Goal: Transaction & Acquisition: Obtain resource

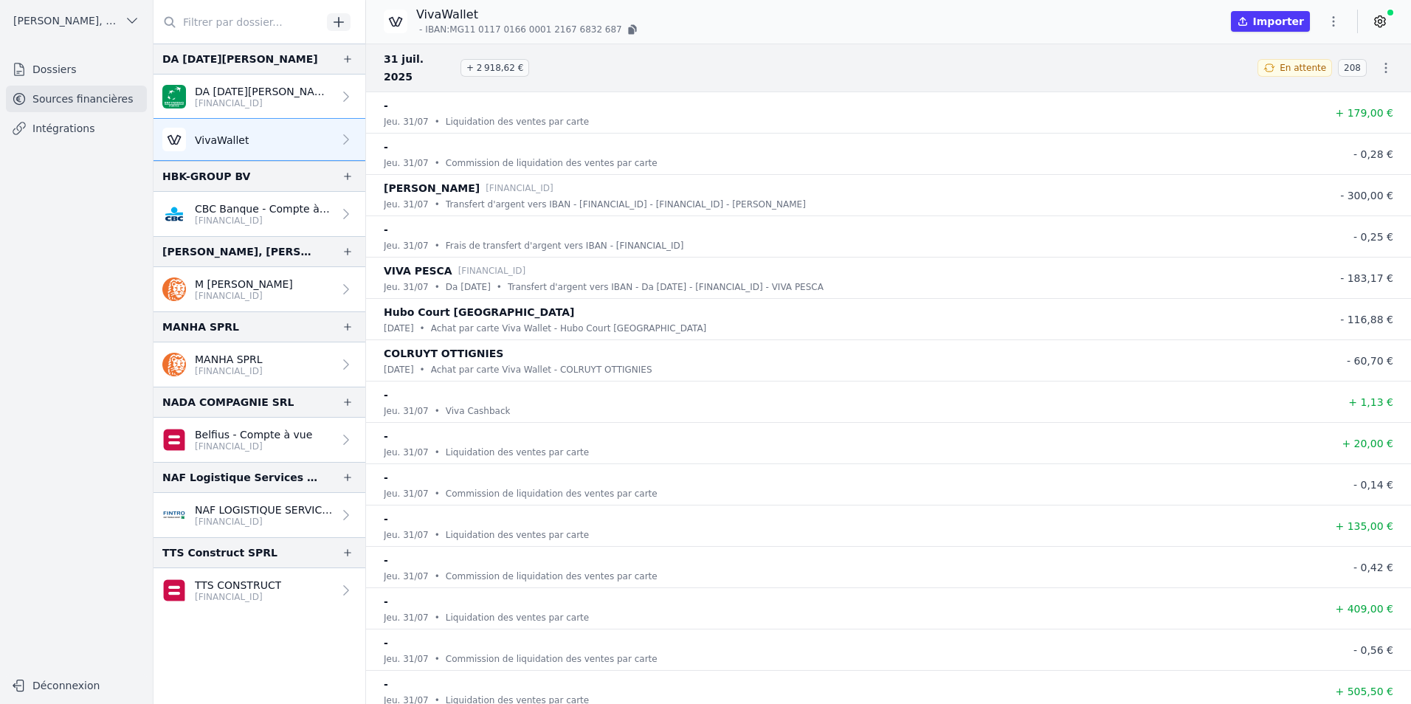
click at [1293, 26] on button "Importer" at bounding box center [1270, 21] width 79 height 21
click at [1334, 13] on button "button" at bounding box center [1333, 22] width 30 height 24
click at [1315, 82] on button "Exporter" at bounding box center [1298, 79] width 106 height 27
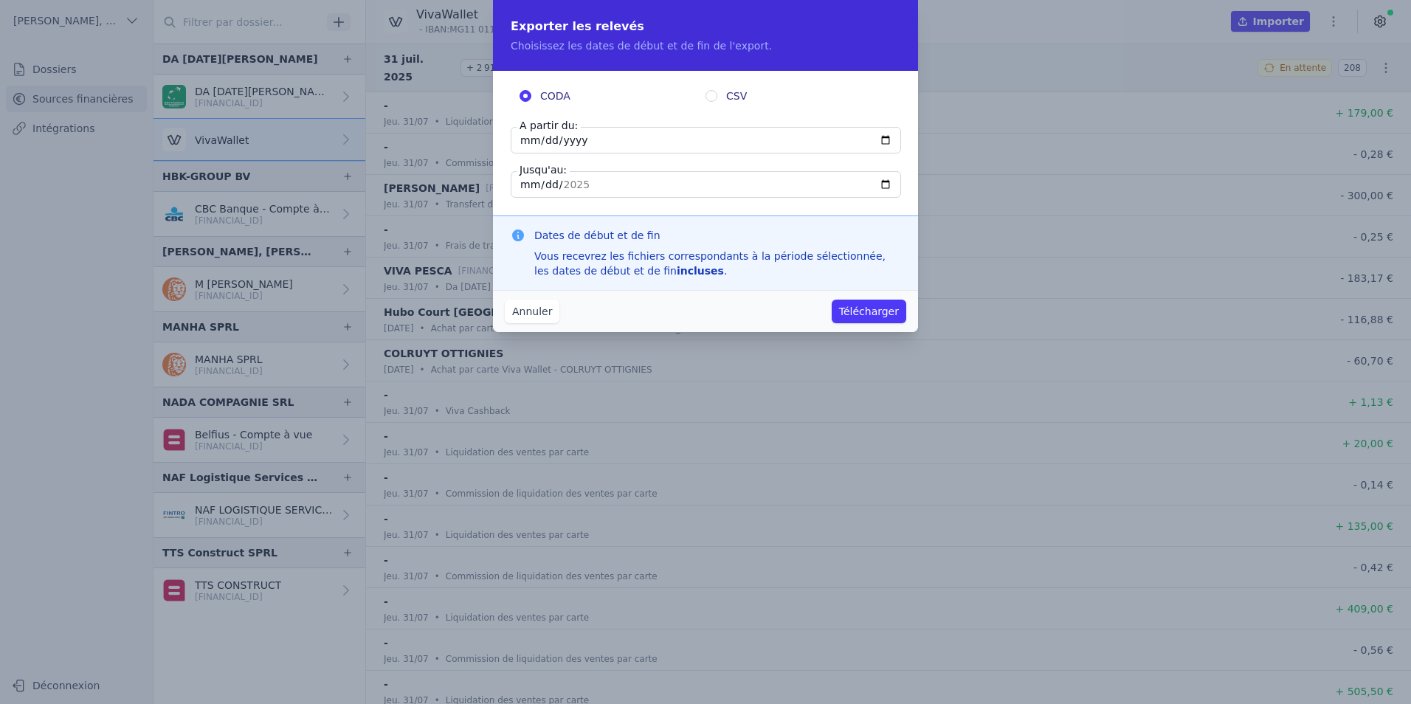
click at [636, 138] on input "[DATE]" at bounding box center [706, 140] width 390 height 27
type input "[DATE]"
click at [625, 175] on input "[DATE]" at bounding box center [706, 184] width 390 height 27
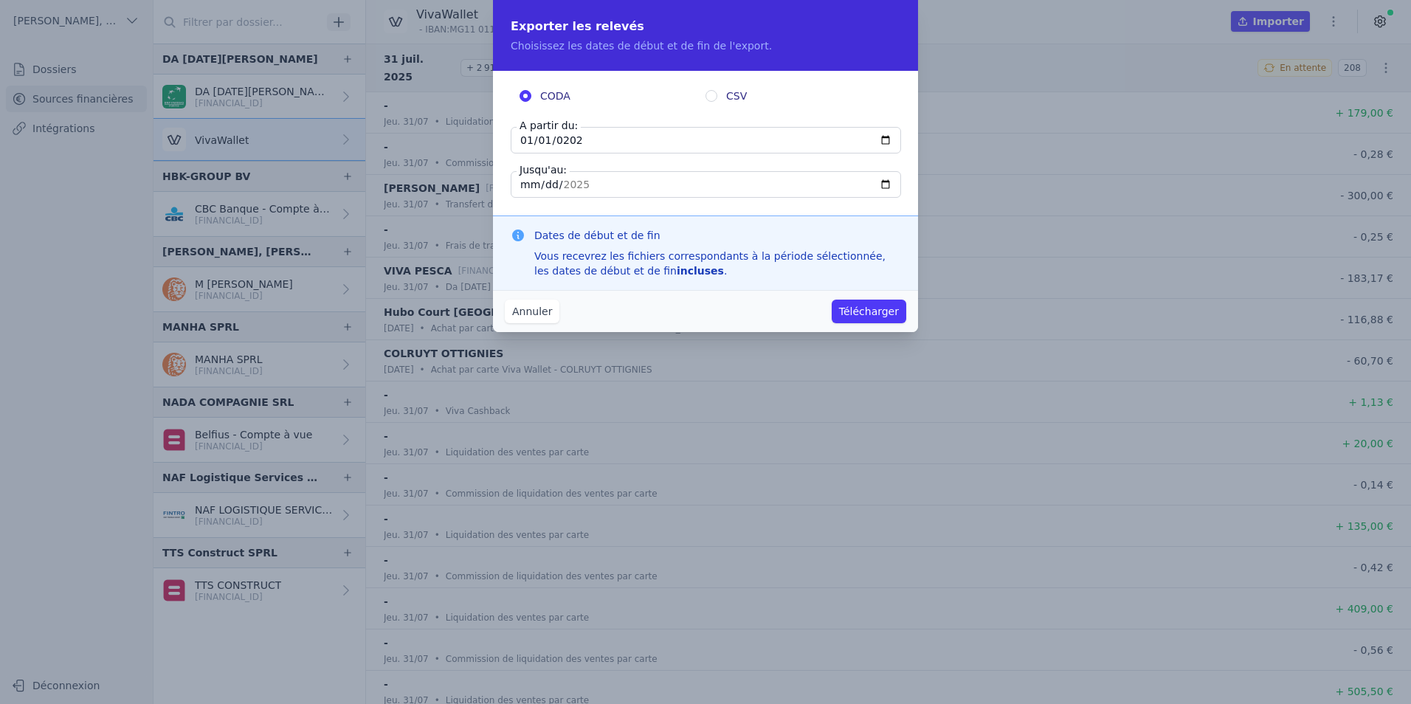
type input "[DATE]"
click at [603, 190] on input "[DATE]" at bounding box center [706, 184] width 390 height 27
click at [855, 316] on button "Télécharger" at bounding box center [869, 312] width 75 height 24
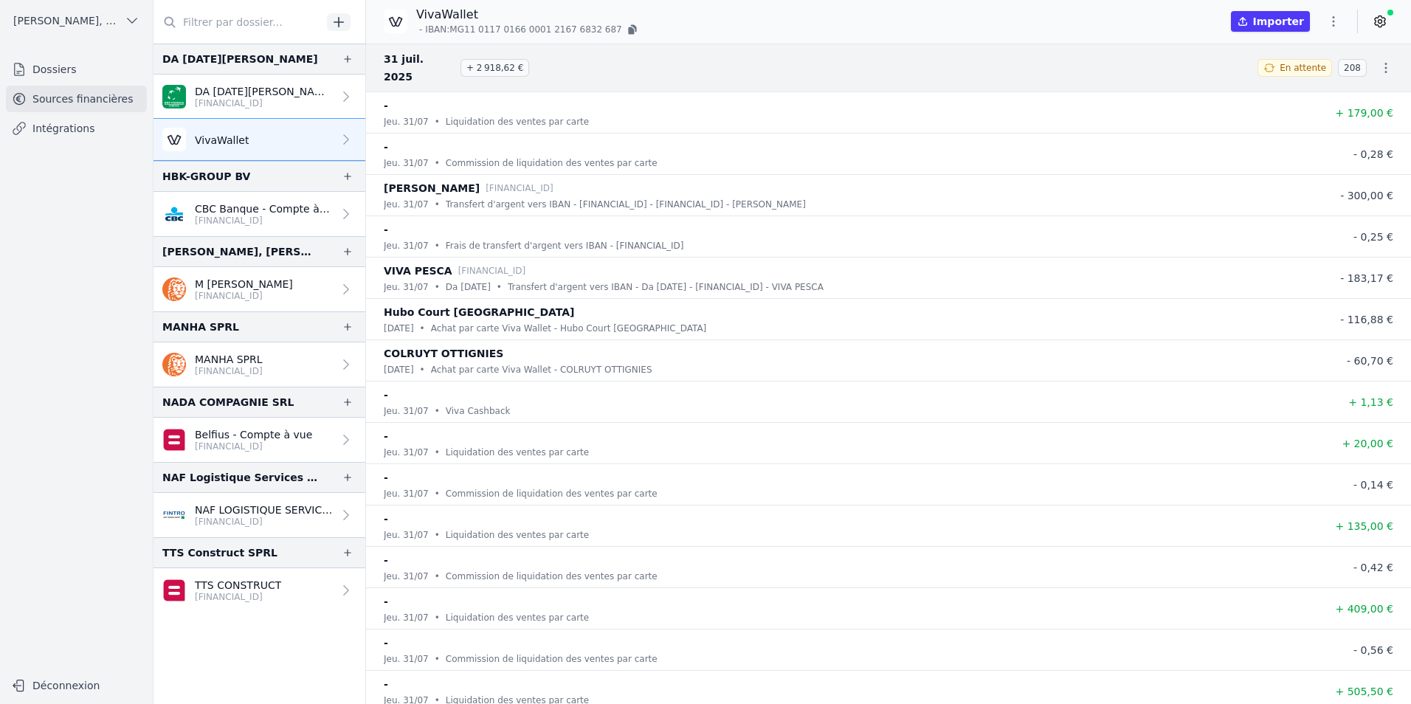
click at [1332, 24] on icon "button" at bounding box center [1333, 21] width 15 height 15
click at [1389, 21] on div at bounding box center [705, 352] width 1411 height 704
click at [1386, 21] on icon at bounding box center [1379, 21] width 15 height 15
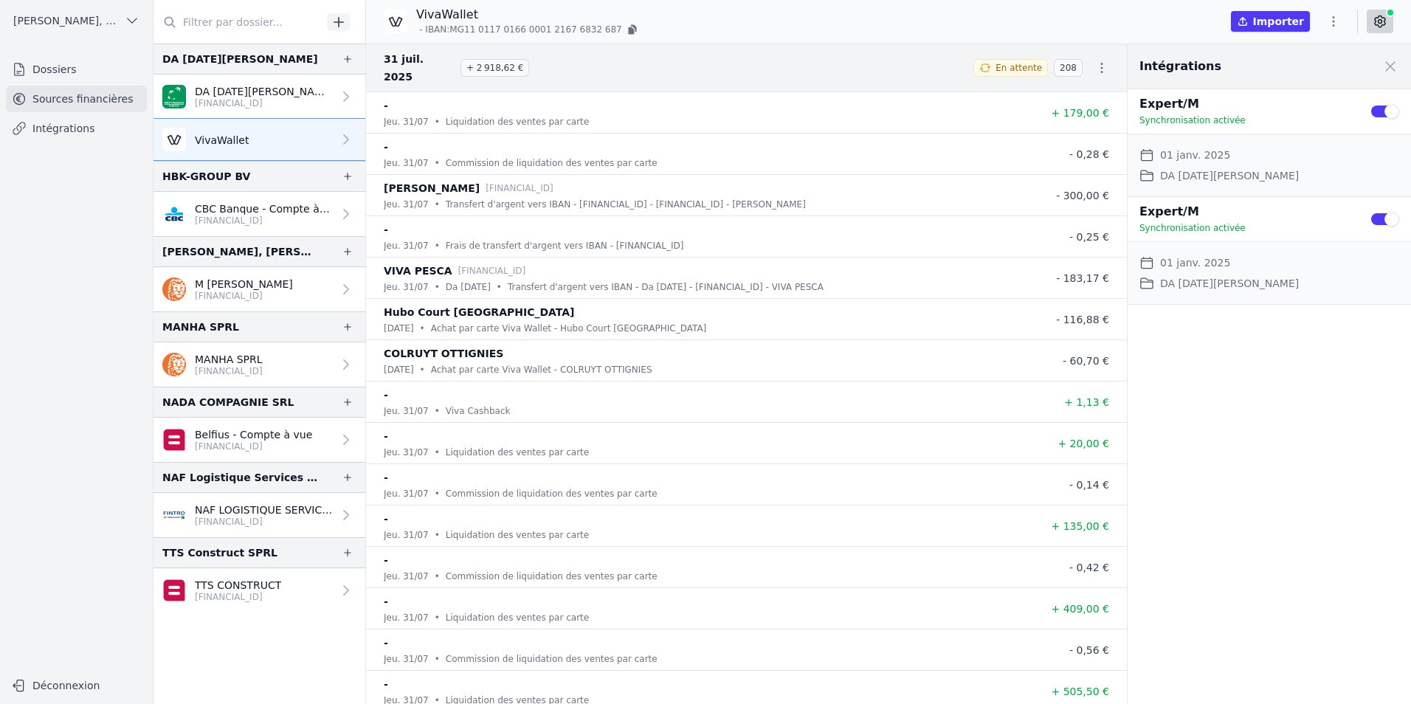
click at [1335, 26] on icon "button" at bounding box center [1333, 21] width 15 height 15
click at [1310, 74] on button "Exporter" at bounding box center [1298, 79] width 106 height 27
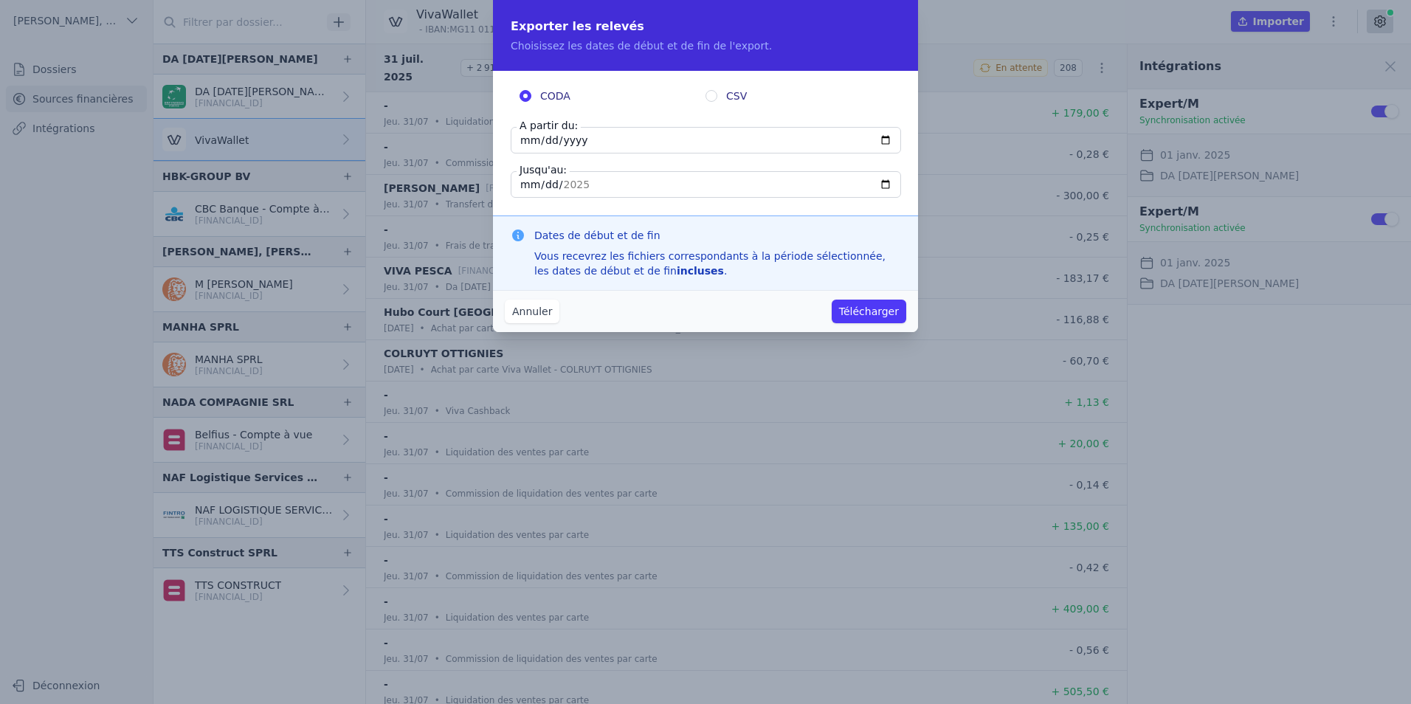
click at [620, 137] on input "[DATE]" at bounding box center [706, 140] width 390 height 27
type input "[DATE]"
click at [641, 111] on fieldset "CODA CSV A partir du: [DATE] Jusqu'au: [DATE]" at bounding box center [706, 143] width 390 height 109
click at [621, 181] on input "[DATE]" at bounding box center [706, 184] width 390 height 27
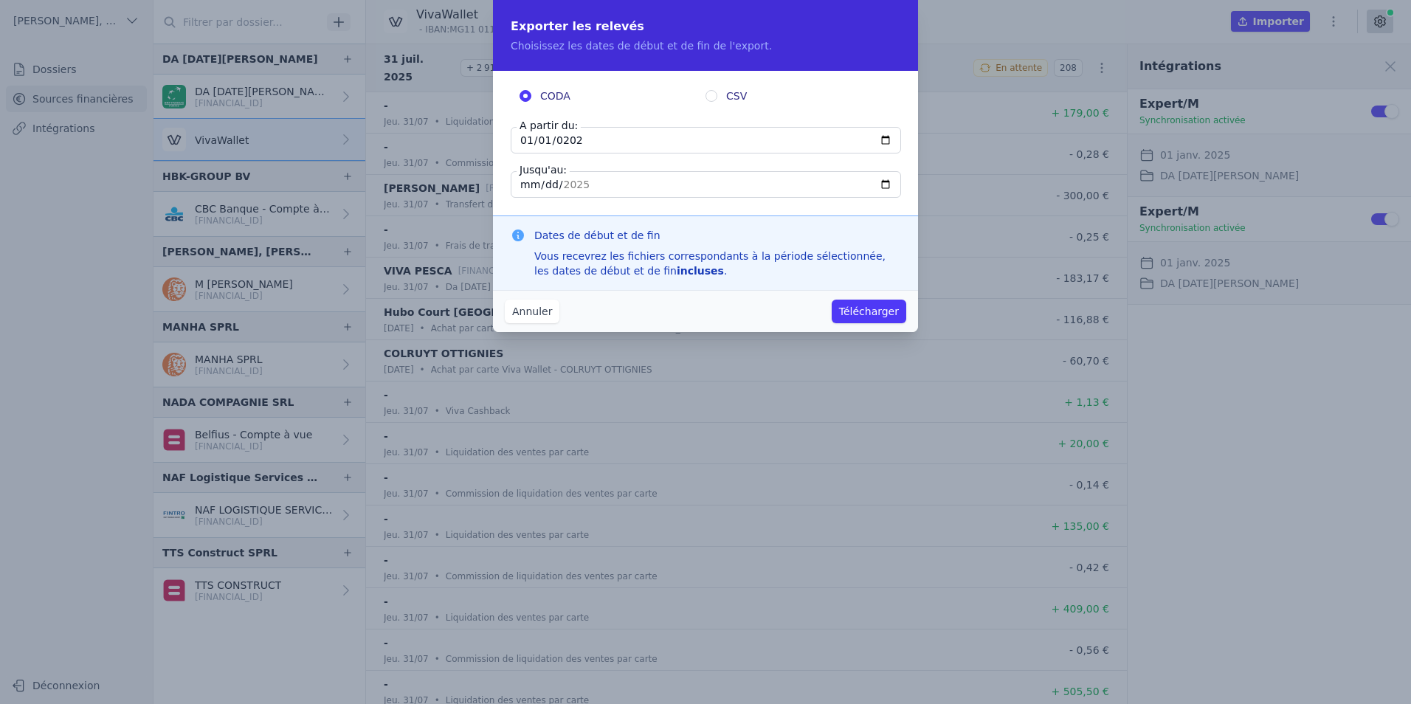
type input "[DATE]"
click at [649, 162] on fieldset "CODA CSV A partir du: [DATE] Jusqu'au: [DATE]" at bounding box center [706, 143] width 390 height 109
click at [843, 314] on button "Télécharger" at bounding box center [869, 312] width 75 height 24
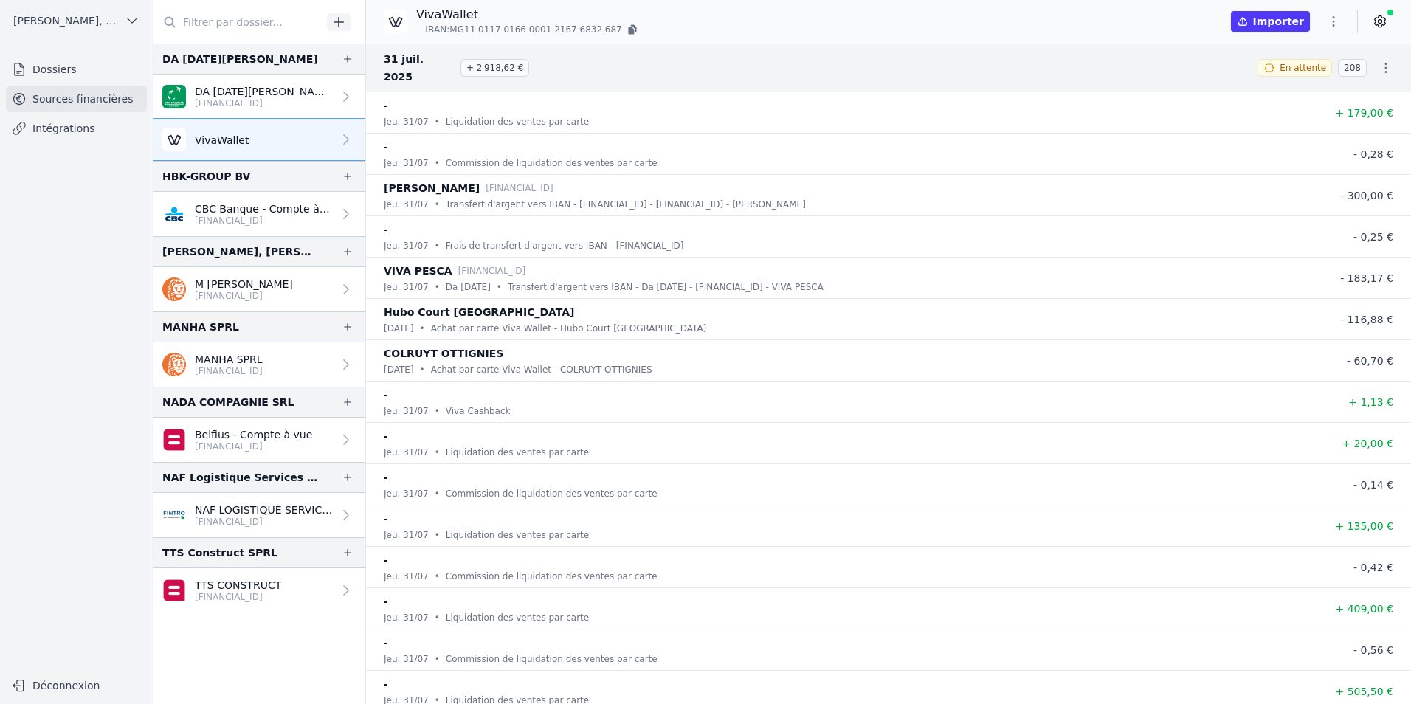
click at [1374, 21] on icon at bounding box center [1379, 21] width 15 height 15
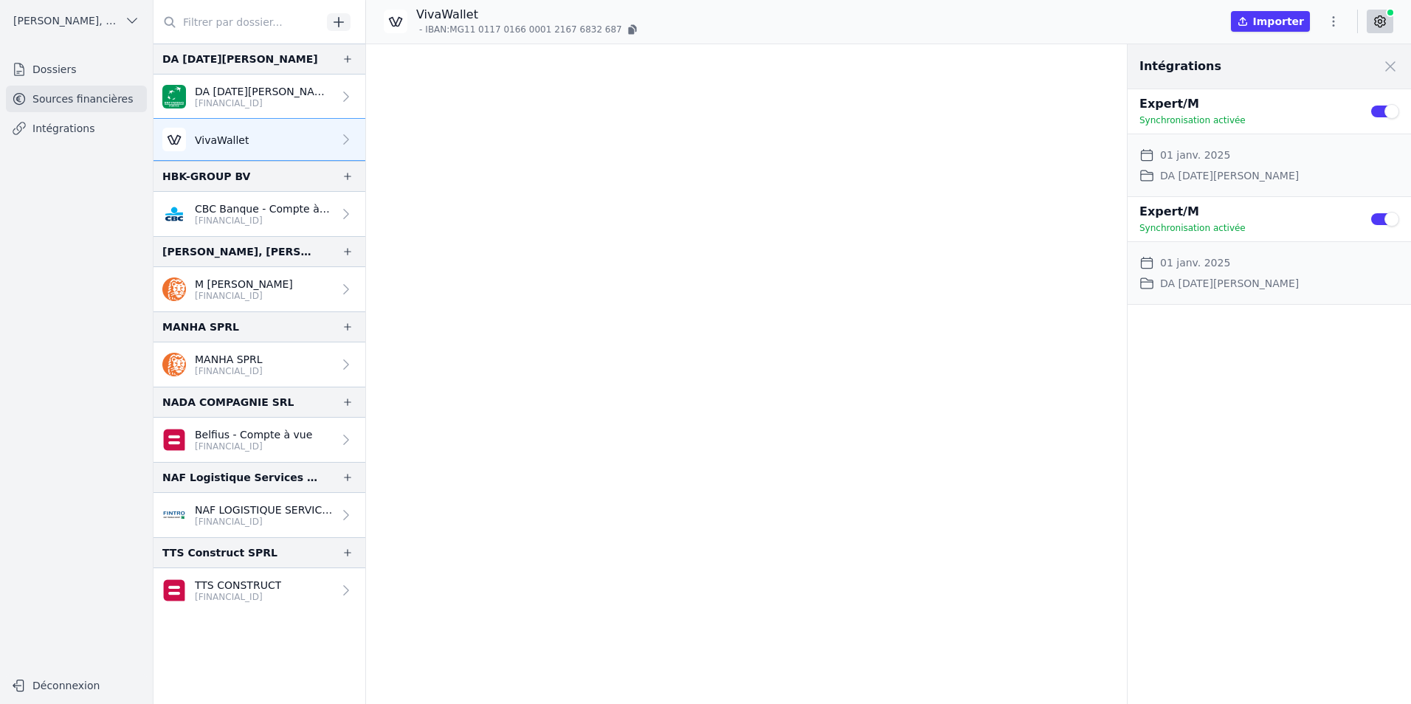
scroll to position [92866, 0]
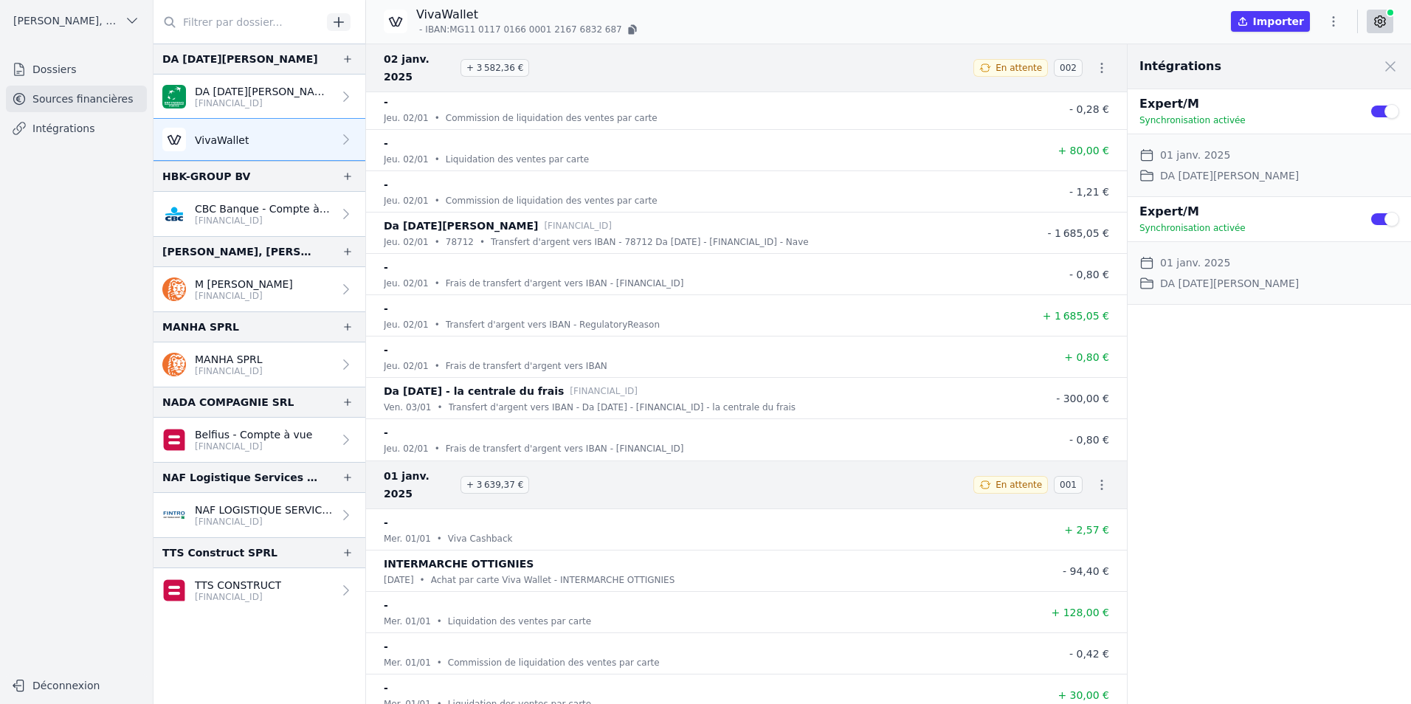
click at [1095, 477] on icon "button" at bounding box center [1101, 484] width 15 height 15
click at [1080, 466] on link "Télécharger les CODA" at bounding box center [1052, 467] width 135 height 27
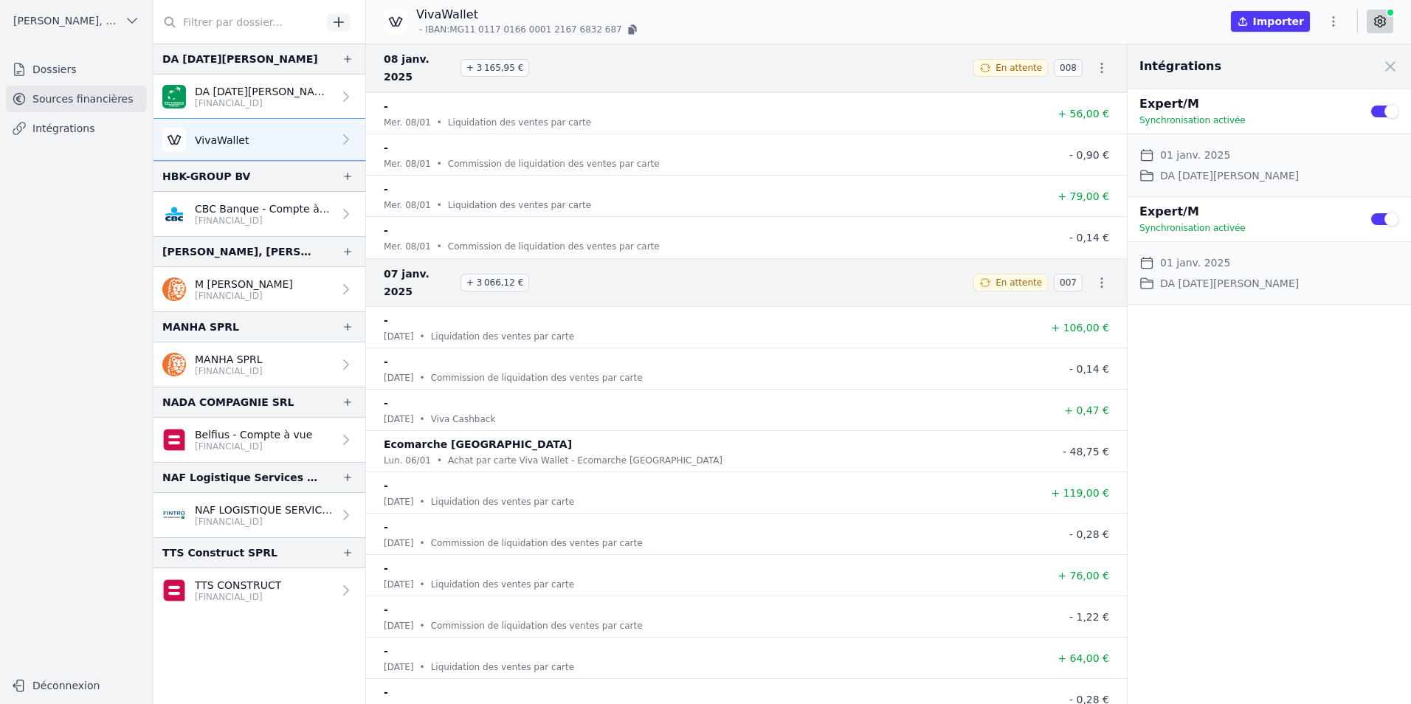
scroll to position [89030, 0]
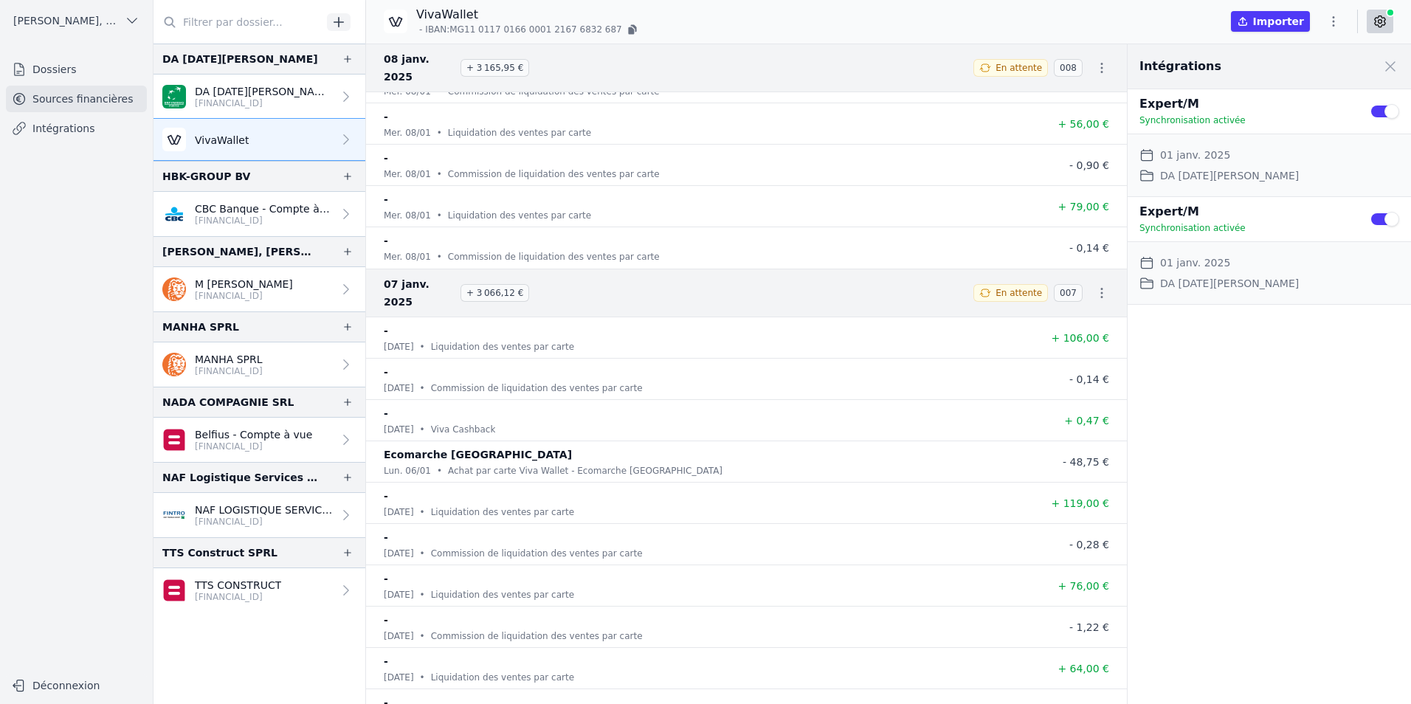
click at [1343, 601] on div "Intégrations Close panel Expert/M Synchronisation activée Use setting Date de d…" at bounding box center [1268, 374] width 283 height 660
click at [1379, 114] on button "Use setting" at bounding box center [1384, 111] width 30 height 15
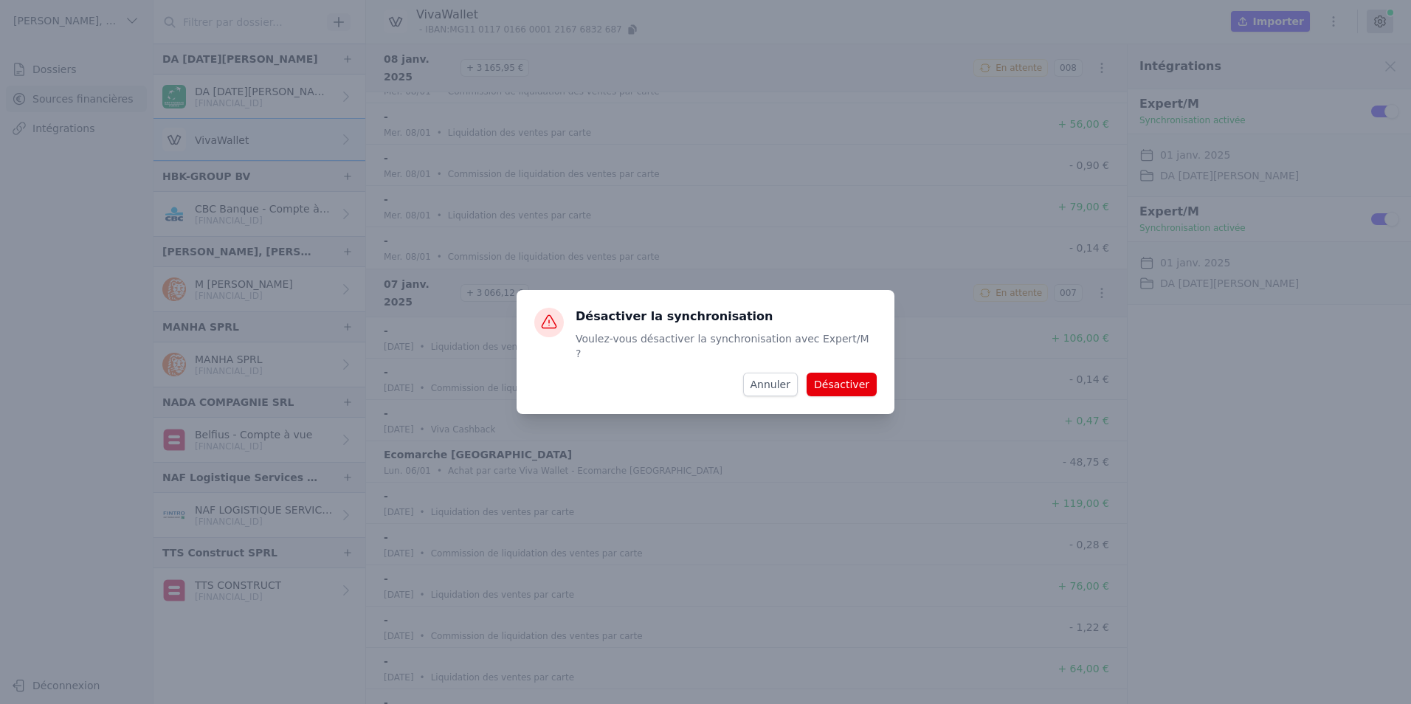
click at [842, 387] on button "Désactiver" at bounding box center [841, 385] width 70 height 24
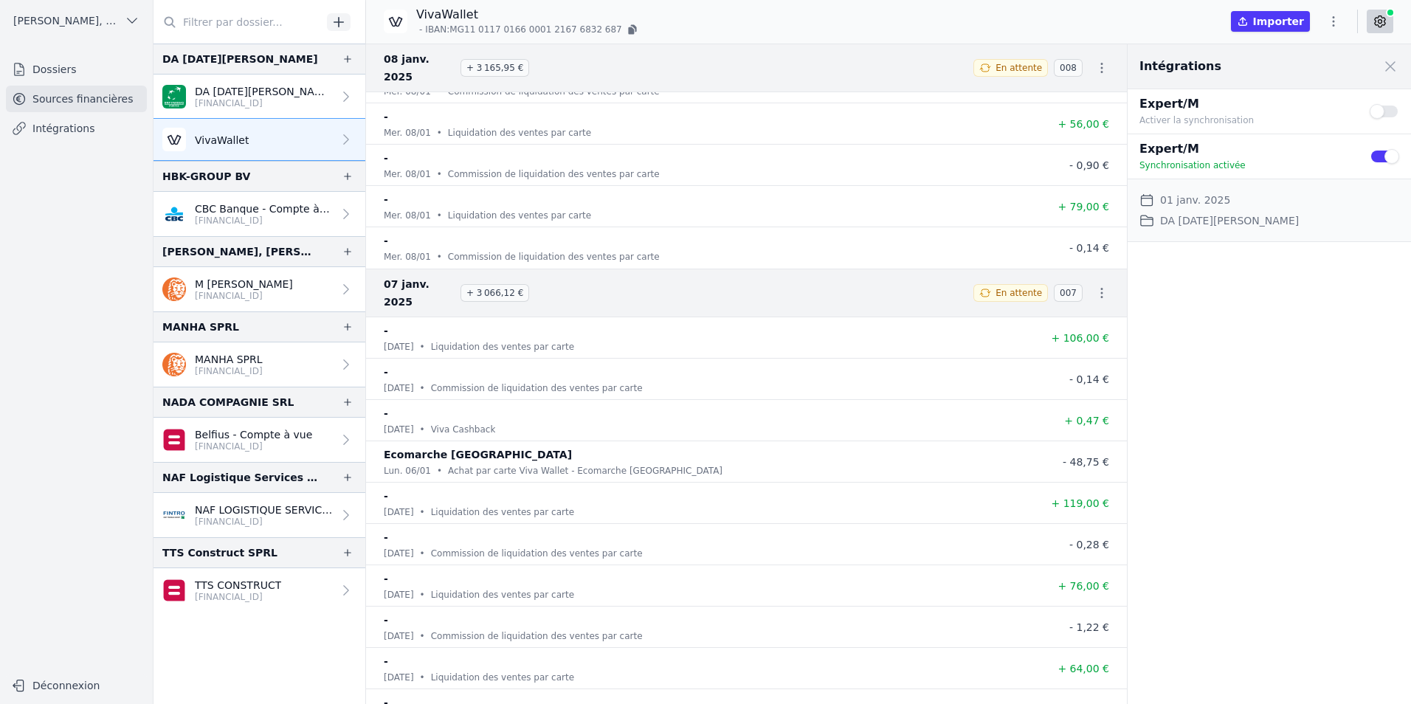
click at [1383, 148] on div "Use setting" at bounding box center [1384, 156] width 30 height 32
click at [1383, 155] on button "Use setting" at bounding box center [1384, 156] width 30 height 15
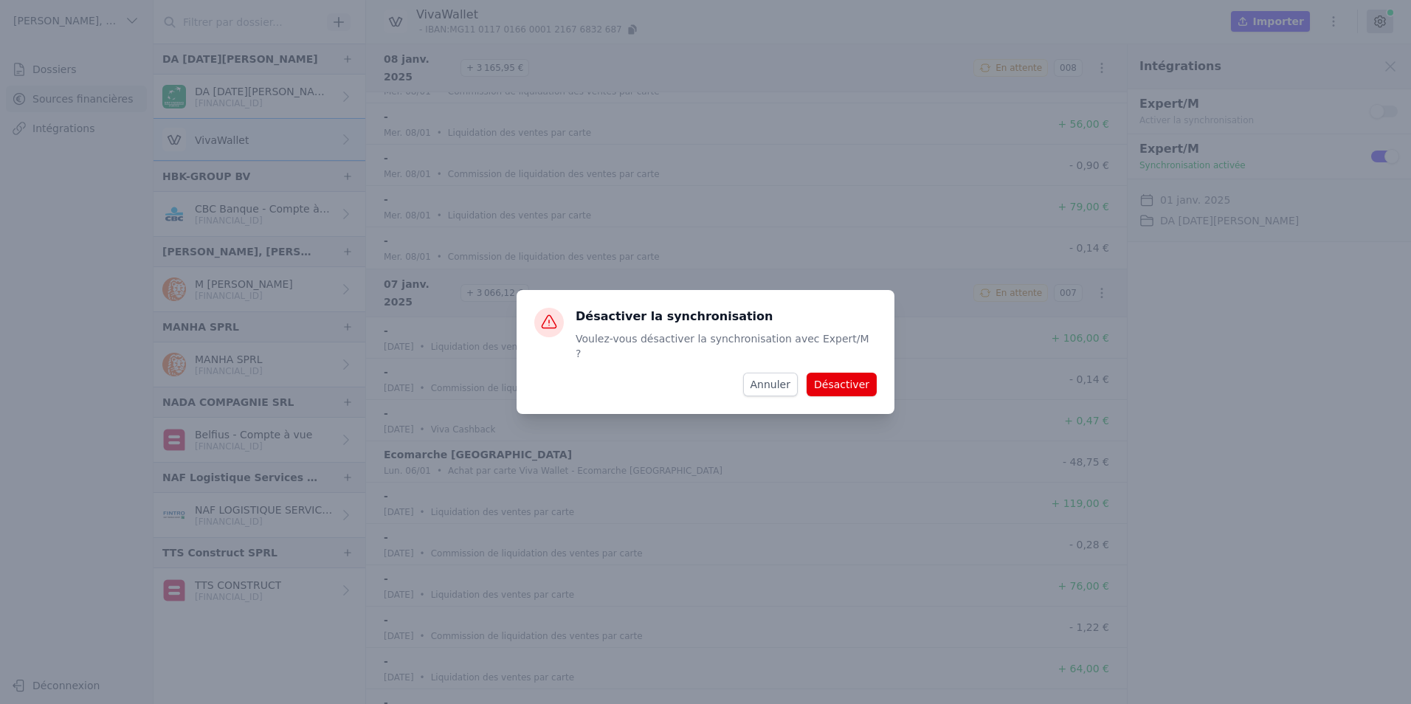
click at [822, 381] on button "Désactiver" at bounding box center [841, 385] width 70 height 24
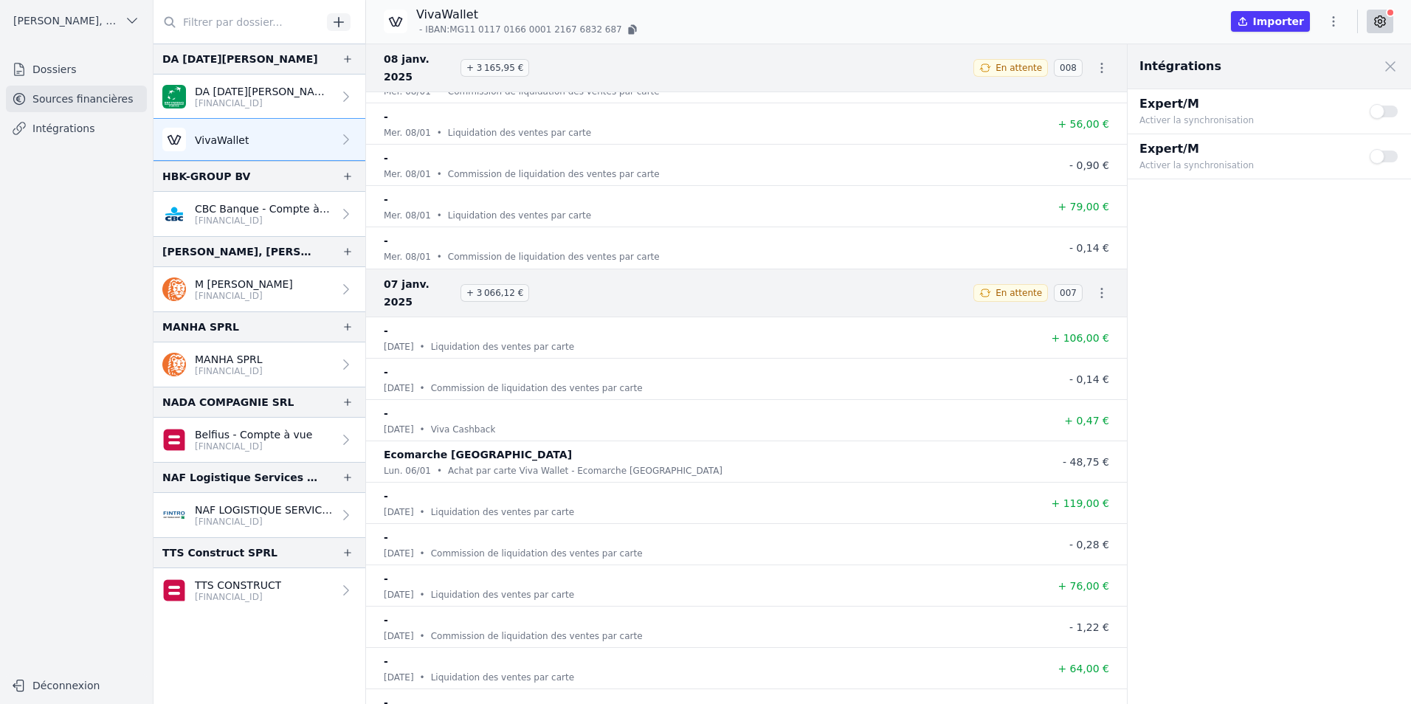
click at [1341, 15] on button "button" at bounding box center [1333, 22] width 30 height 24
click at [1301, 73] on button "Exporter" at bounding box center [1298, 79] width 106 height 27
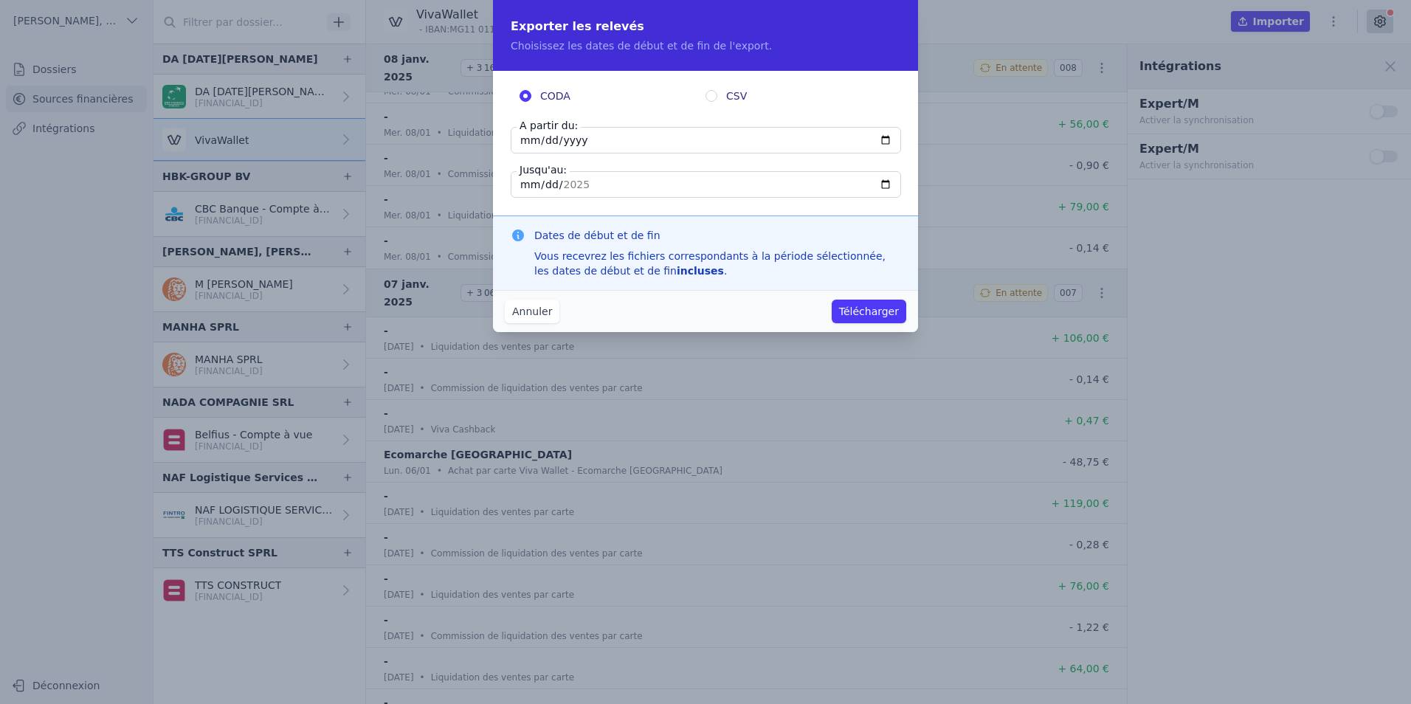
click at [650, 138] on input "[DATE]" at bounding box center [706, 140] width 390 height 27
type input "[DATE]"
click at [528, 183] on input "[DATE]" at bounding box center [706, 184] width 390 height 27
type input "[DATE]"
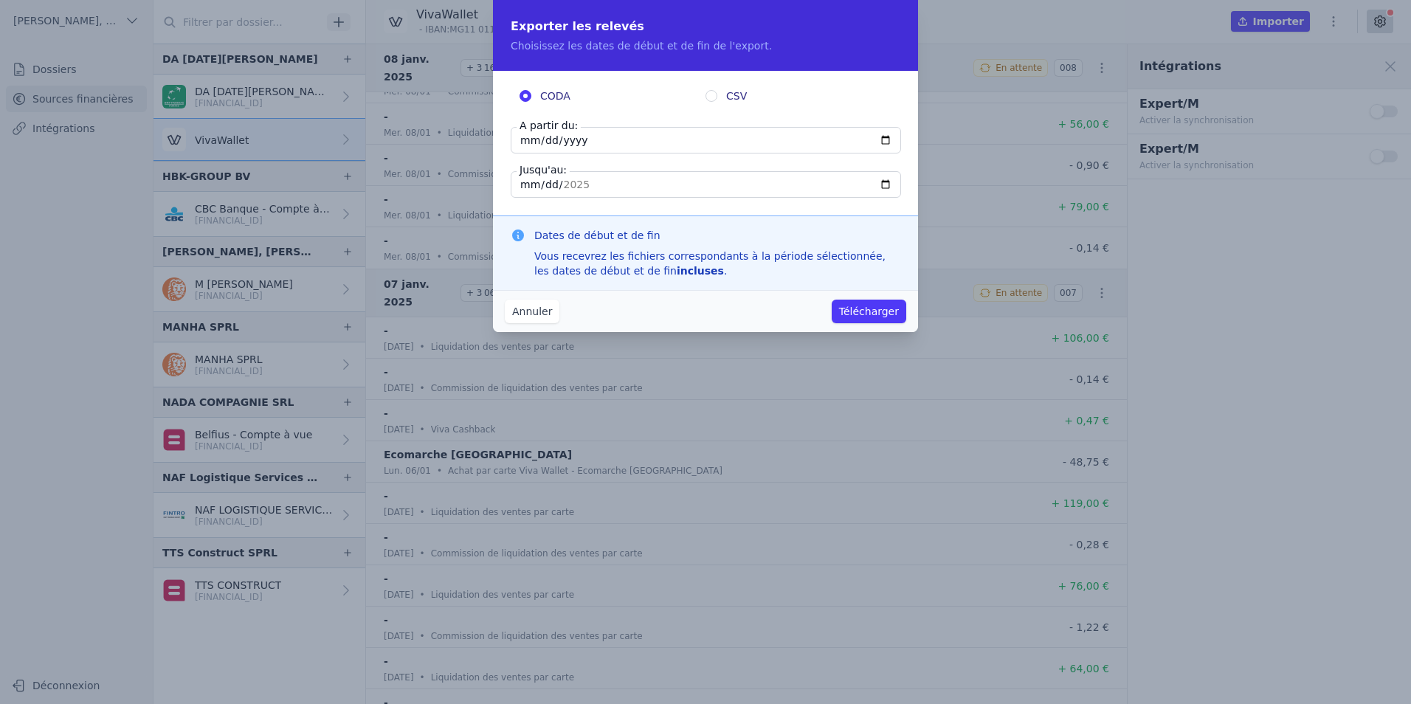
type input "[DATE]"
click at [844, 308] on button "Télécharger" at bounding box center [869, 312] width 75 height 24
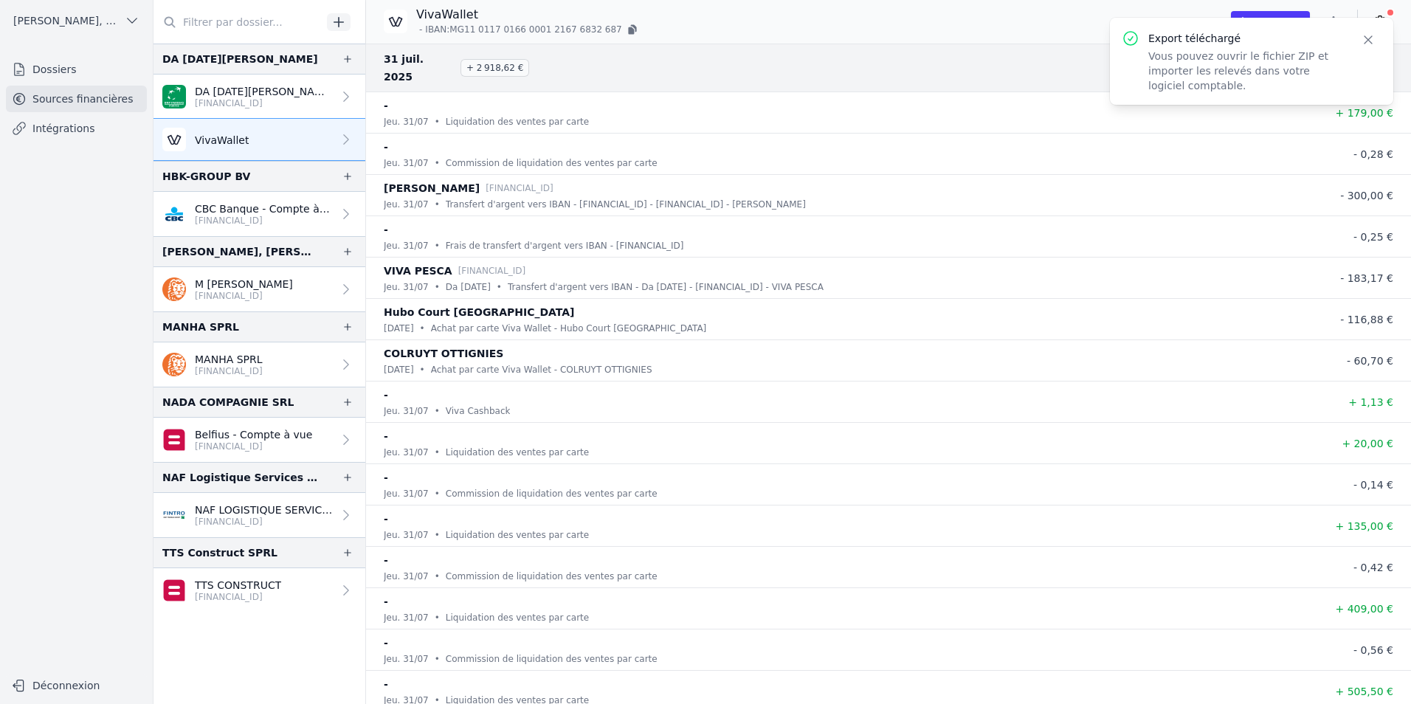
click at [1244, 53] on p "Vous pouvez ouvrir le fichier ZIP et importer les relevés dans votre logiciel c…" at bounding box center [1245, 71] width 195 height 44
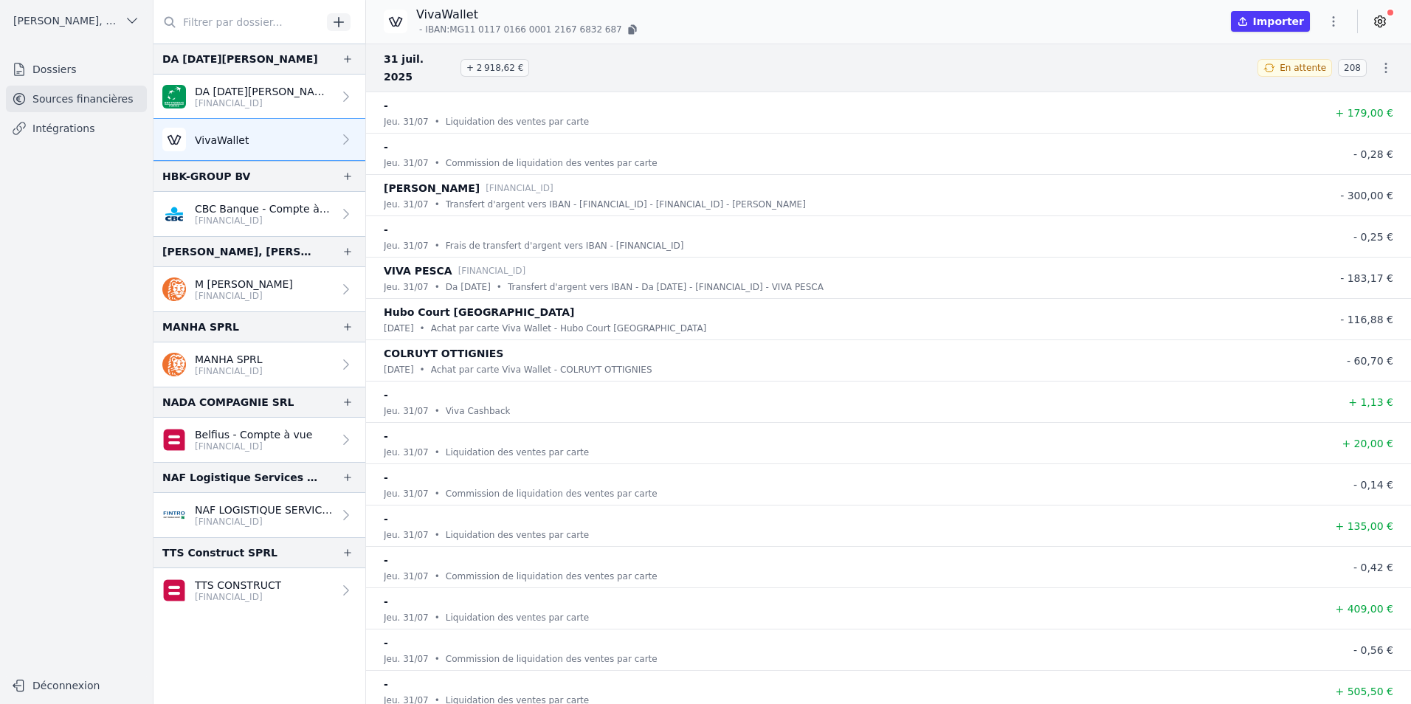
click at [1376, 17] on icon at bounding box center [1379, 21] width 15 height 15
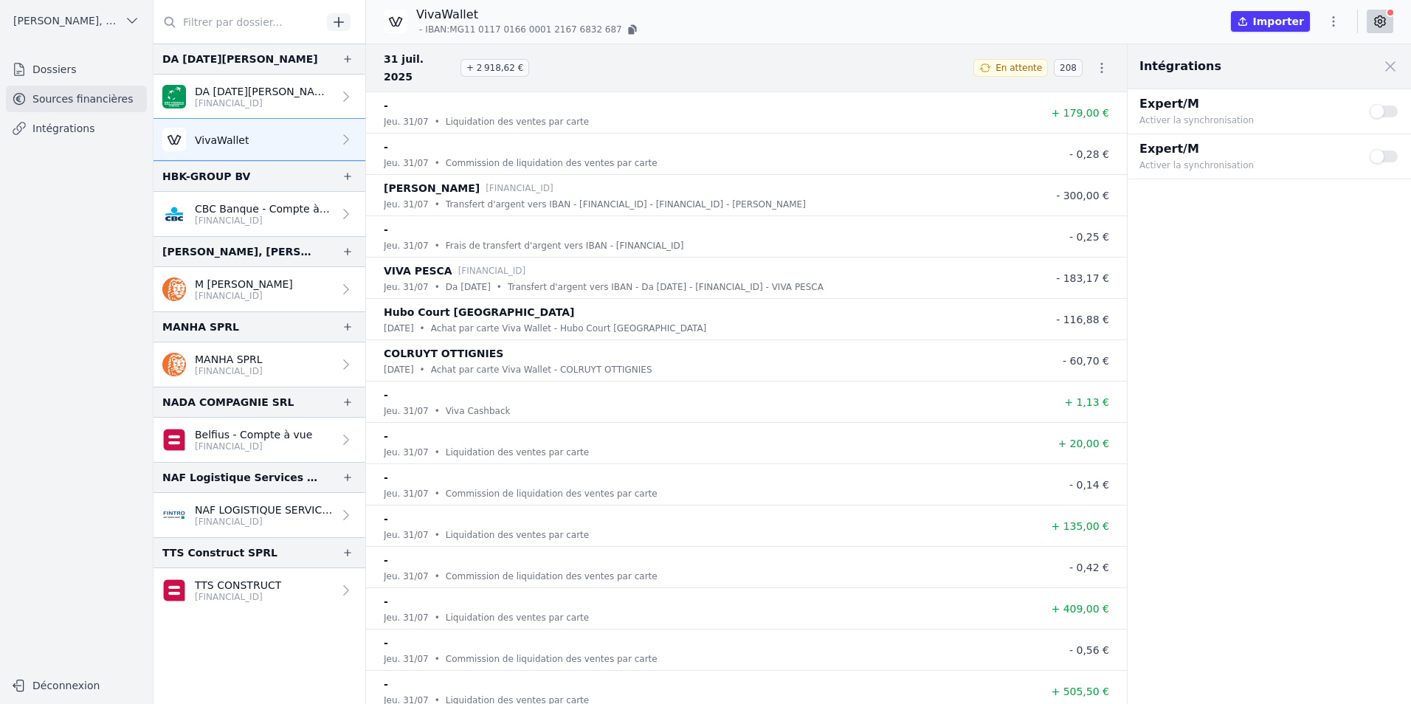
click at [125, 18] on icon "button" at bounding box center [132, 20] width 15 height 15
click at [65, 237] on div at bounding box center [705, 352] width 1411 height 704
click at [68, 131] on link "Intégrations" at bounding box center [76, 128] width 141 height 27
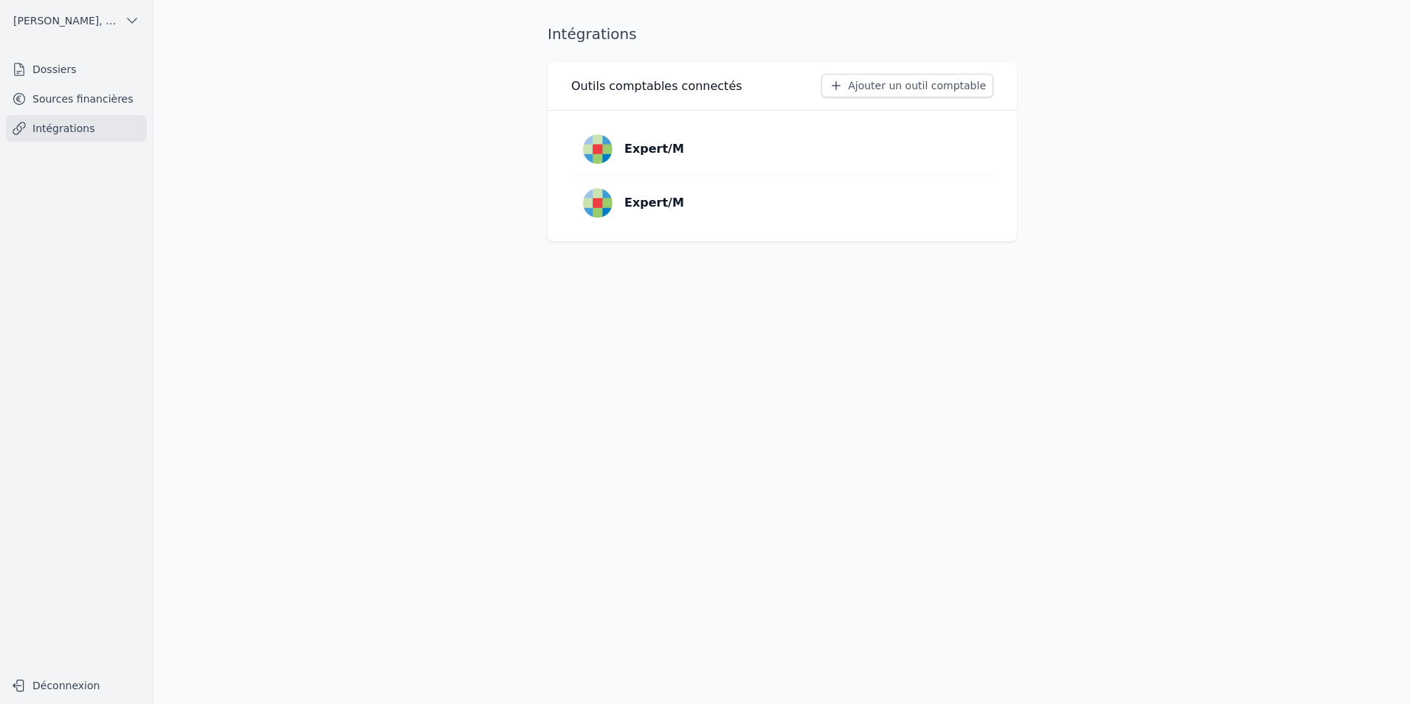
click at [662, 150] on p "Expert/M" at bounding box center [654, 149] width 60 height 18
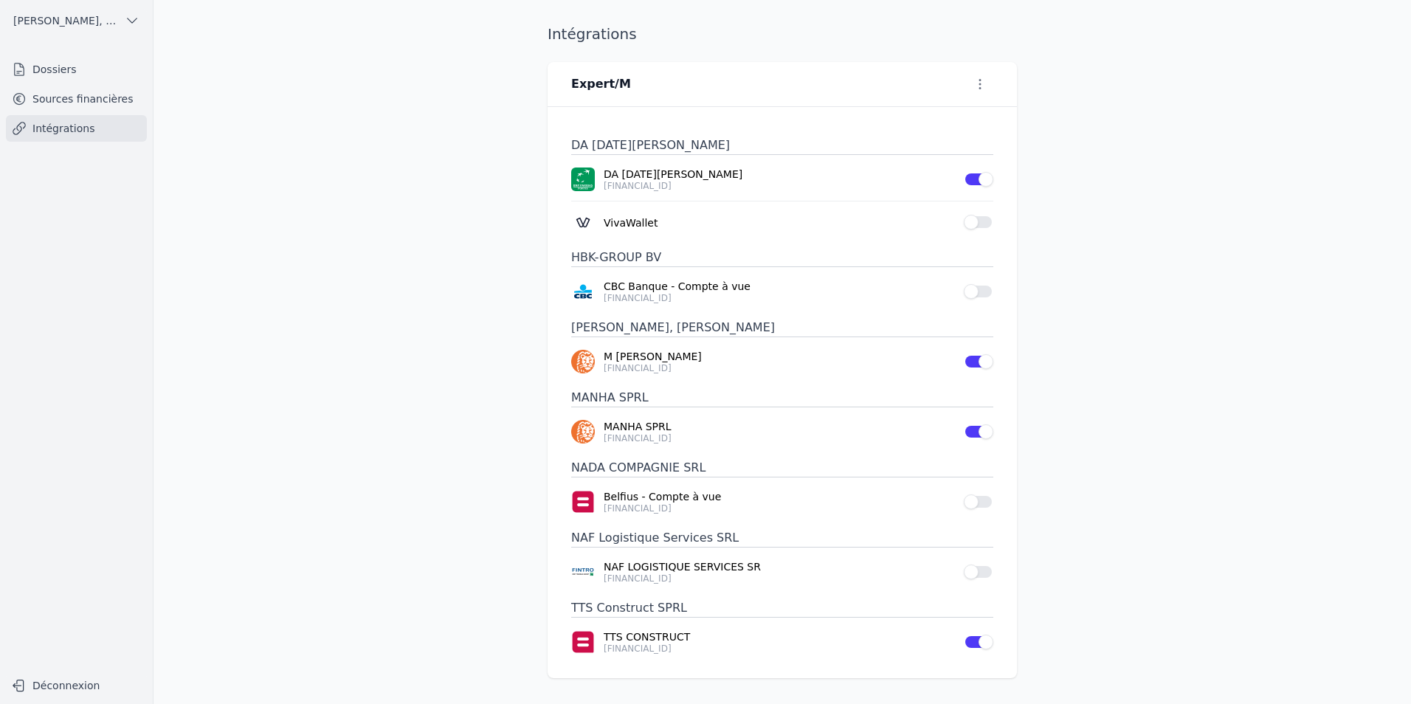
click at [983, 220] on button "Use setting" at bounding box center [979, 222] width 30 height 15
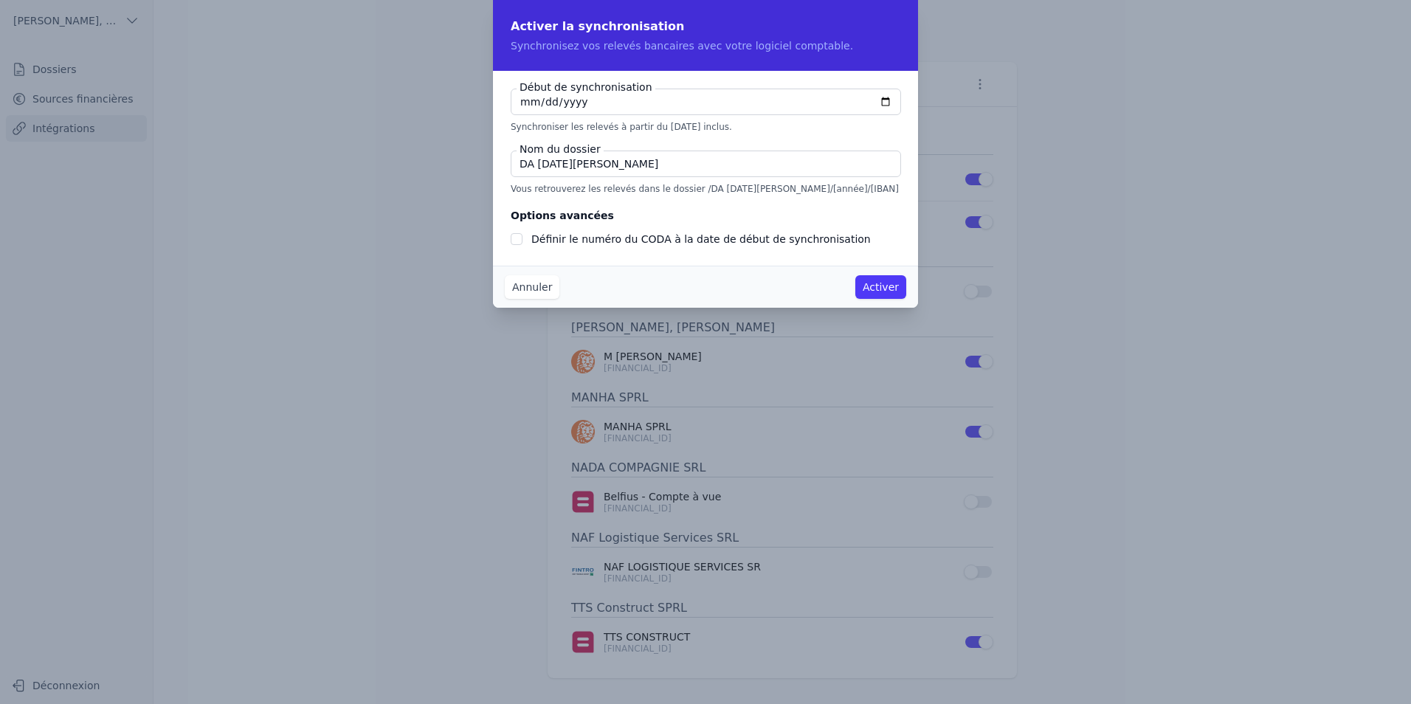
checkbox input "false"
type input "[DATE]"
click at [877, 289] on button "Activer" at bounding box center [880, 287] width 51 height 24
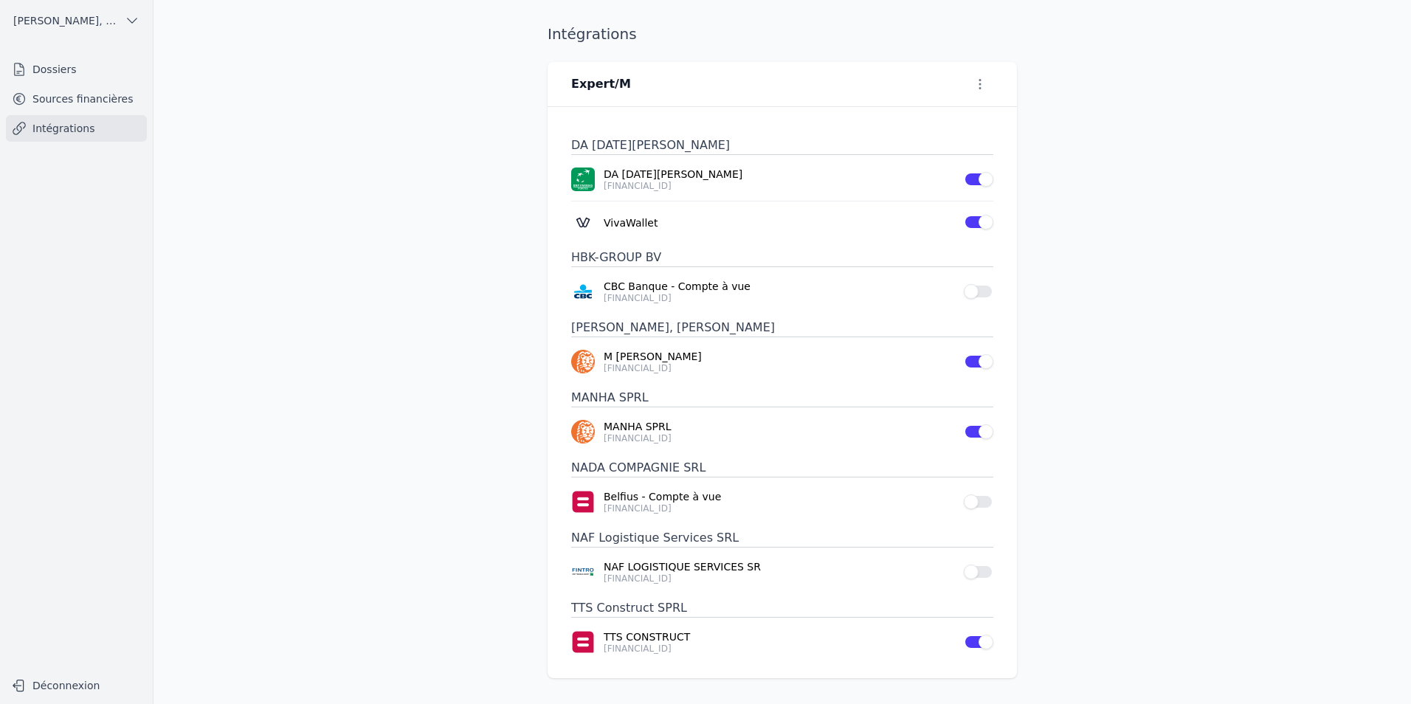
click at [86, 106] on link "Sources financières" at bounding box center [76, 99] width 141 height 27
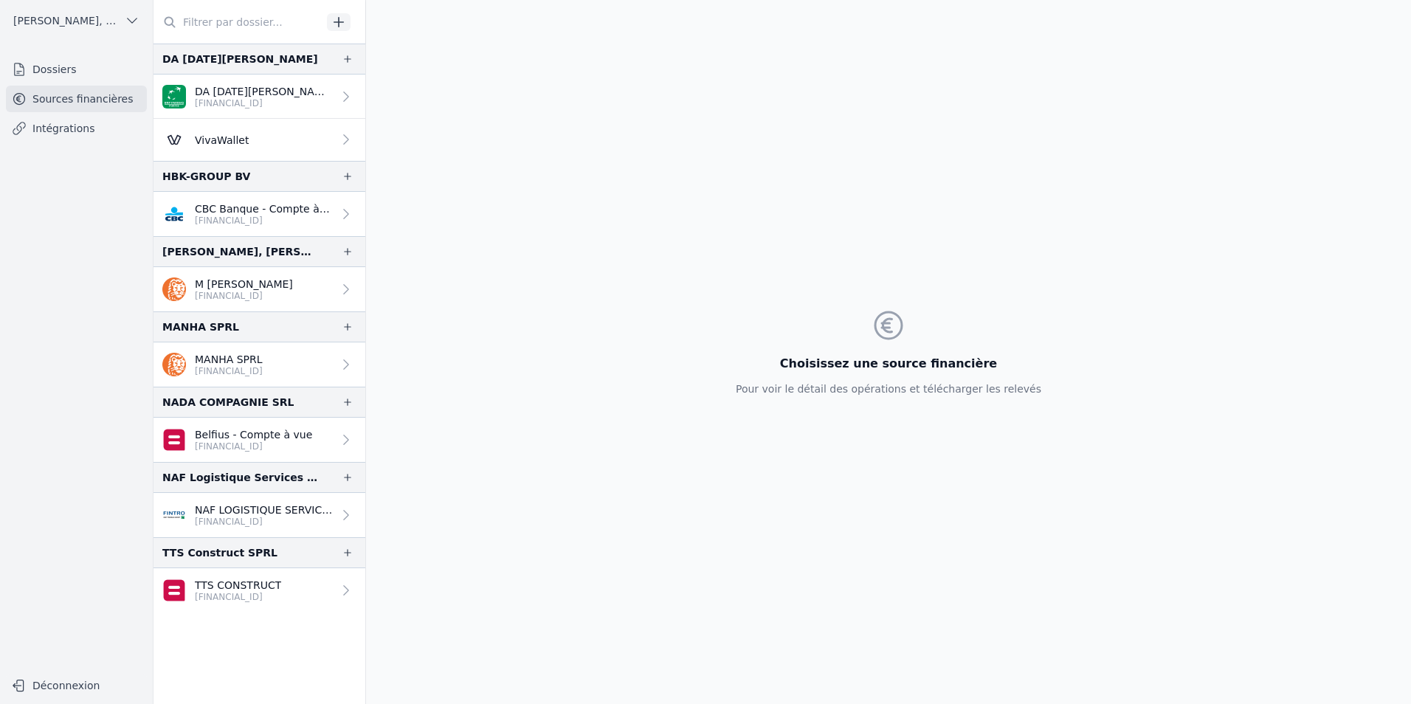
click at [256, 140] on link "VivaWallet" at bounding box center [259, 140] width 212 height 42
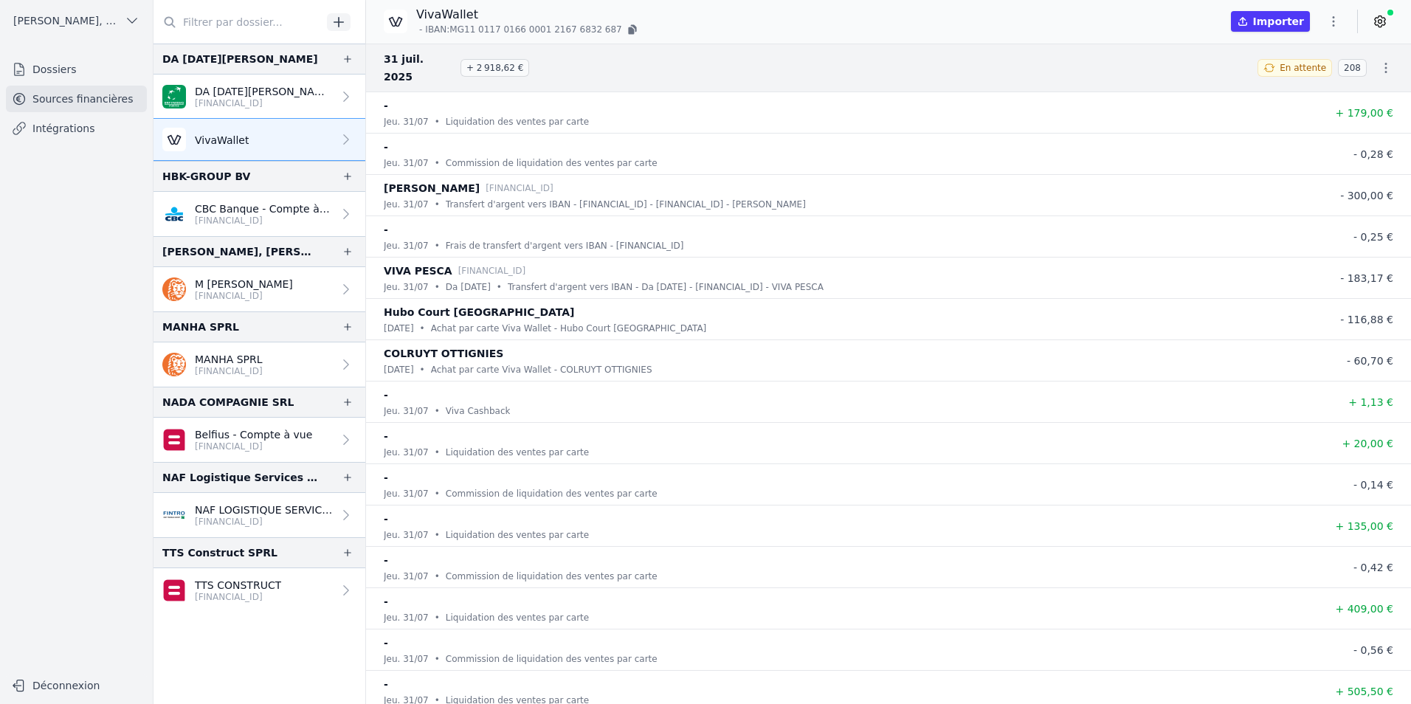
click at [1332, 18] on icon "button" at bounding box center [1333, 21] width 15 height 15
click at [1304, 77] on button "Exporter" at bounding box center [1298, 79] width 106 height 27
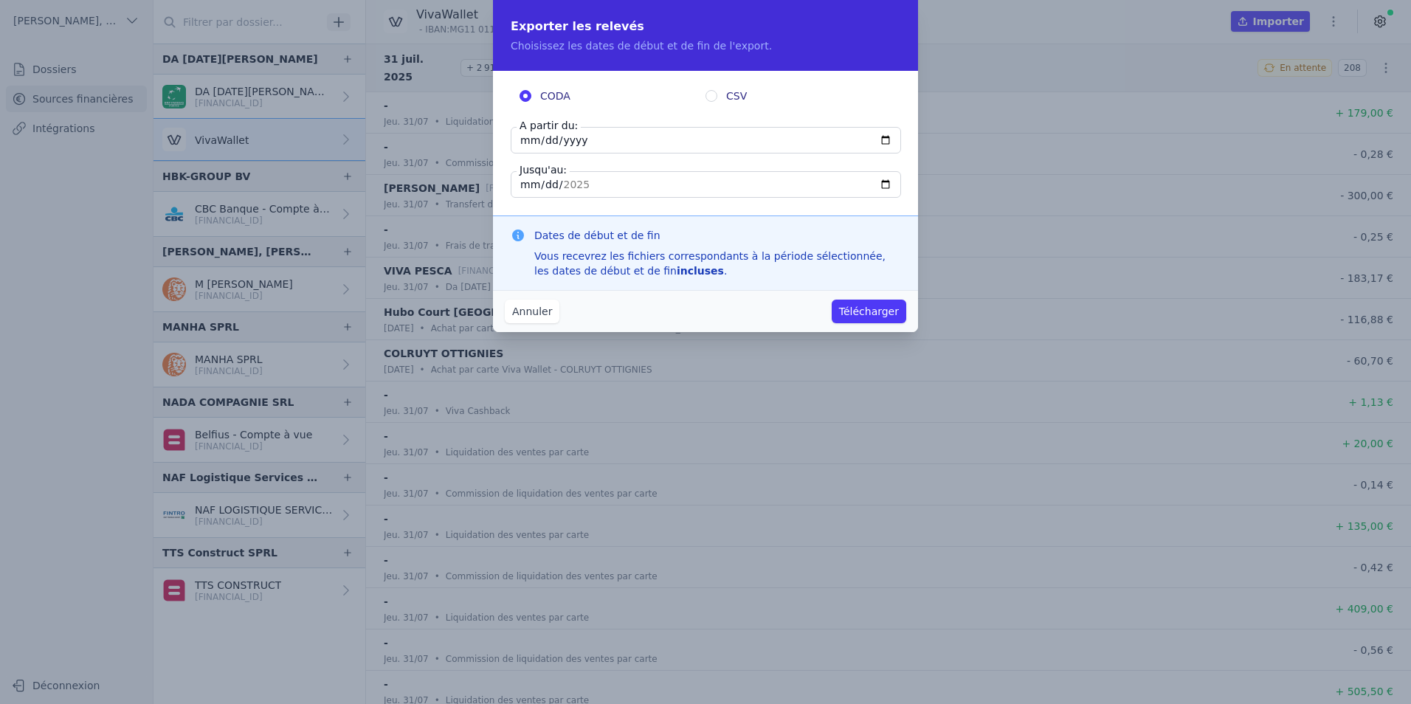
click at [604, 140] on input "[DATE]" at bounding box center [706, 140] width 390 height 27
type input "[DATE]"
click at [606, 170] on fieldset "CODA CSV A partir du: [DATE] Jusqu'au: [DATE]" at bounding box center [706, 143] width 390 height 109
click at [592, 181] on input "[DATE]" at bounding box center [706, 184] width 390 height 27
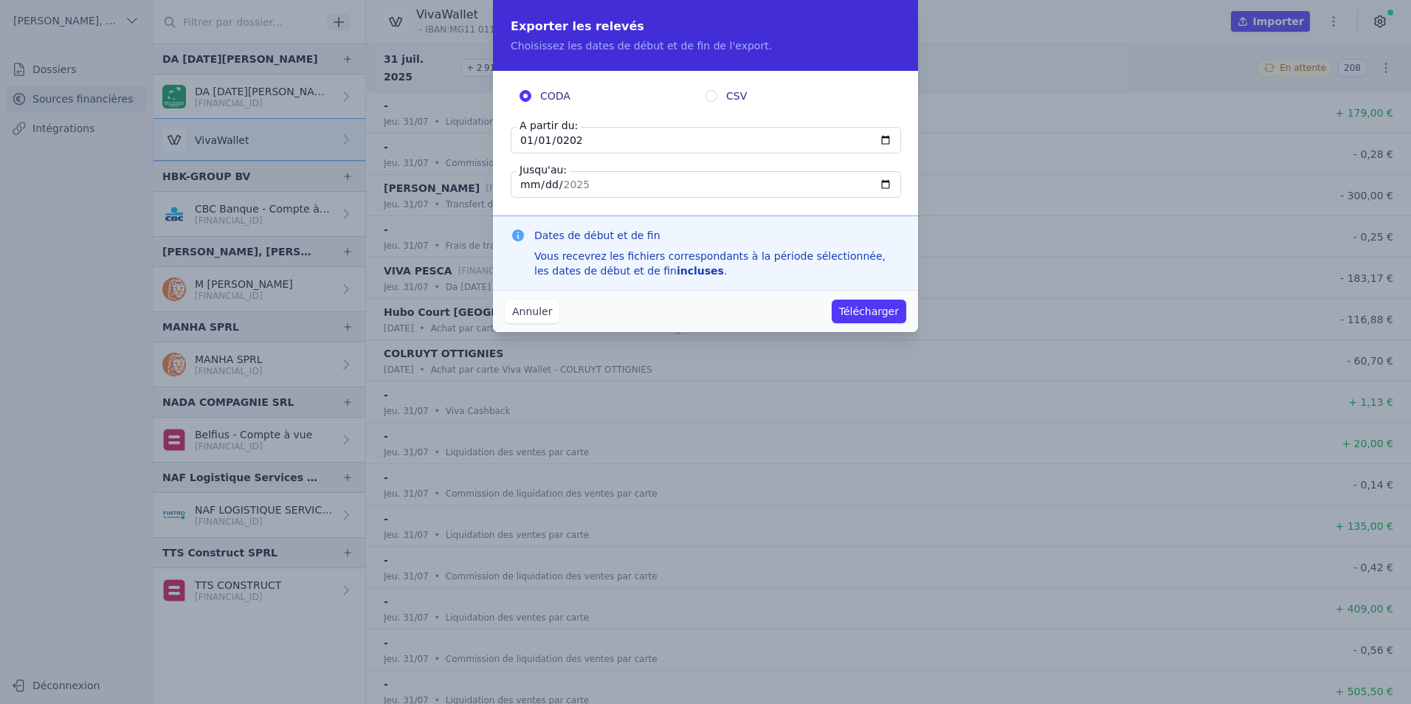
click at [877, 178] on input "[DATE]" at bounding box center [706, 184] width 390 height 27
click at [880, 181] on input "[DATE]" at bounding box center [706, 184] width 390 height 27
type input "[DATE]"
click at [876, 317] on button "Télécharger" at bounding box center [869, 312] width 75 height 24
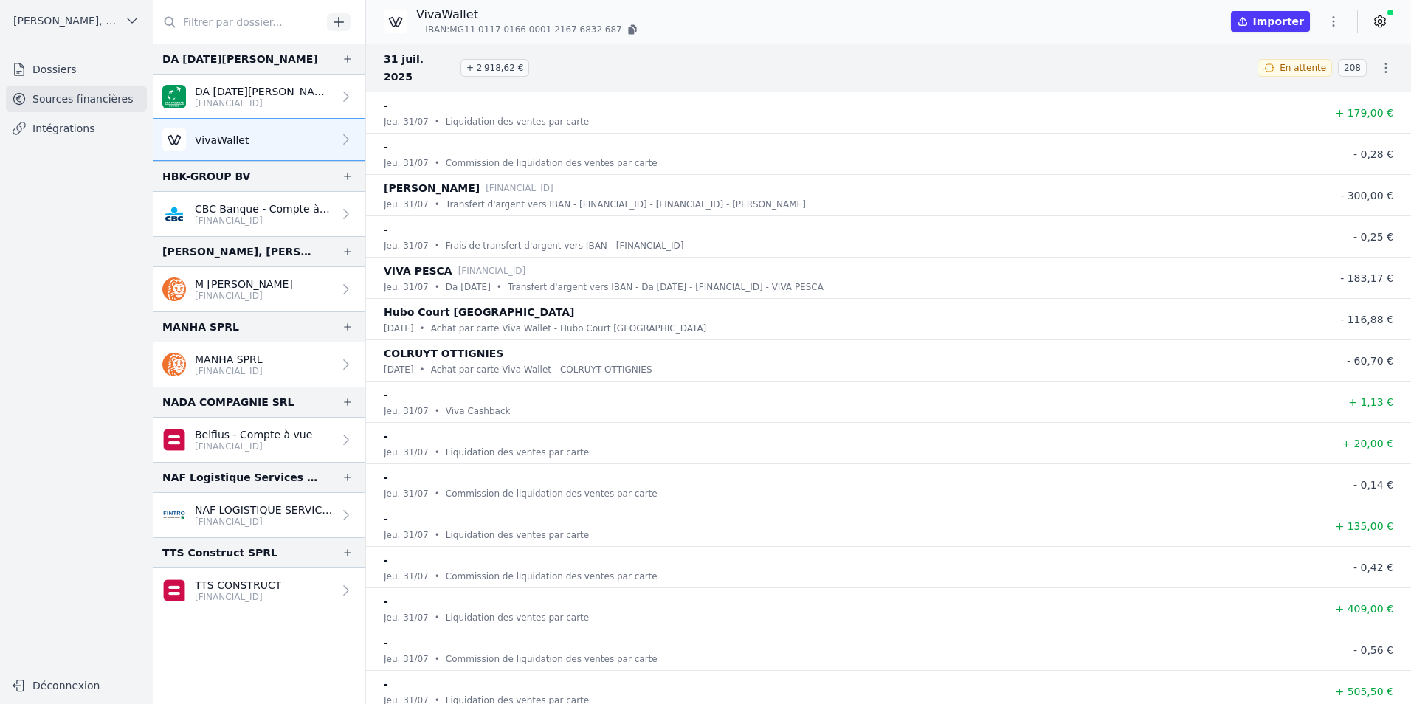
click at [1380, 60] on icon "button" at bounding box center [1385, 67] width 15 height 15
click at [1334, 20] on div at bounding box center [705, 352] width 1411 height 704
click at [1334, 20] on icon "button" at bounding box center [1333, 21] width 15 height 15
click at [1311, 56] on button "Renommer" at bounding box center [1298, 52] width 106 height 27
click at [1166, 63] on h3 "31 juil. 2025 + 2 918,62 €" at bounding box center [812, 67] width 856 height 35
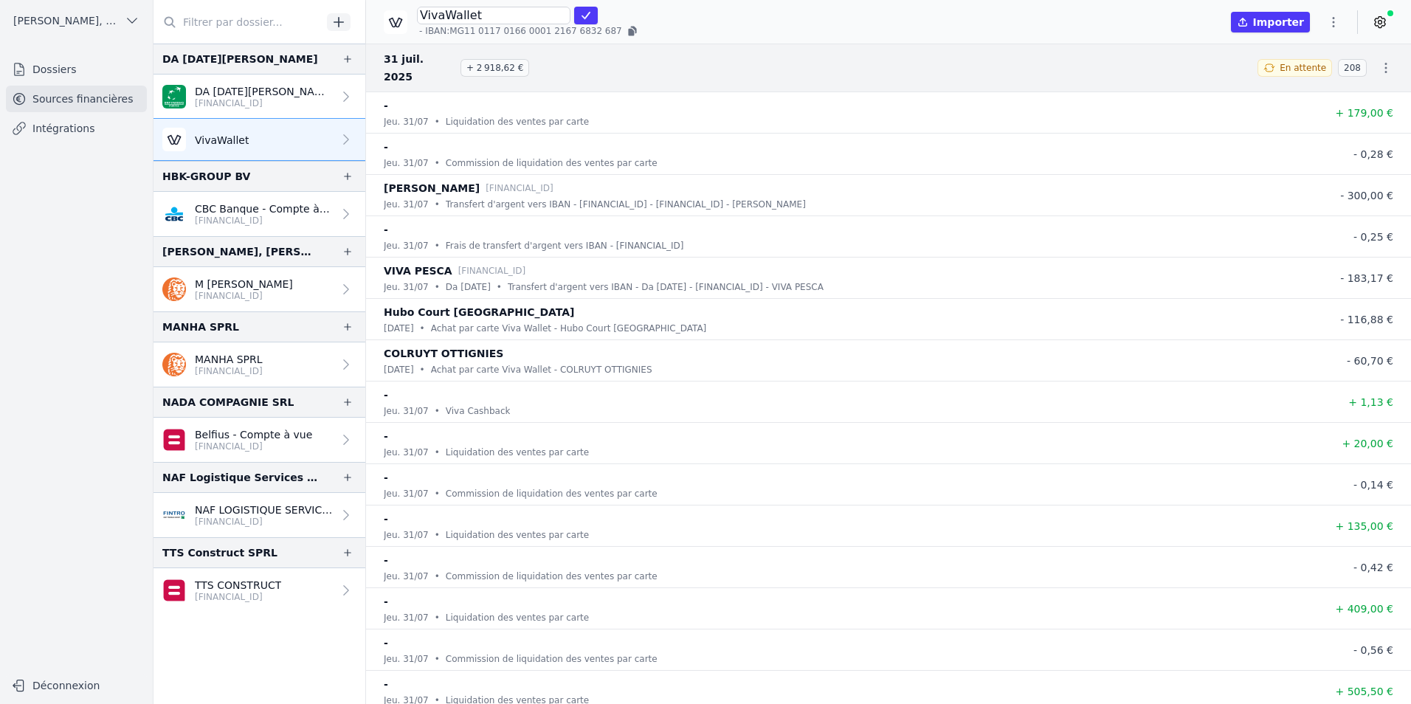
click at [1375, 21] on icon at bounding box center [1379, 22] width 15 height 15
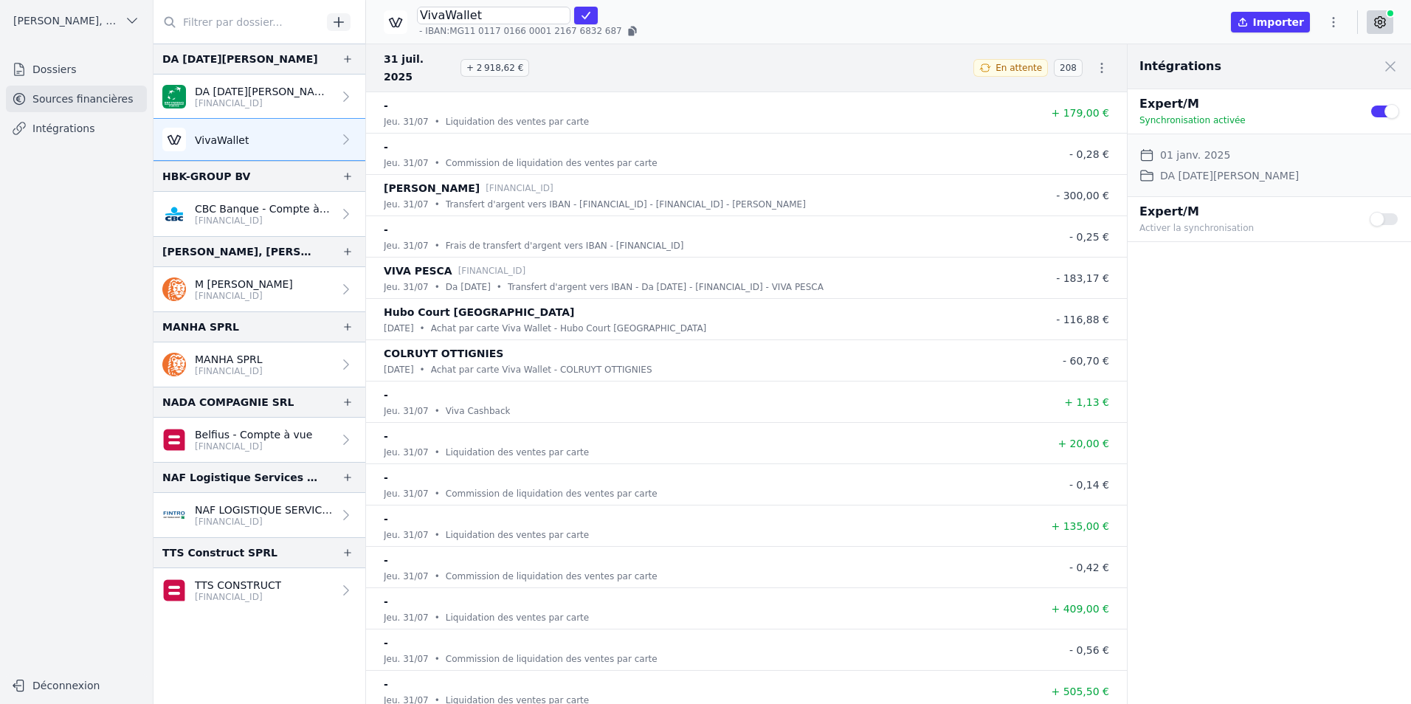
click at [1384, 218] on button "Use setting" at bounding box center [1384, 219] width 30 height 15
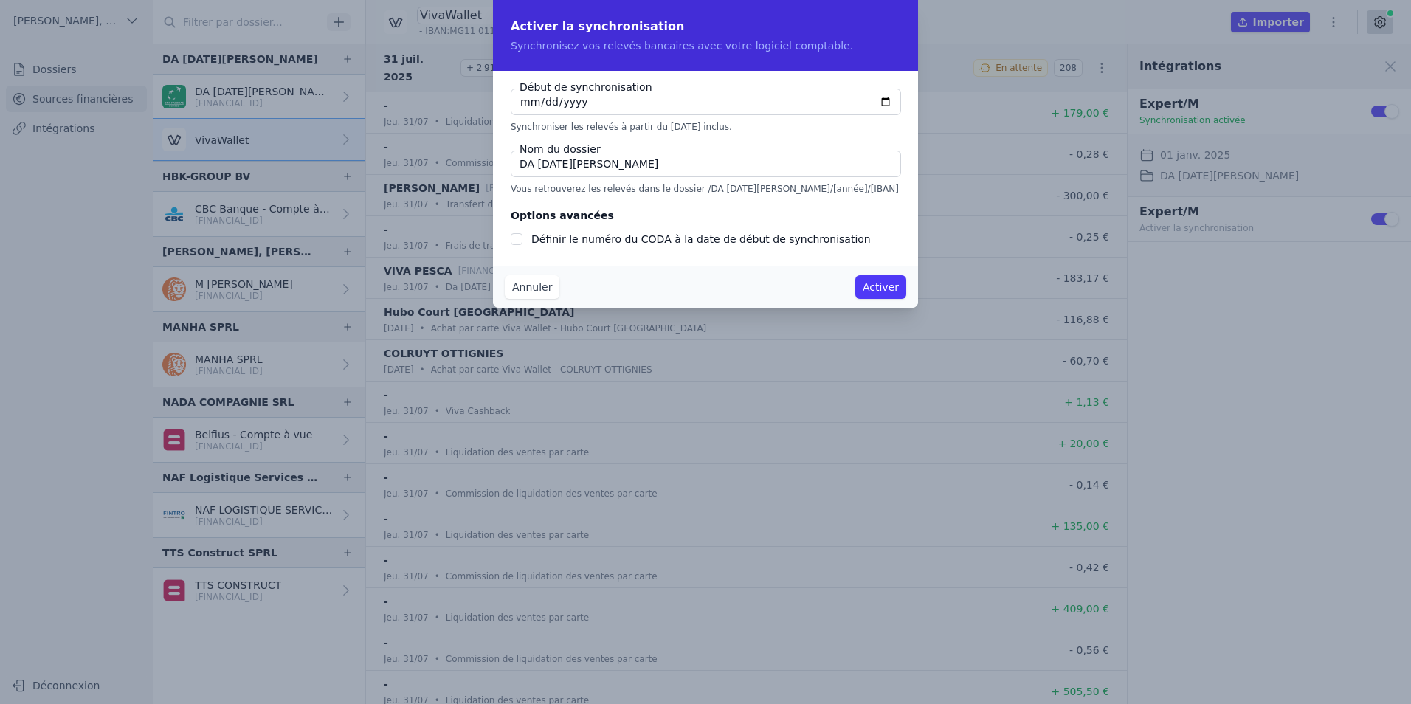
checkbox input "false"
type input "[DATE]"
click at [692, 165] on input "DA [DATE][PERSON_NAME]" at bounding box center [706, 164] width 390 height 27
click at [891, 286] on button "Activer" at bounding box center [880, 287] width 51 height 24
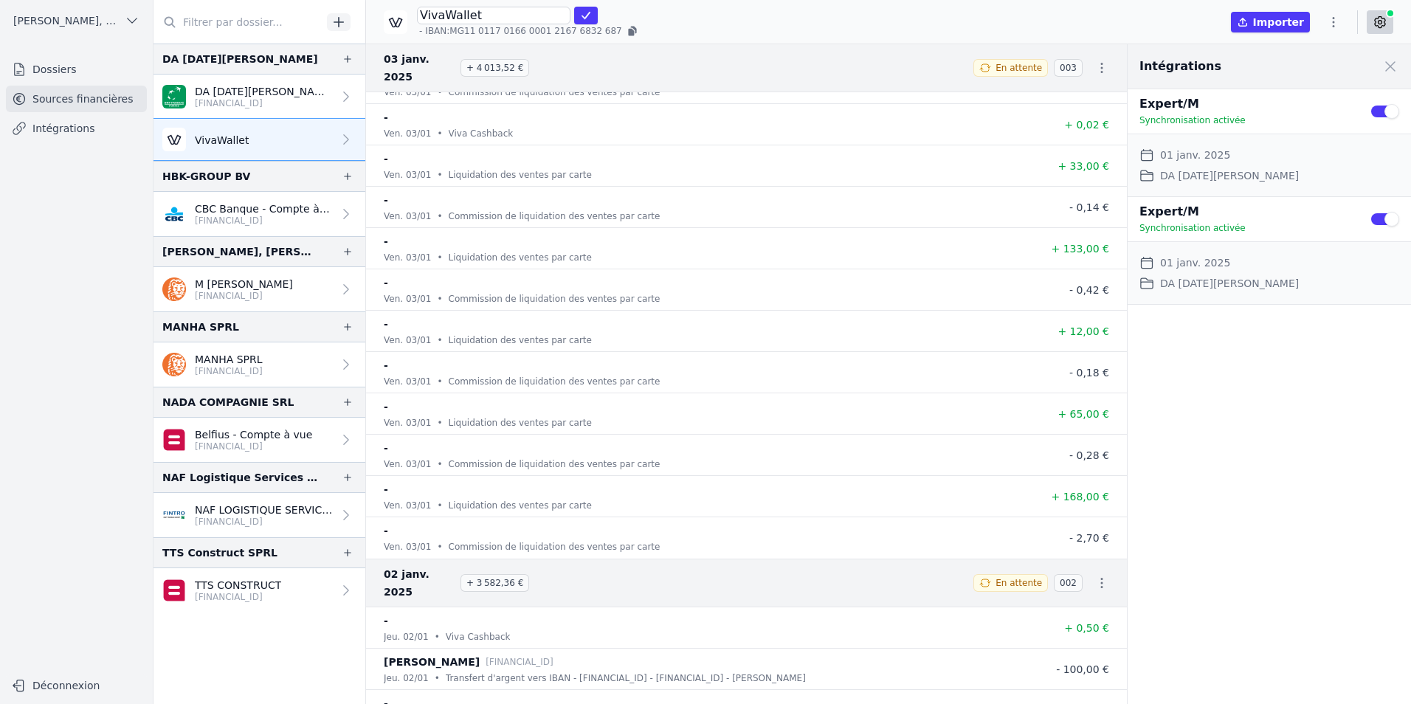
scroll to position [83064, 0]
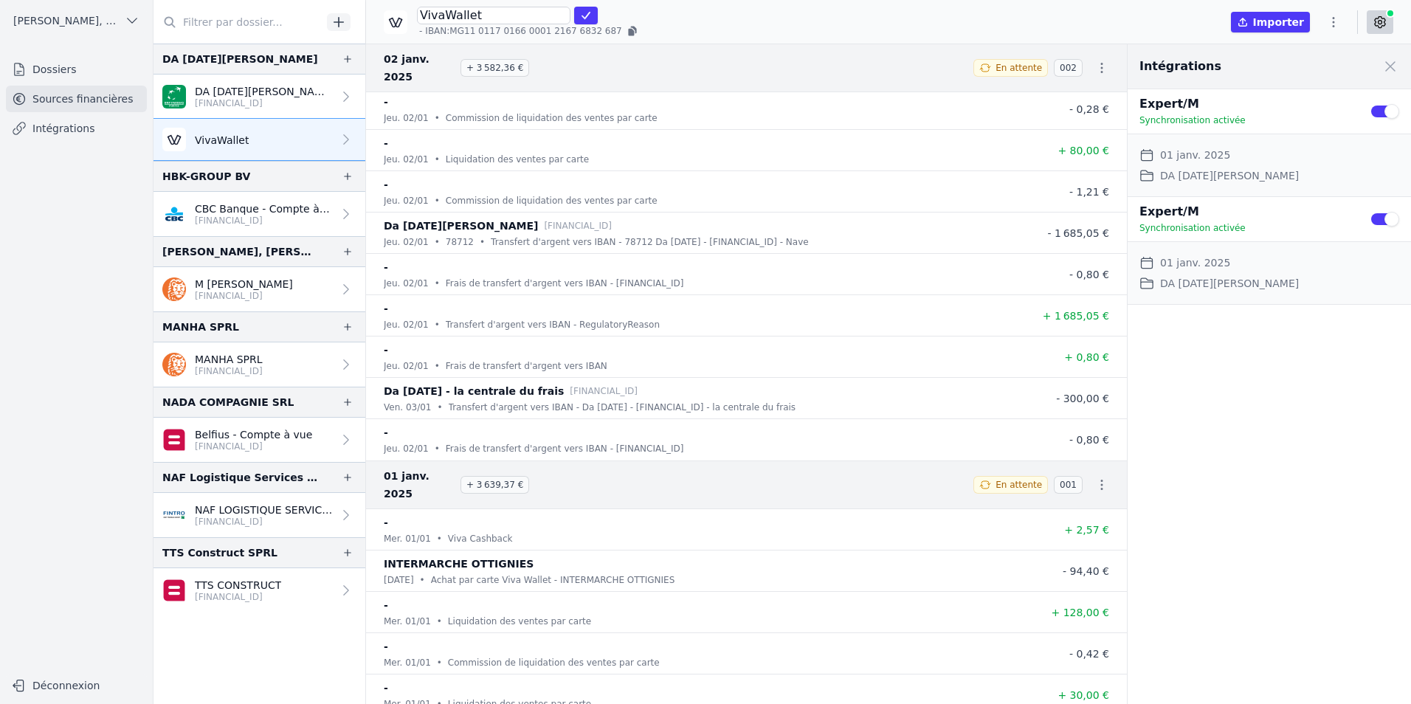
click at [1094, 477] on icon "button" at bounding box center [1101, 484] width 15 height 15
click at [1085, 462] on link "Télécharger les CODA" at bounding box center [1052, 467] width 135 height 27
click at [1199, 514] on div "Intégrations Close panel Expert/M Synchronisation activée Use setting Date de d…" at bounding box center [1268, 374] width 283 height 660
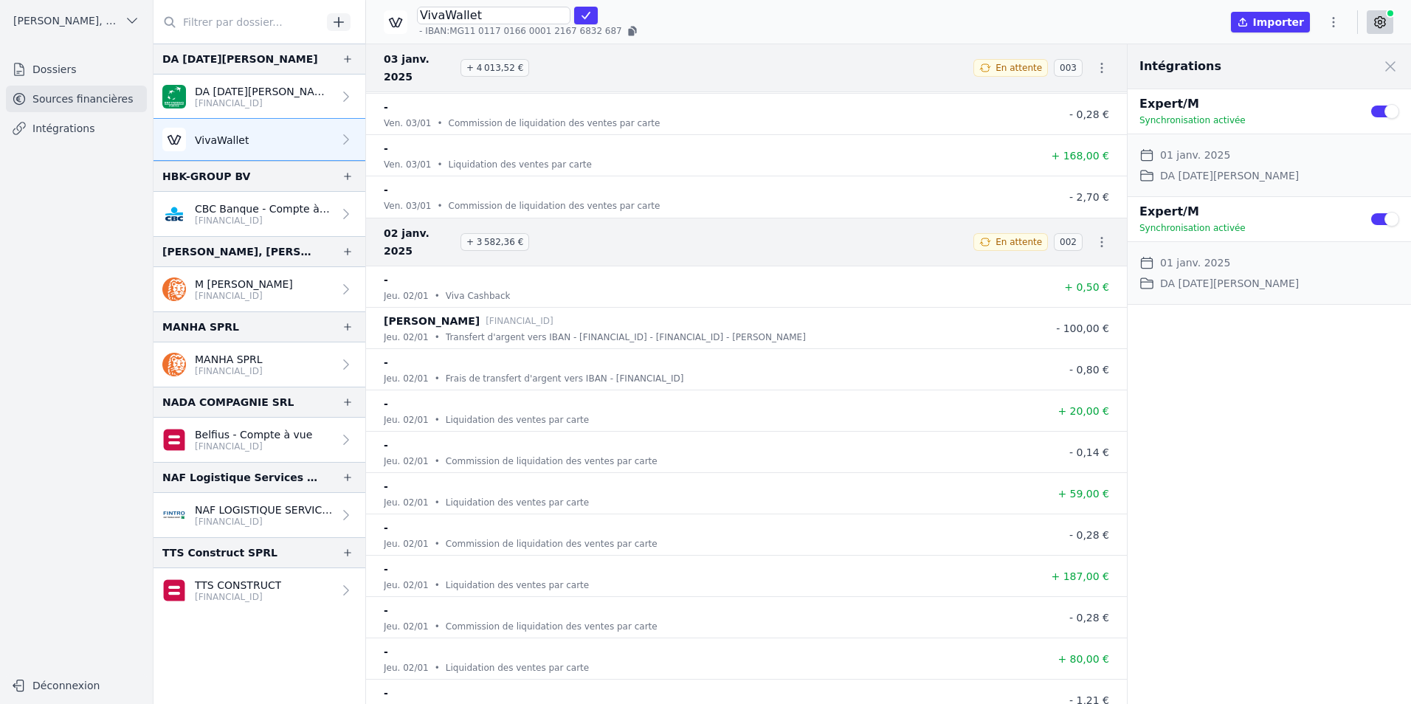
scroll to position [82547, 0]
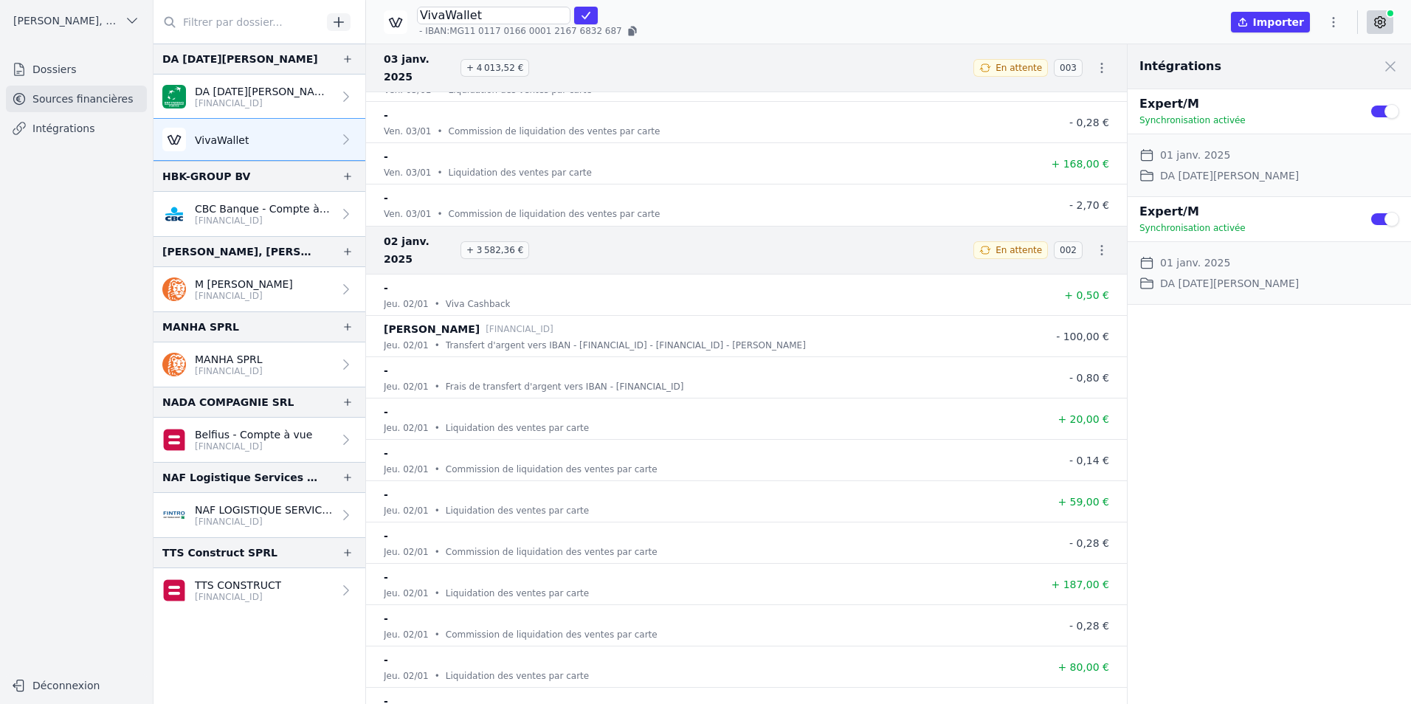
click at [1094, 243] on icon "button" at bounding box center [1101, 250] width 15 height 15
click at [1080, 241] on link "Télécharger les CODA" at bounding box center [1052, 250] width 135 height 27
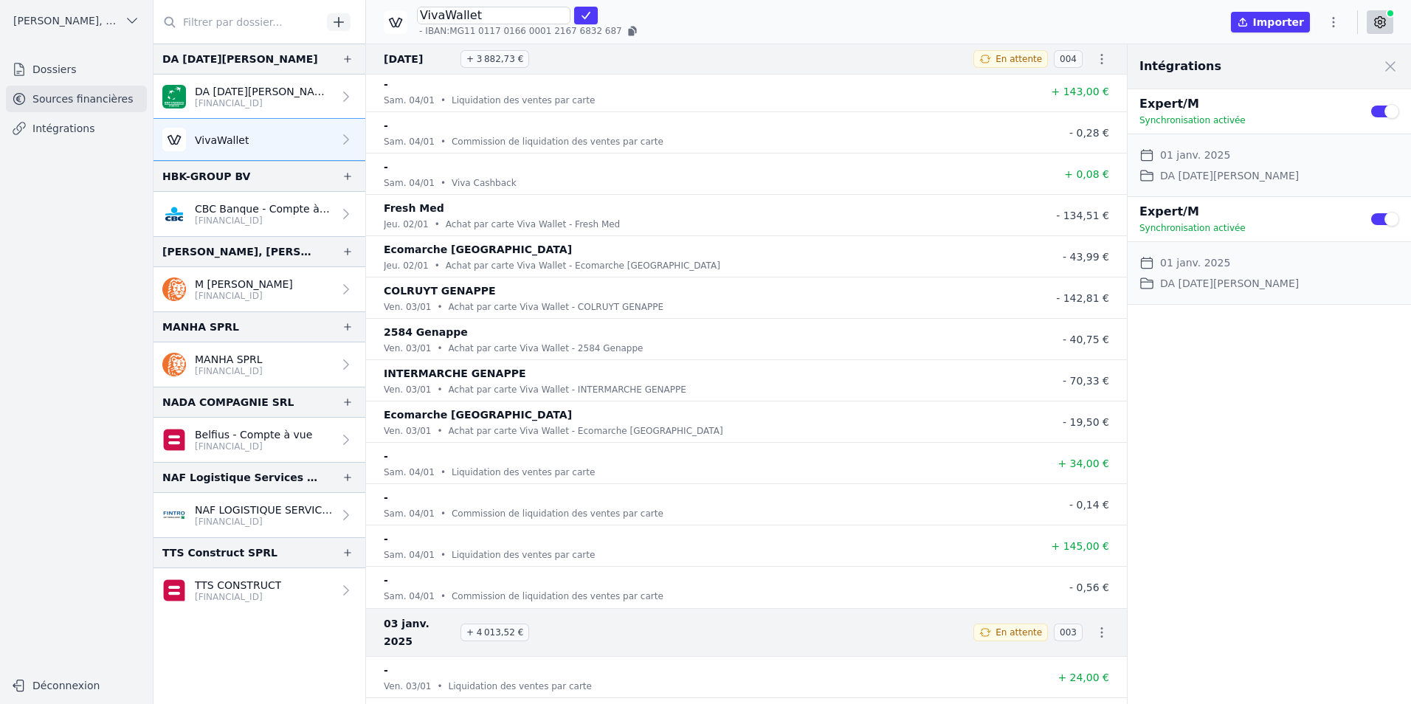
scroll to position [81588, 0]
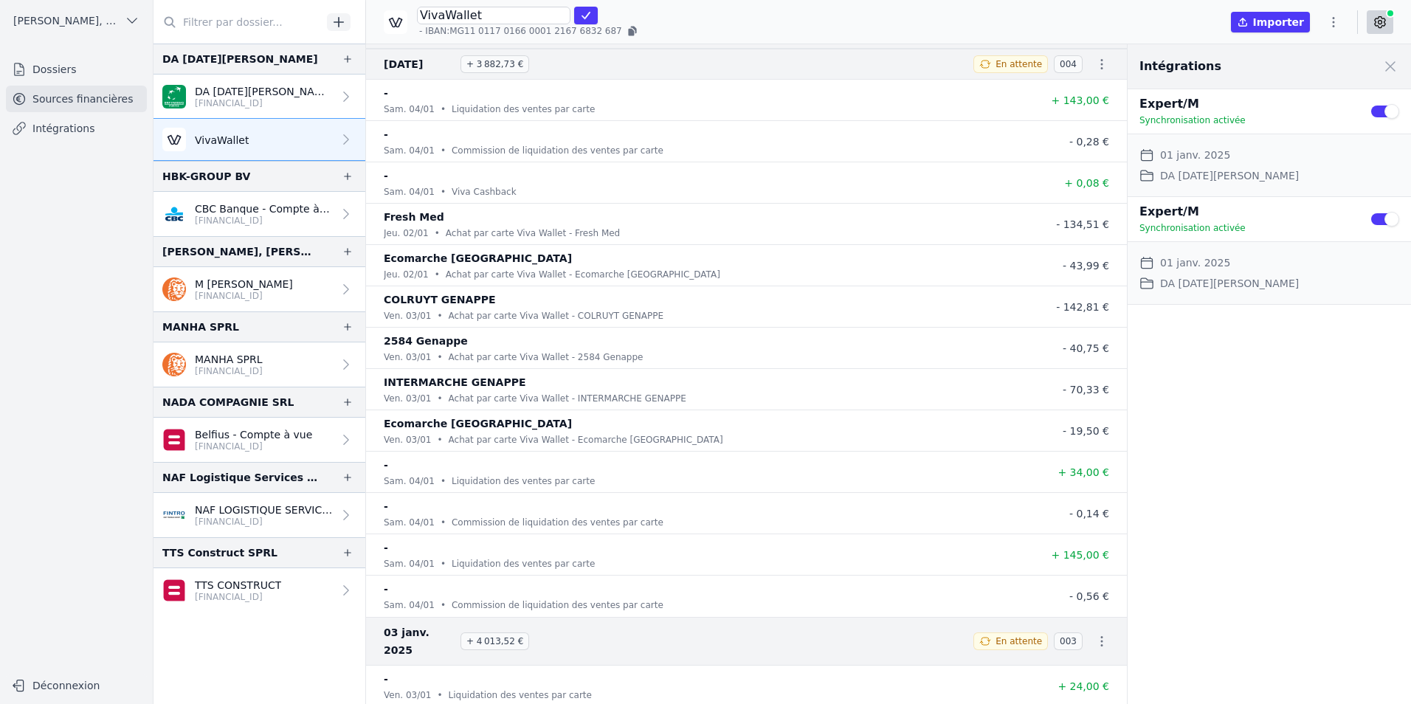
click at [1094, 634] on icon "button" at bounding box center [1101, 641] width 15 height 15
click at [1058, 645] on link "Télécharger les CODA" at bounding box center [1052, 641] width 135 height 27
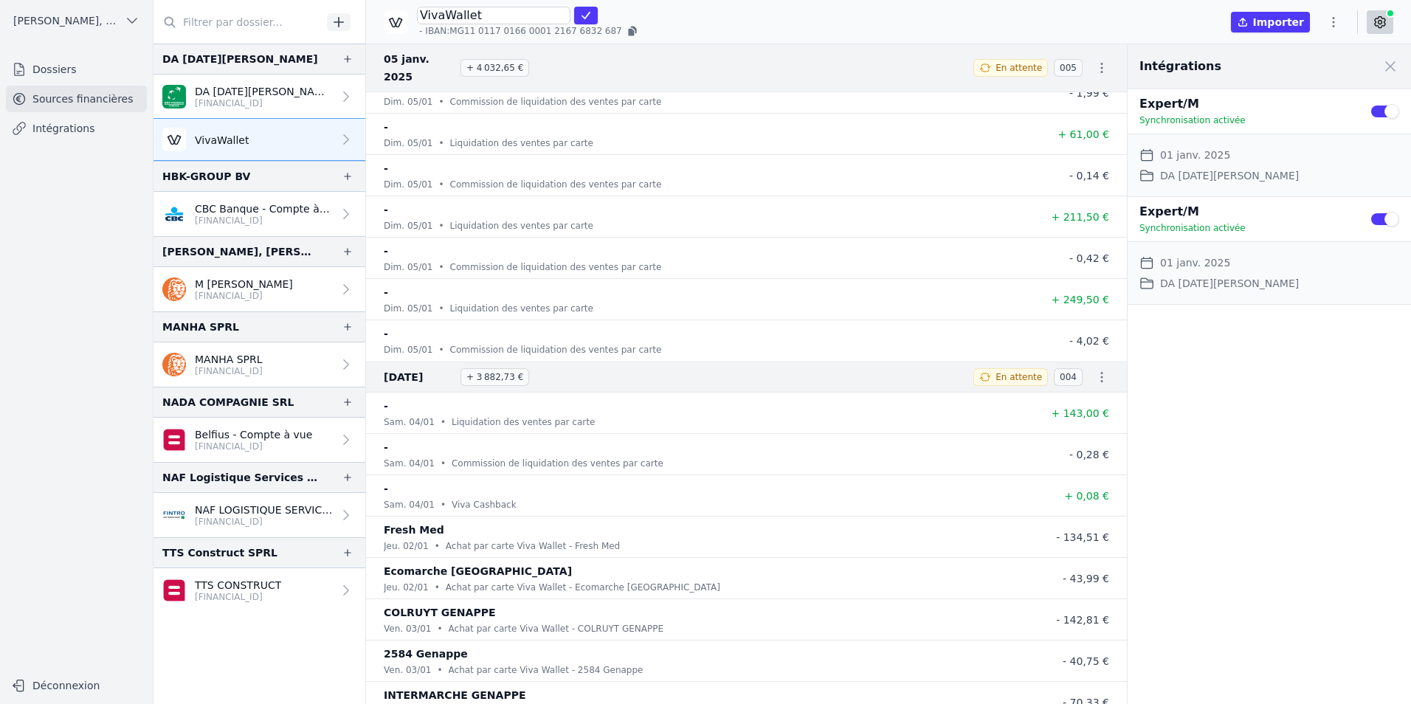
scroll to position [81072, 0]
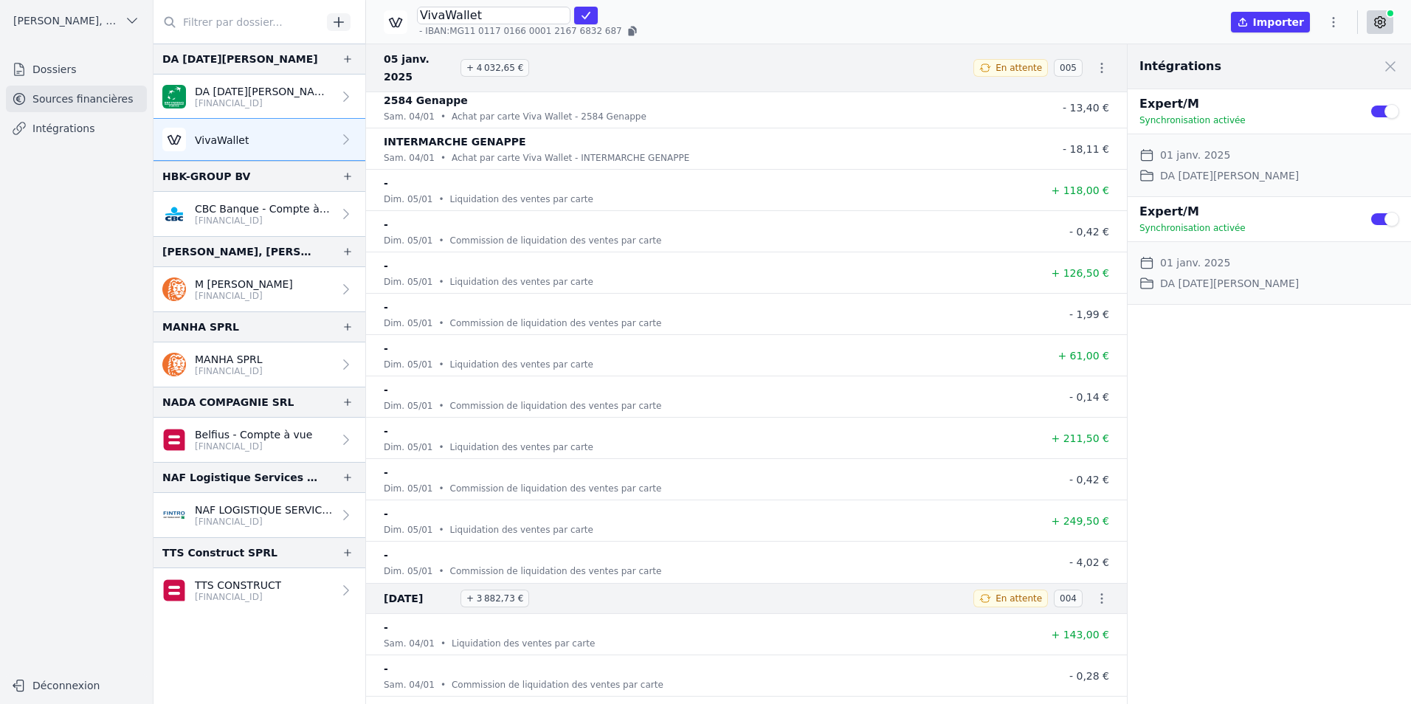
click at [1099, 591] on icon "button" at bounding box center [1101, 598] width 15 height 15
click at [1072, 592] on link "Télécharger les CODA" at bounding box center [1052, 589] width 135 height 27
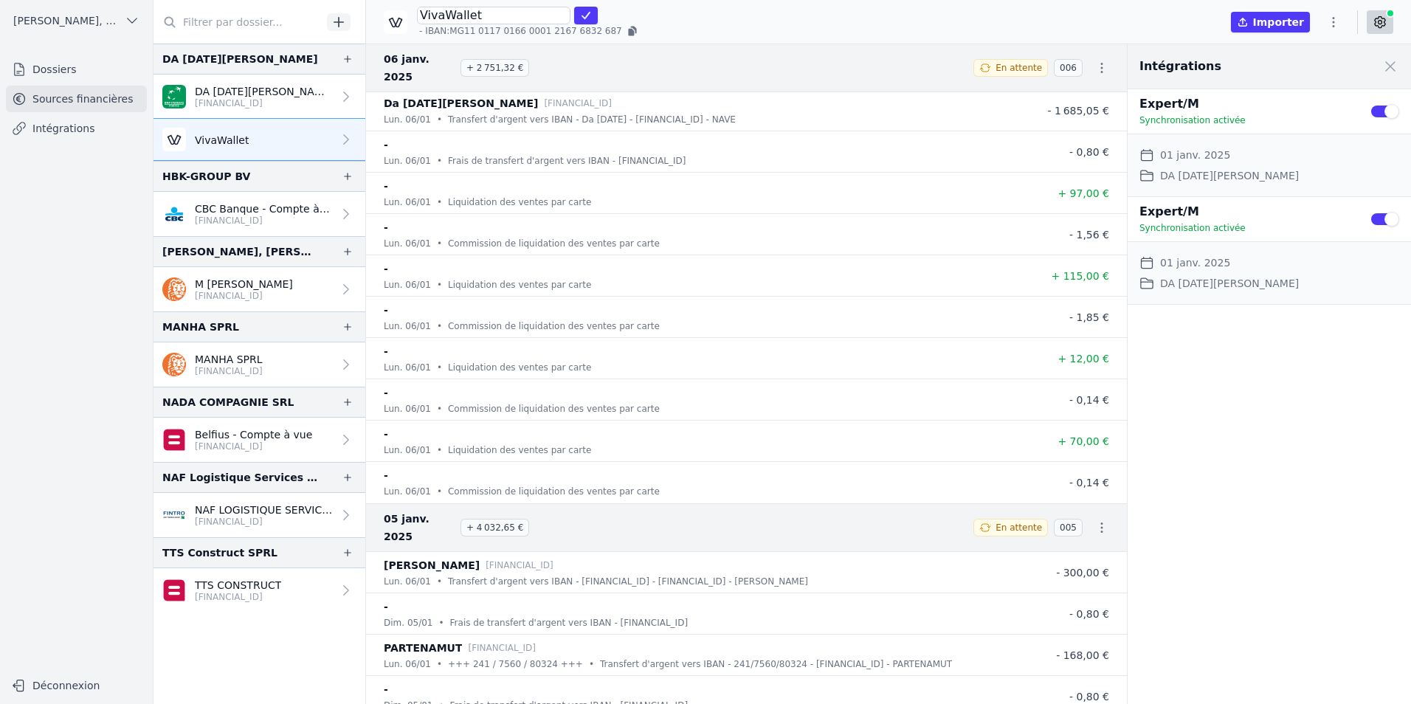
scroll to position [80260, 0]
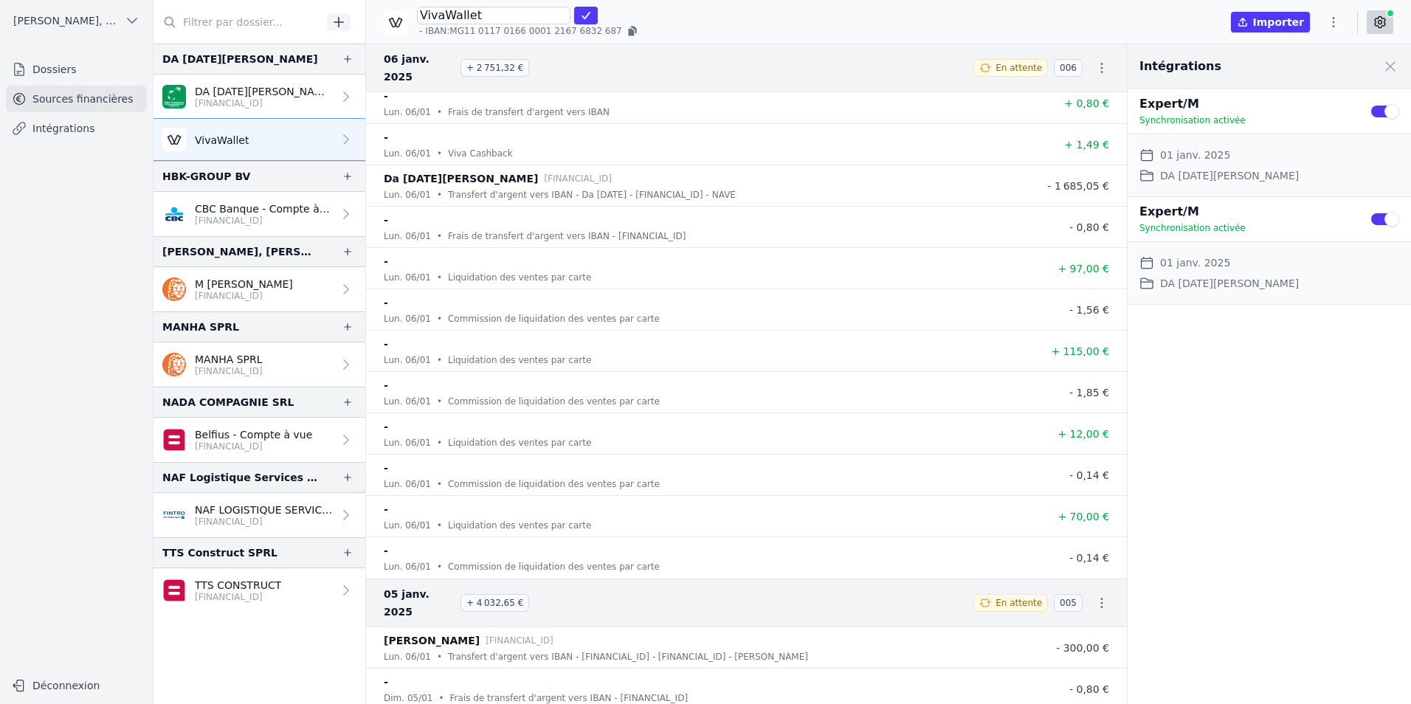
click at [1094, 595] on icon "button" at bounding box center [1101, 602] width 15 height 15
click at [1062, 578] on link "Télécharger les CODA" at bounding box center [1052, 585] width 135 height 27
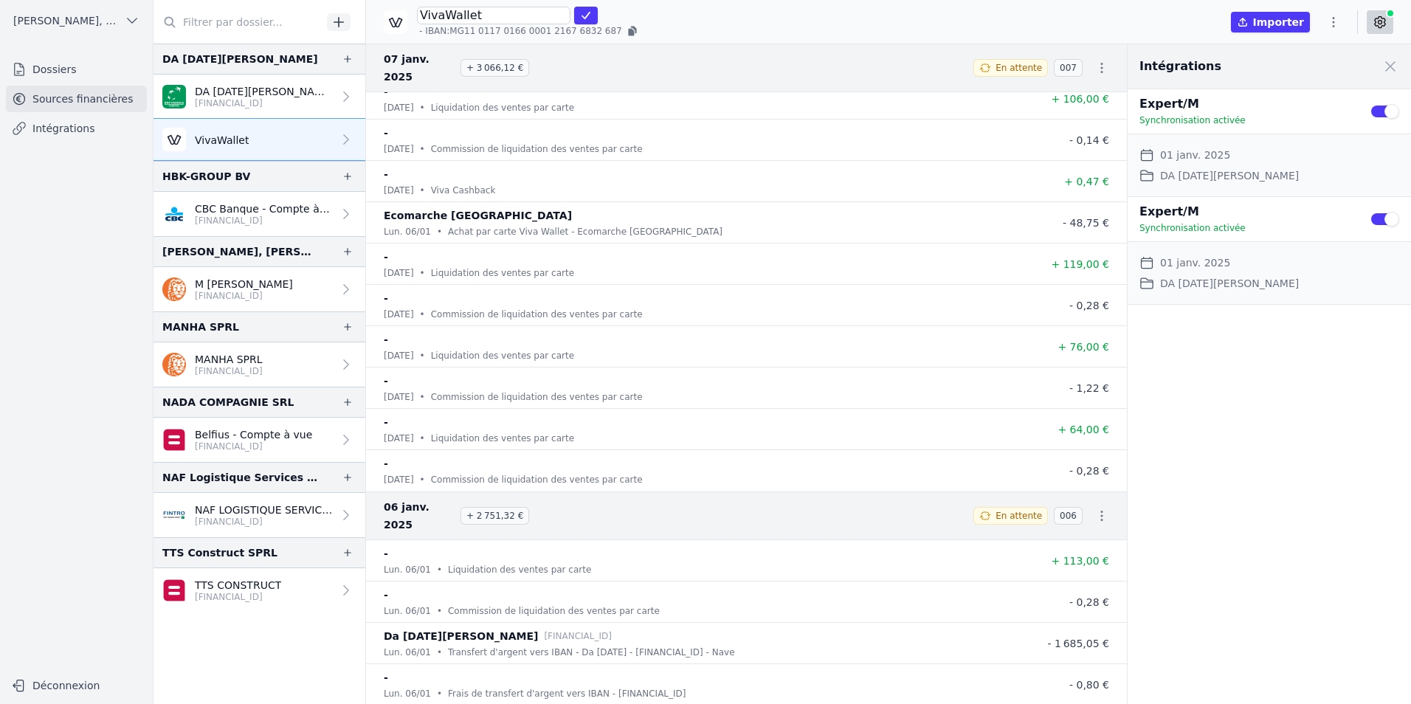
scroll to position [79301, 0]
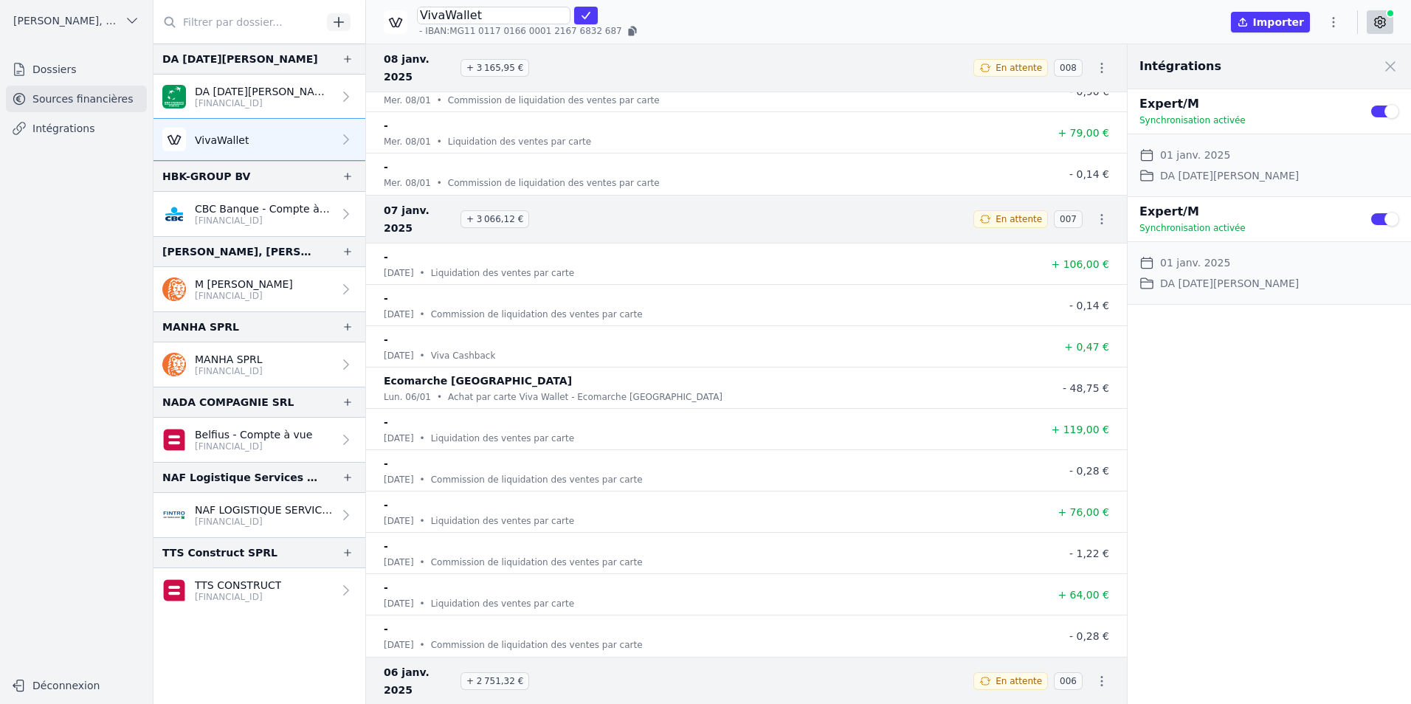
click at [1101, 676] on icon "button" at bounding box center [1102, 681] width 2 height 10
click at [1065, 643] on link "Télécharger les CODA" at bounding box center [1052, 645] width 135 height 27
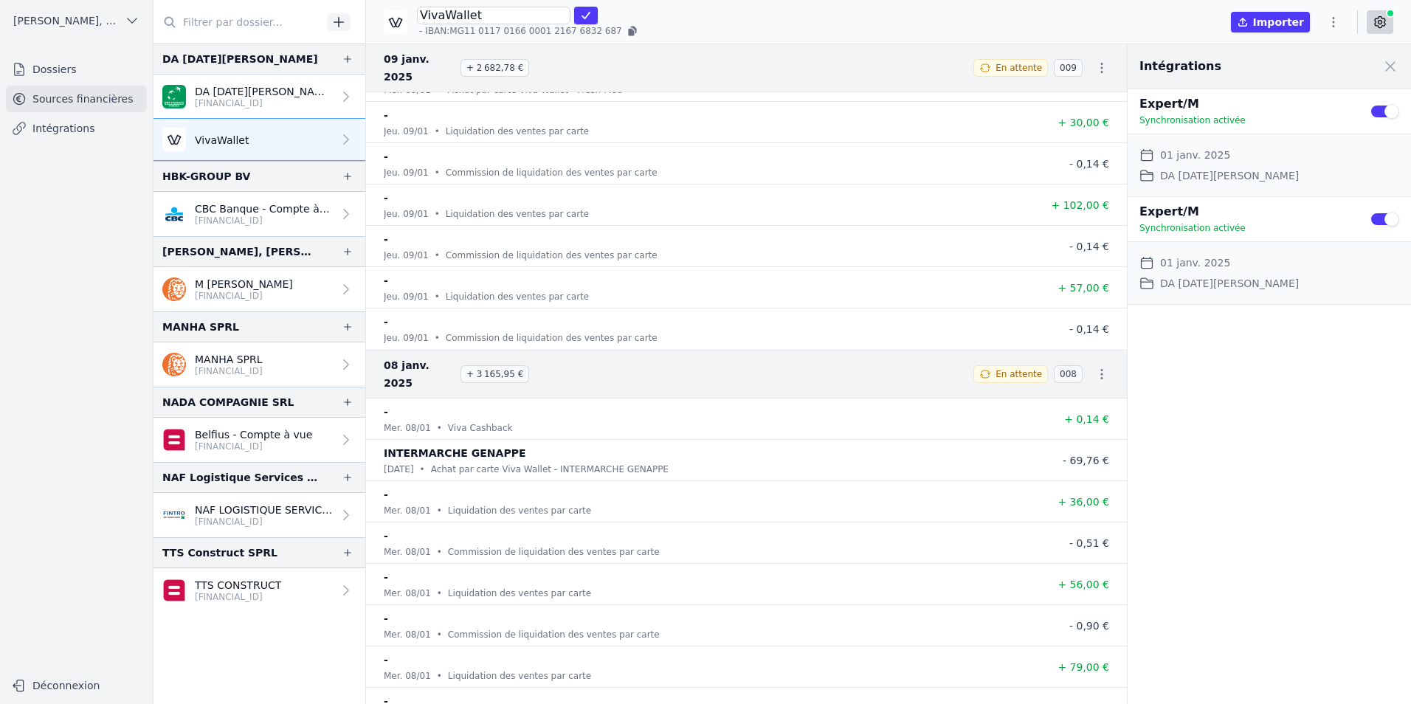
scroll to position [78932, 0]
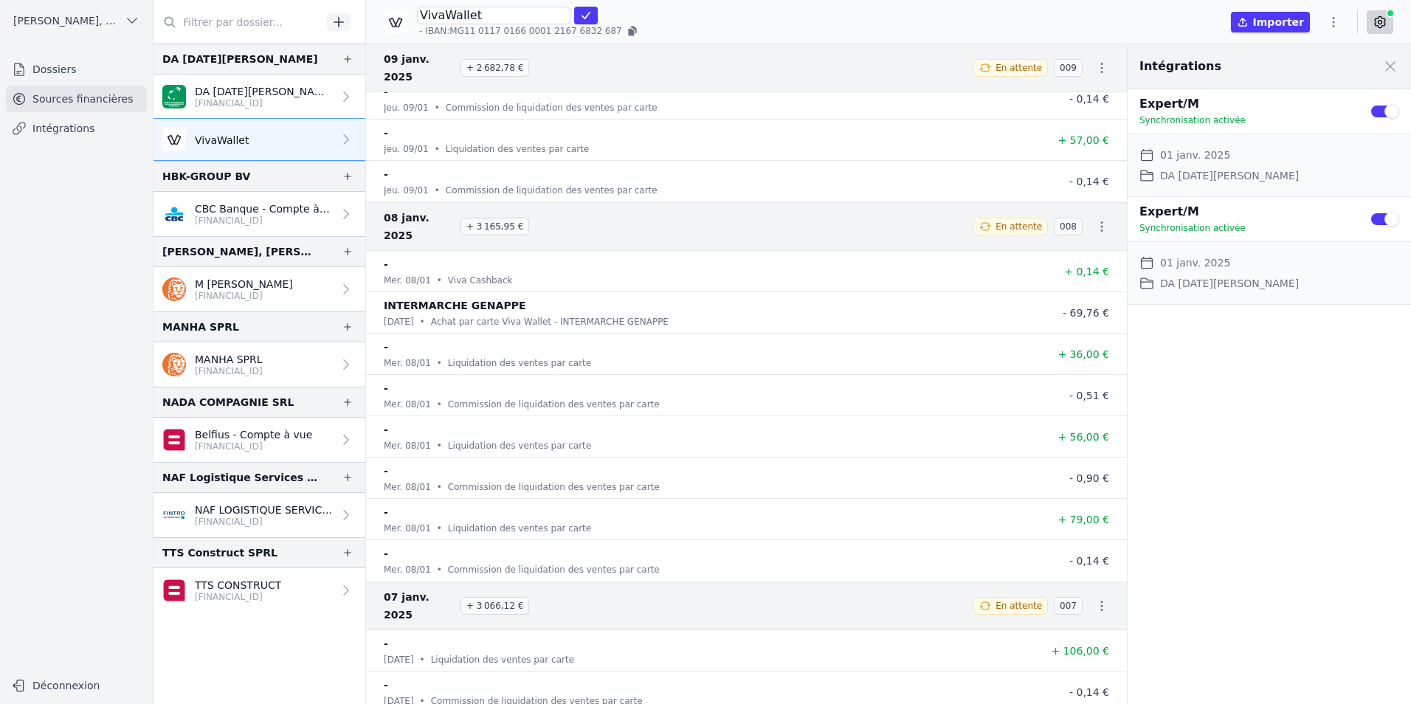
click at [1094, 598] on icon "button" at bounding box center [1101, 605] width 15 height 15
click at [1077, 567] on link "Télécharger les CODA" at bounding box center [1052, 570] width 135 height 27
click at [1340, 591] on div "Intégrations Close panel Expert/M Synchronisation activée Use setting Date de d…" at bounding box center [1268, 374] width 283 height 660
click at [1096, 219] on icon "button" at bounding box center [1101, 226] width 15 height 15
click at [1093, 203] on link "Télécharger les CODA" at bounding box center [1052, 209] width 135 height 27
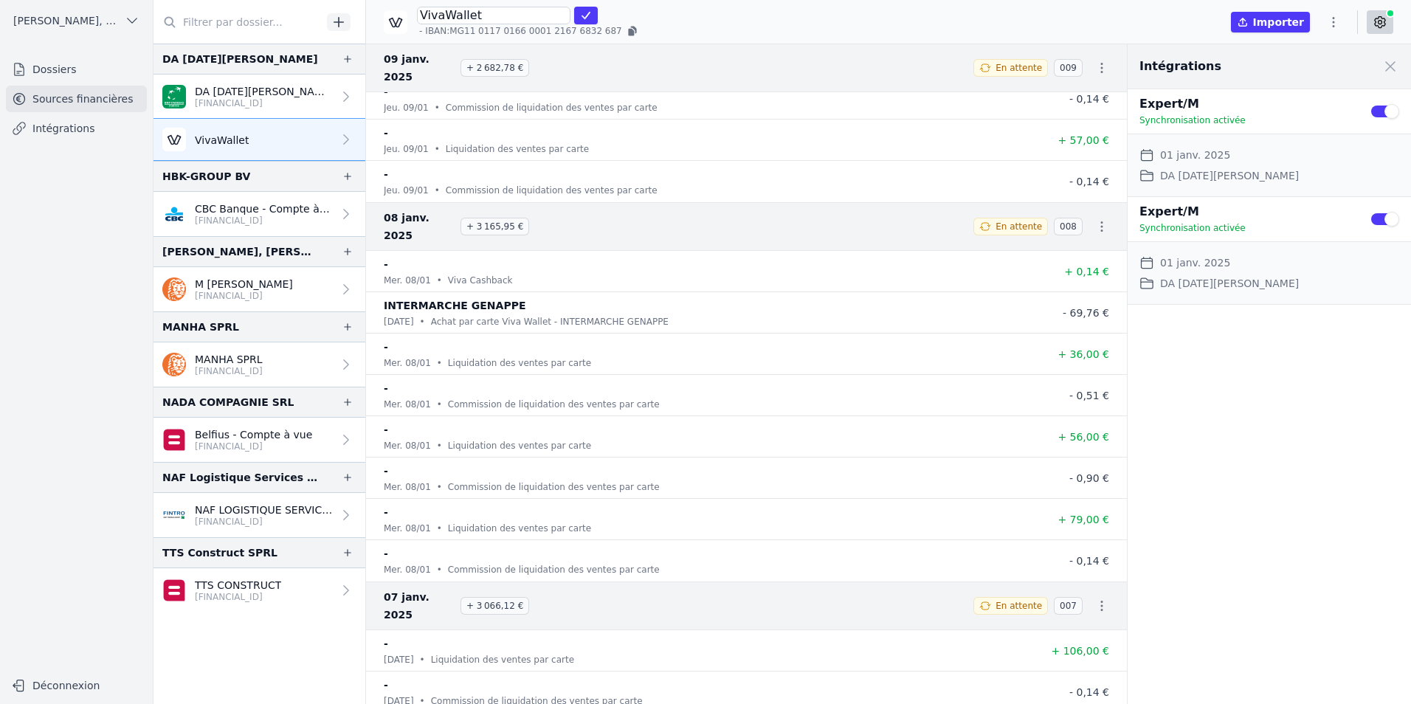
click at [1237, 516] on div "Intégrations Close panel Expert/M Synchronisation activée Use setting Date de d…" at bounding box center [1268, 374] width 283 height 660
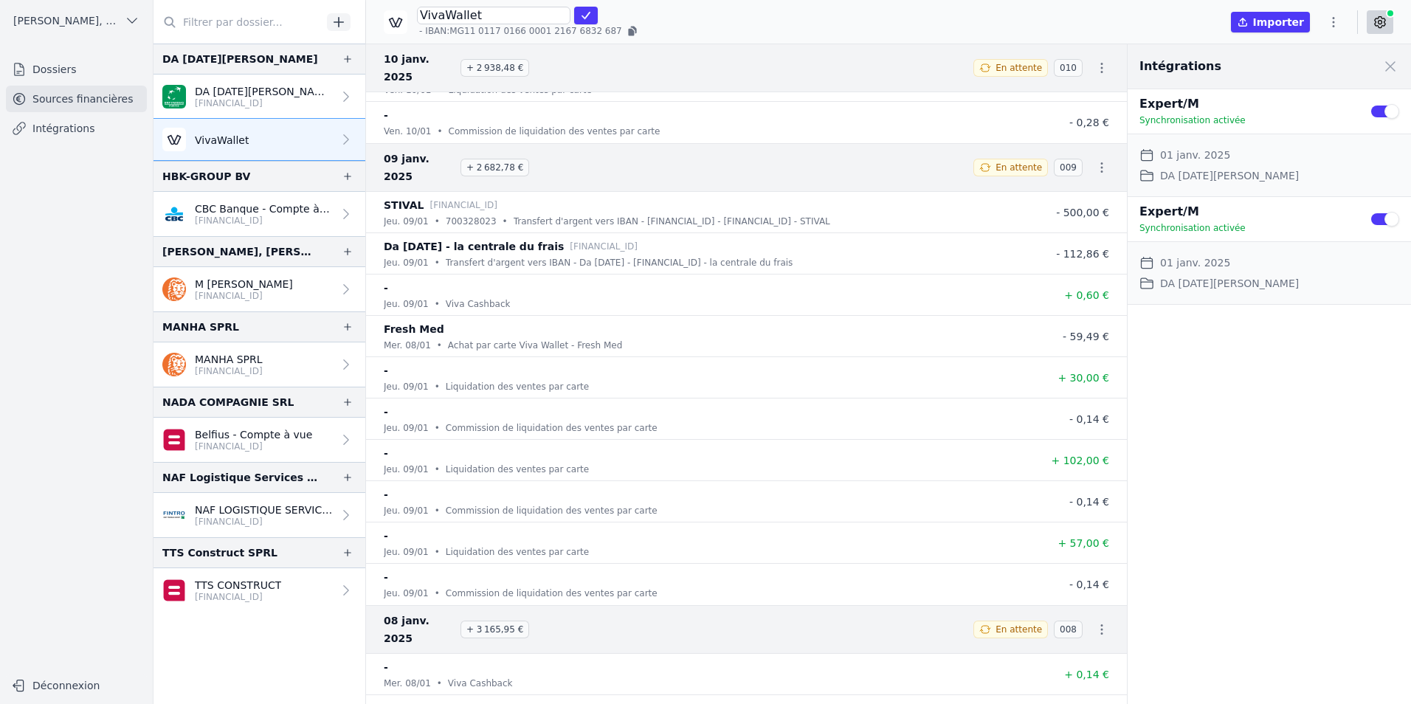
scroll to position [78342, 0]
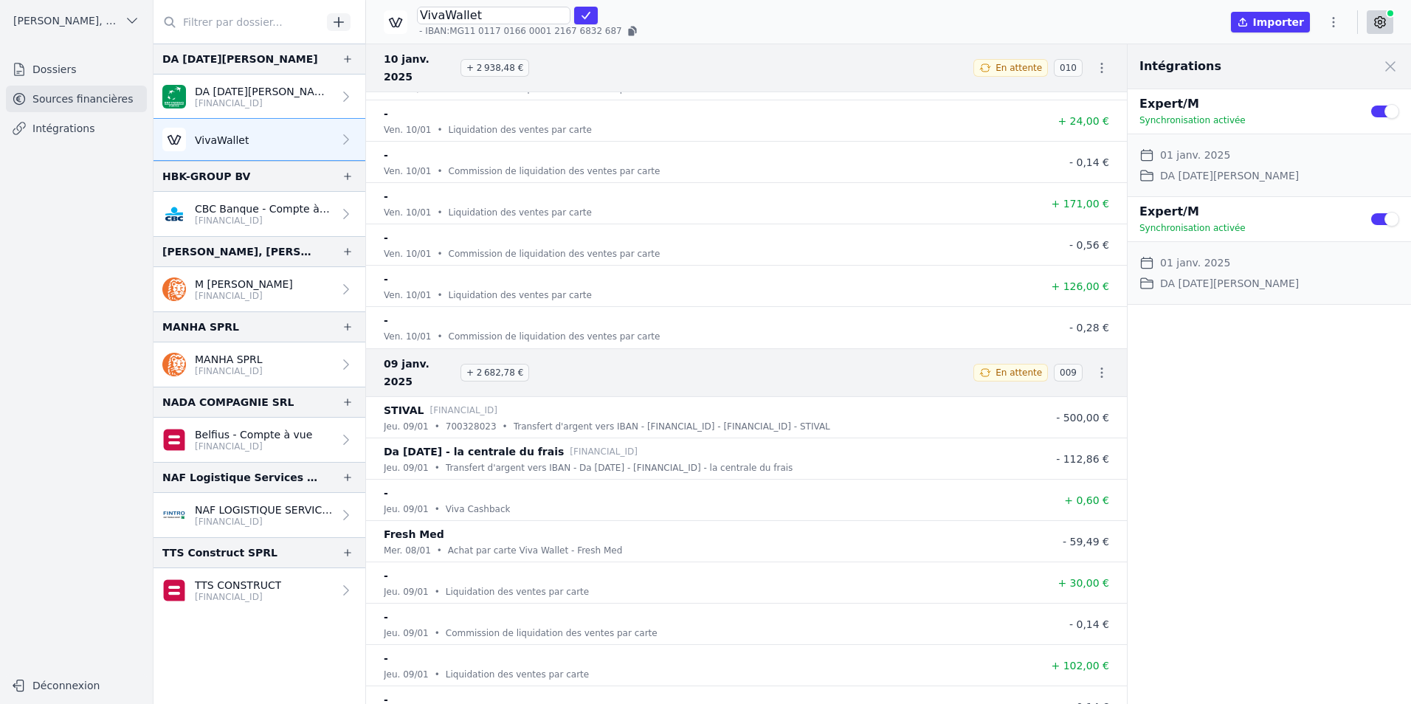
click at [1094, 365] on icon "button" at bounding box center [1101, 372] width 15 height 15
click at [1077, 349] on link "Télécharger les CODA" at bounding box center [1052, 355] width 135 height 27
click at [1209, 556] on div "Intégrations Close panel Expert/M Synchronisation activée Use setting Date de d…" at bounding box center [1268, 374] width 283 height 660
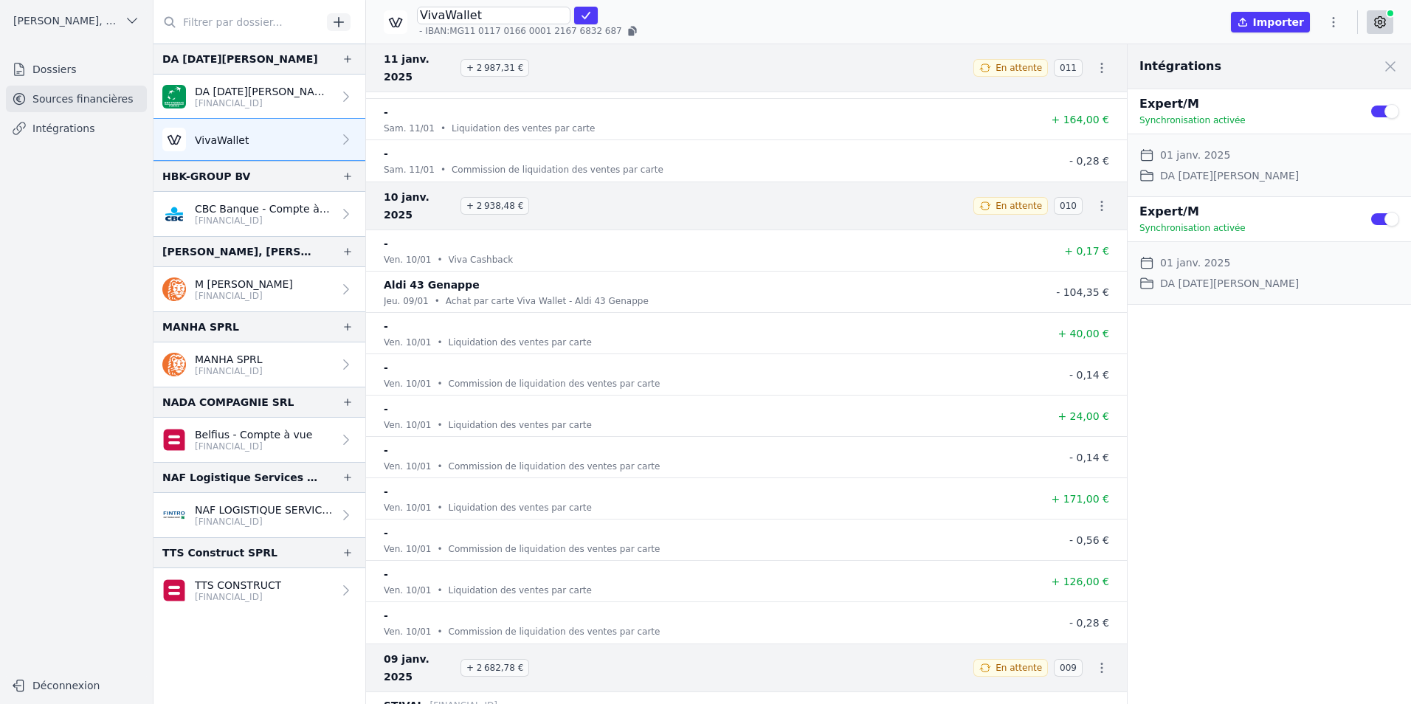
scroll to position [77825, 0]
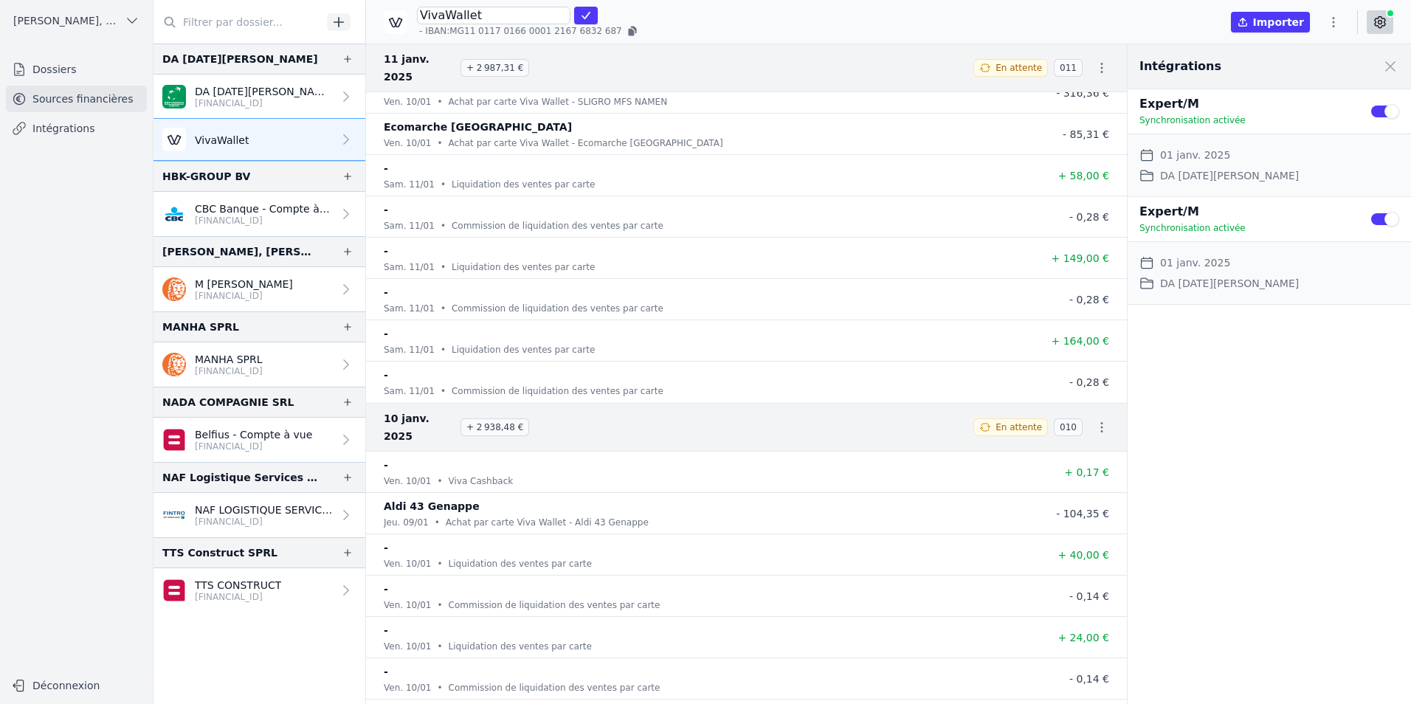
click at [1096, 420] on icon "button" at bounding box center [1101, 427] width 15 height 15
click at [1080, 429] on link "Télécharger les CODA" at bounding box center [1052, 427] width 135 height 27
drag, startPoint x: 1276, startPoint y: 527, endPoint x: 1262, endPoint y: 526, distance: 14.8
click at [1276, 527] on div "Intégrations Close panel Expert/M Synchronisation activée Use setting Date de d…" at bounding box center [1268, 374] width 283 height 660
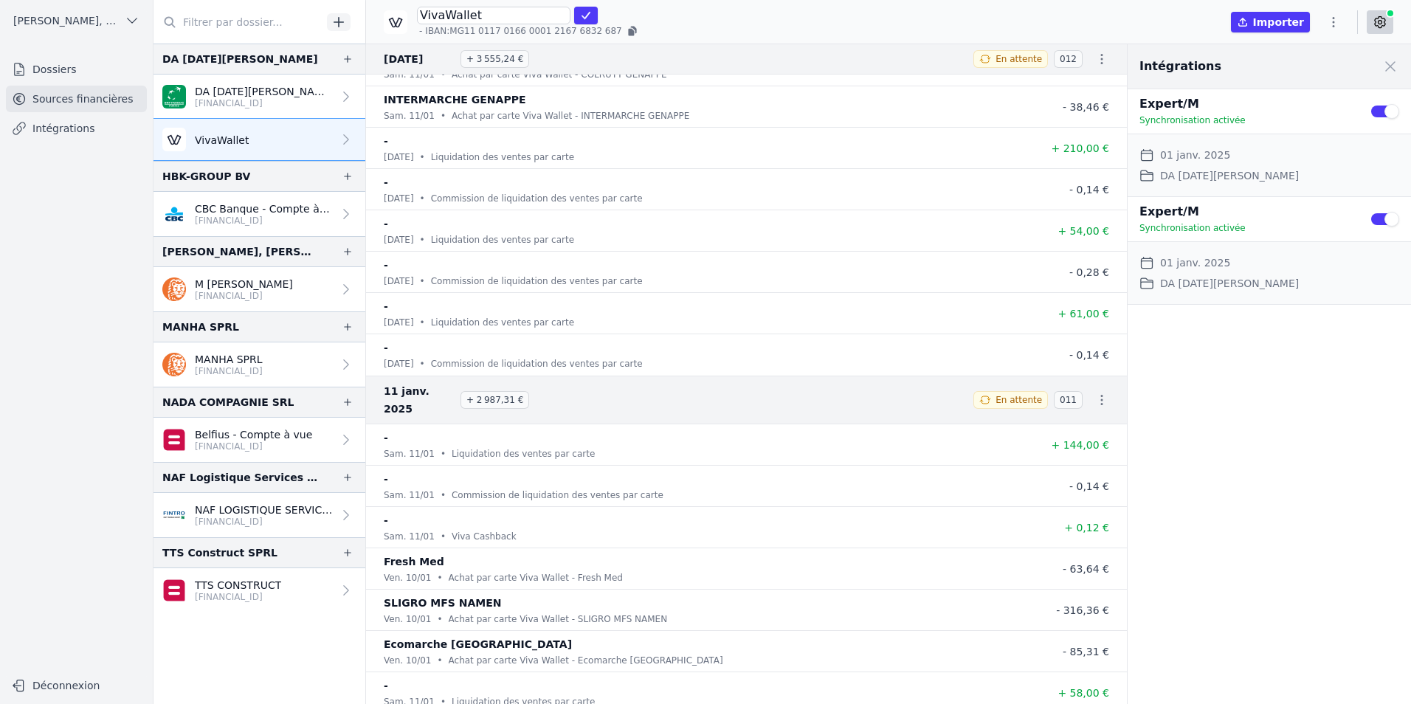
scroll to position [77309, 0]
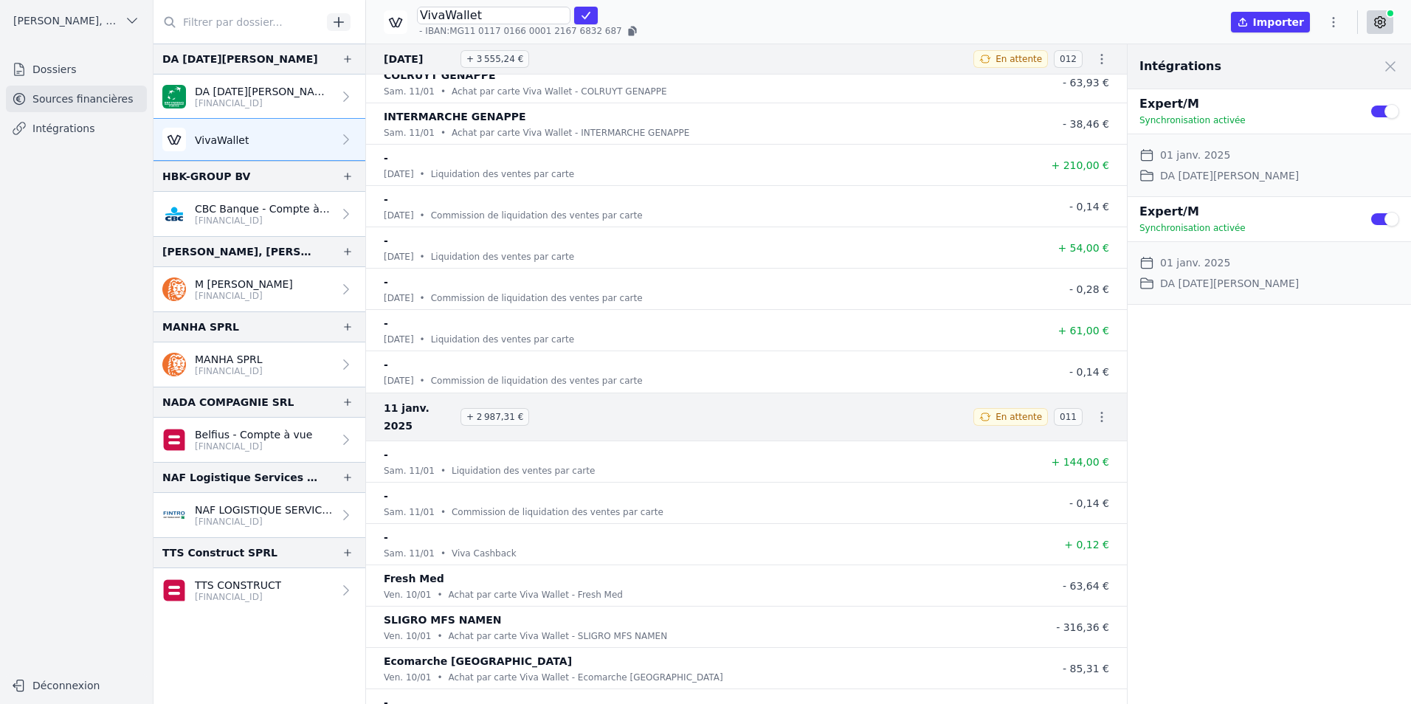
click at [1094, 409] on icon "button" at bounding box center [1101, 416] width 15 height 15
click at [1080, 409] on link "Télécharger les CODA" at bounding box center [1052, 417] width 135 height 27
click at [1268, 525] on div "Intégrations Close panel Expert/M Synchronisation activée Use setting Date de d…" at bounding box center [1268, 374] width 283 height 660
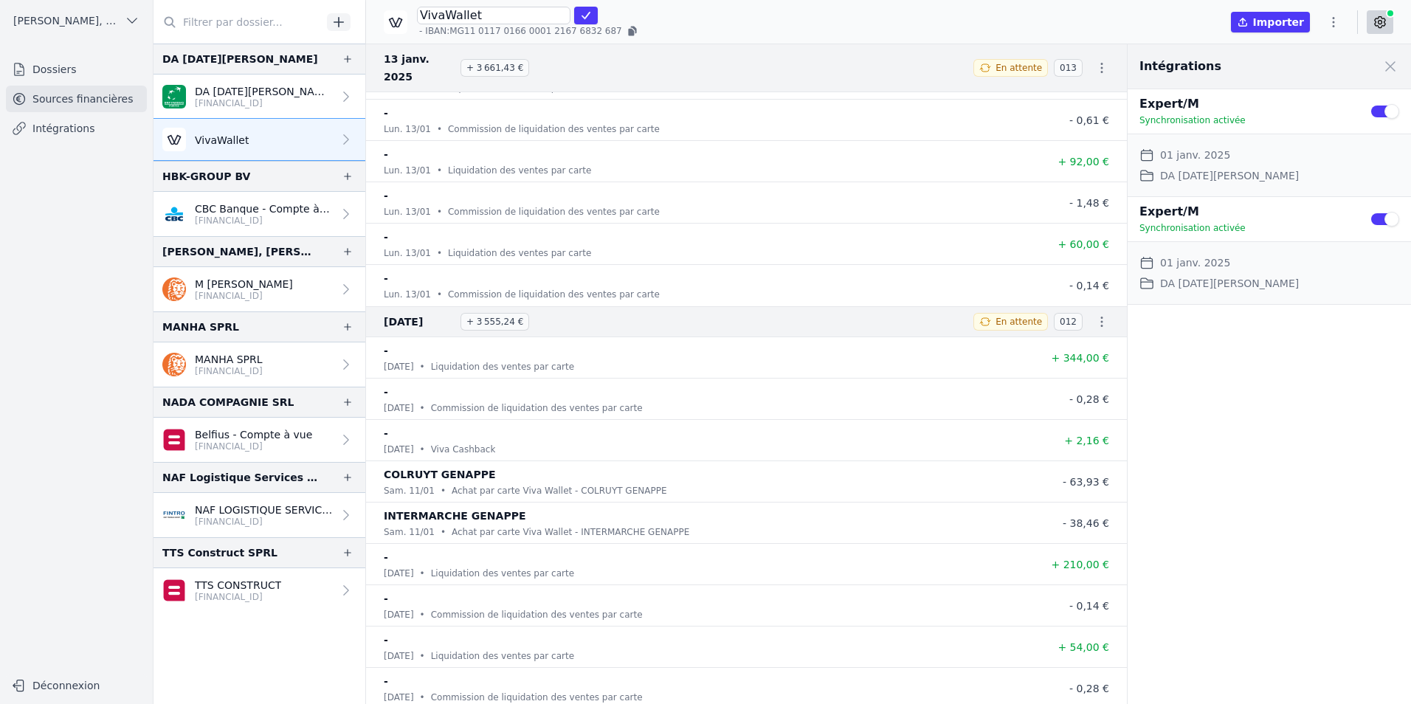
scroll to position [76793, 0]
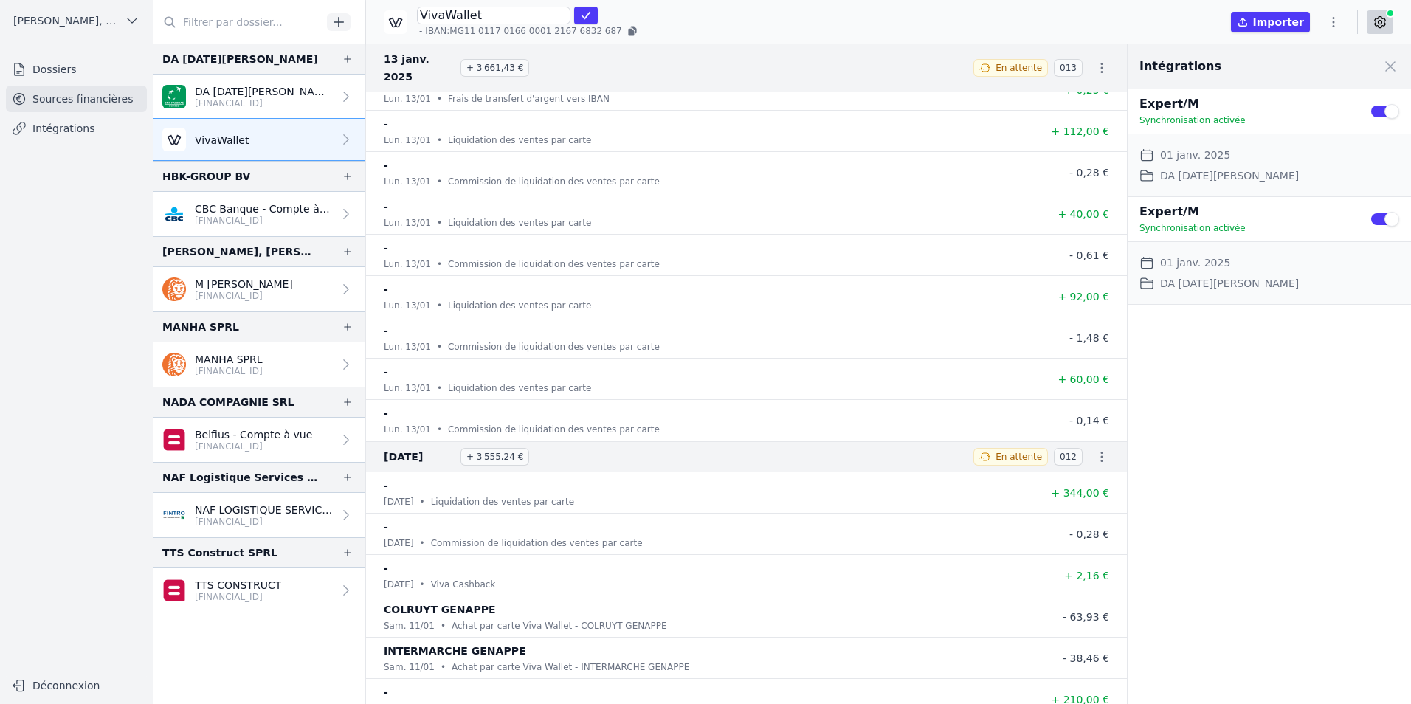
click at [1094, 449] on icon "button" at bounding box center [1101, 456] width 15 height 15
click at [1093, 445] on link "Télécharger les CODA" at bounding box center [1052, 448] width 135 height 27
click at [1296, 489] on div "Intégrations Close panel Expert/M Synchronisation activée Use setting Date de d…" at bounding box center [1268, 374] width 283 height 660
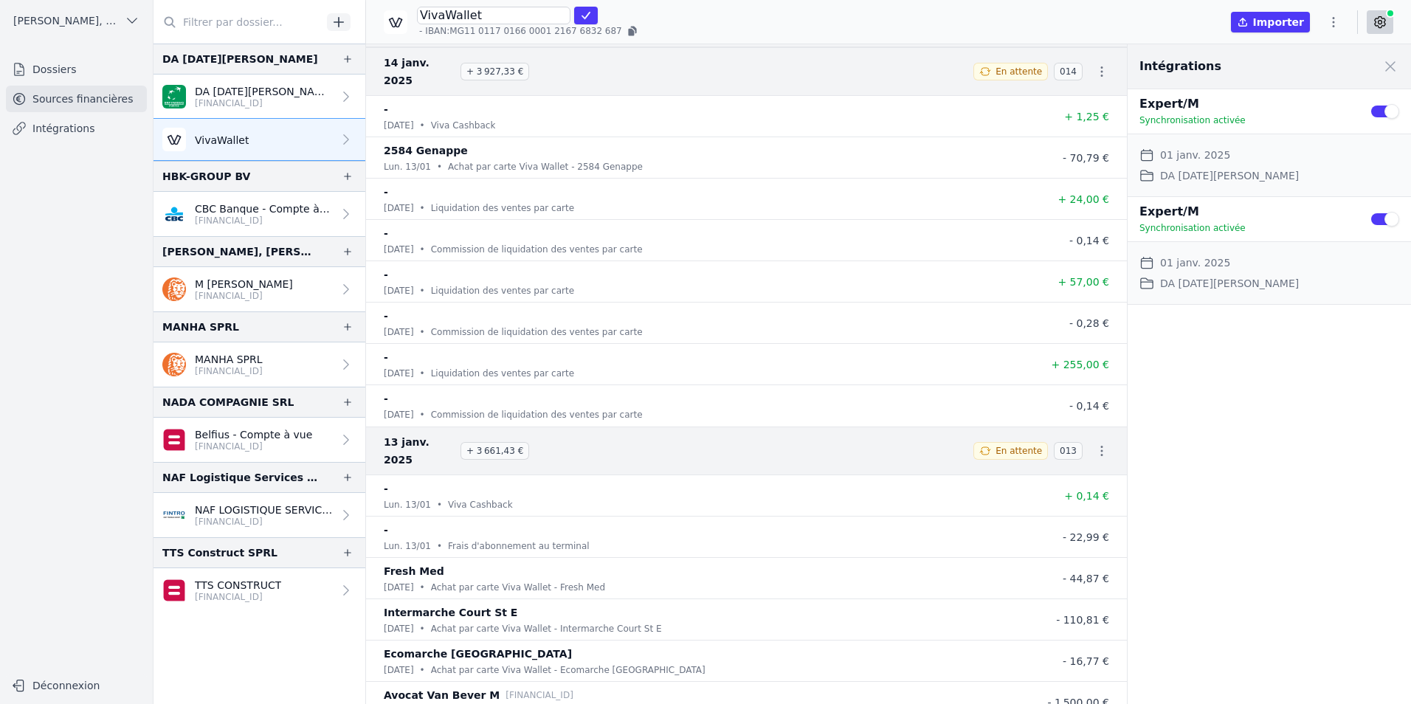
scroll to position [75907, 0]
click at [1097, 445] on icon "button" at bounding box center [1101, 452] width 15 height 15
click at [1084, 437] on link "Télécharger les CODA" at bounding box center [1052, 434] width 135 height 27
click at [1317, 538] on div "Intégrations Close panel Expert/M Synchronisation activée Use setting Date de d…" at bounding box center [1268, 374] width 283 height 660
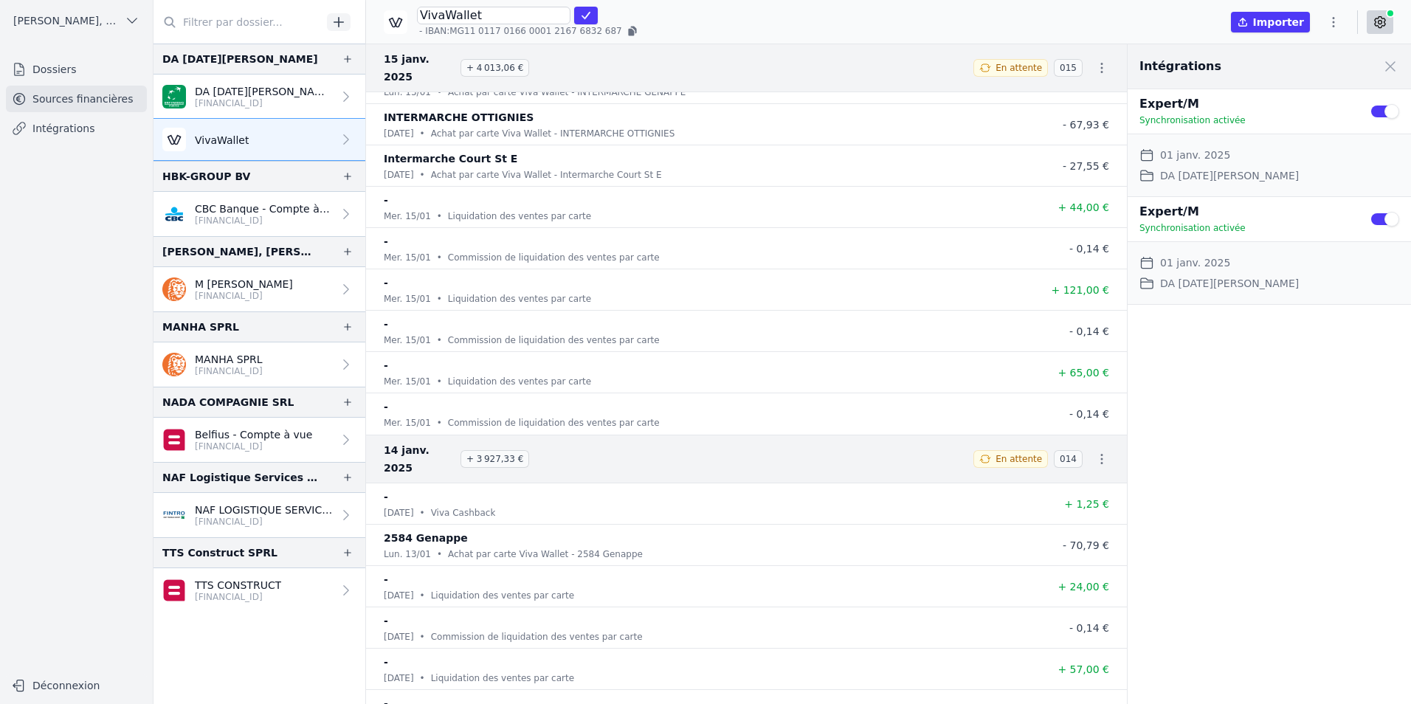
scroll to position [75538, 0]
click at [1094, 452] on icon "button" at bounding box center [1101, 459] width 15 height 15
click at [1076, 443] on link "Télécharger les CODA" at bounding box center [1052, 442] width 135 height 27
click at [1268, 498] on div "Intégrations Close panel Expert/M Synchronisation activée Use setting Date de d…" at bounding box center [1268, 374] width 283 height 660
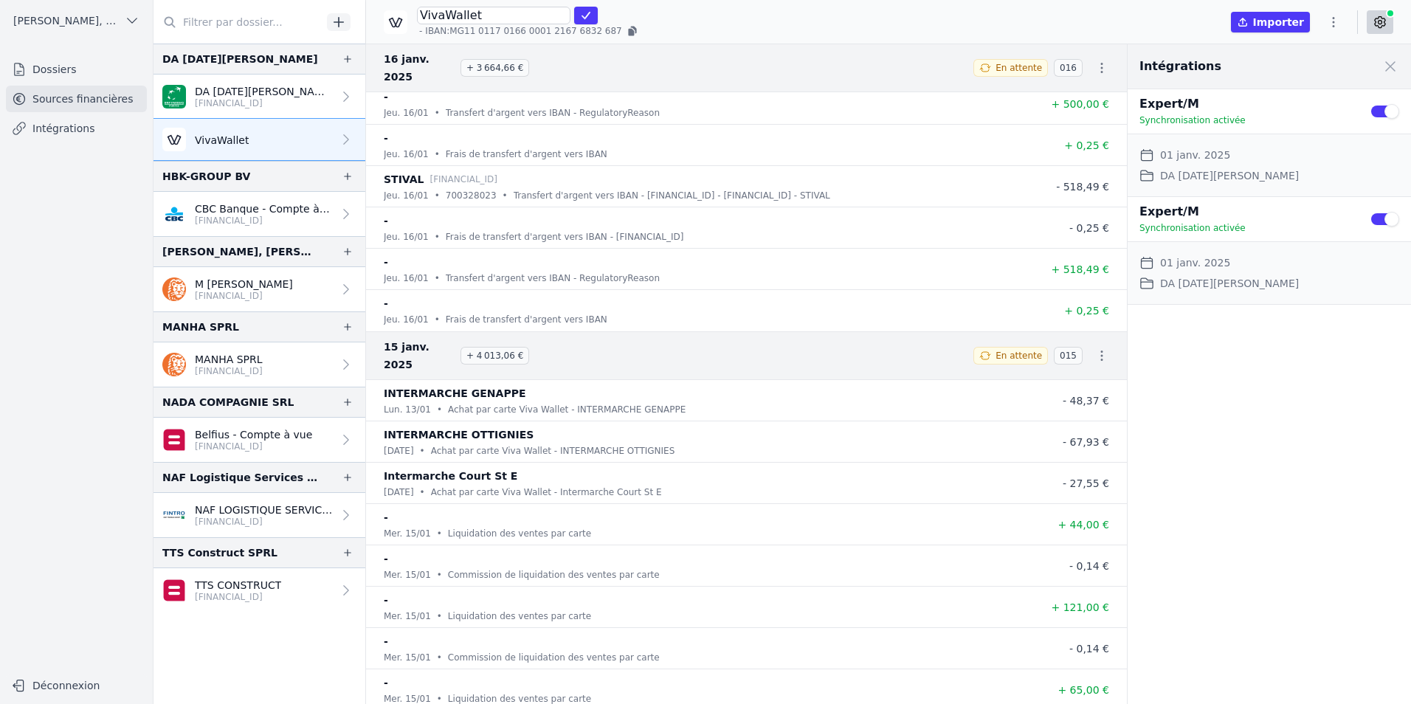
scroll to position [75169, 0]
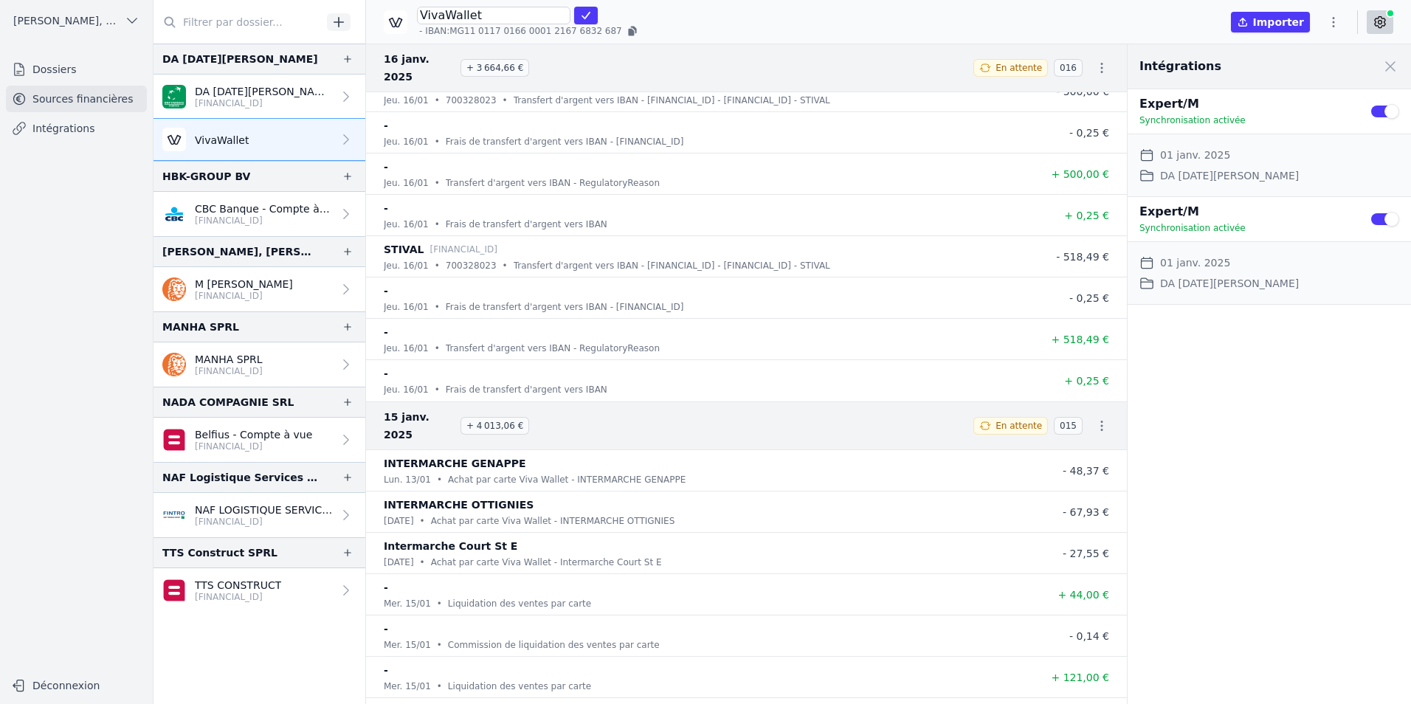
click at [1097, 418] on icon "button" at bounding box center [1101, 425] width 15 height 15
click at [1085, 407] on link "Télécharger les CODA" at bounding box center [1052, 408] width 135 height 27
drag, startPoint x: 1343, startPoint y: 458, endPoint x: 1309, endPoint y: 459, distance: 33.9
click at [1343, 458] on div "Intégrations Close panel Expert/M Synchronisation activée Use setting Date de d…" at bounding box center [1268, 374] width 283 height 660
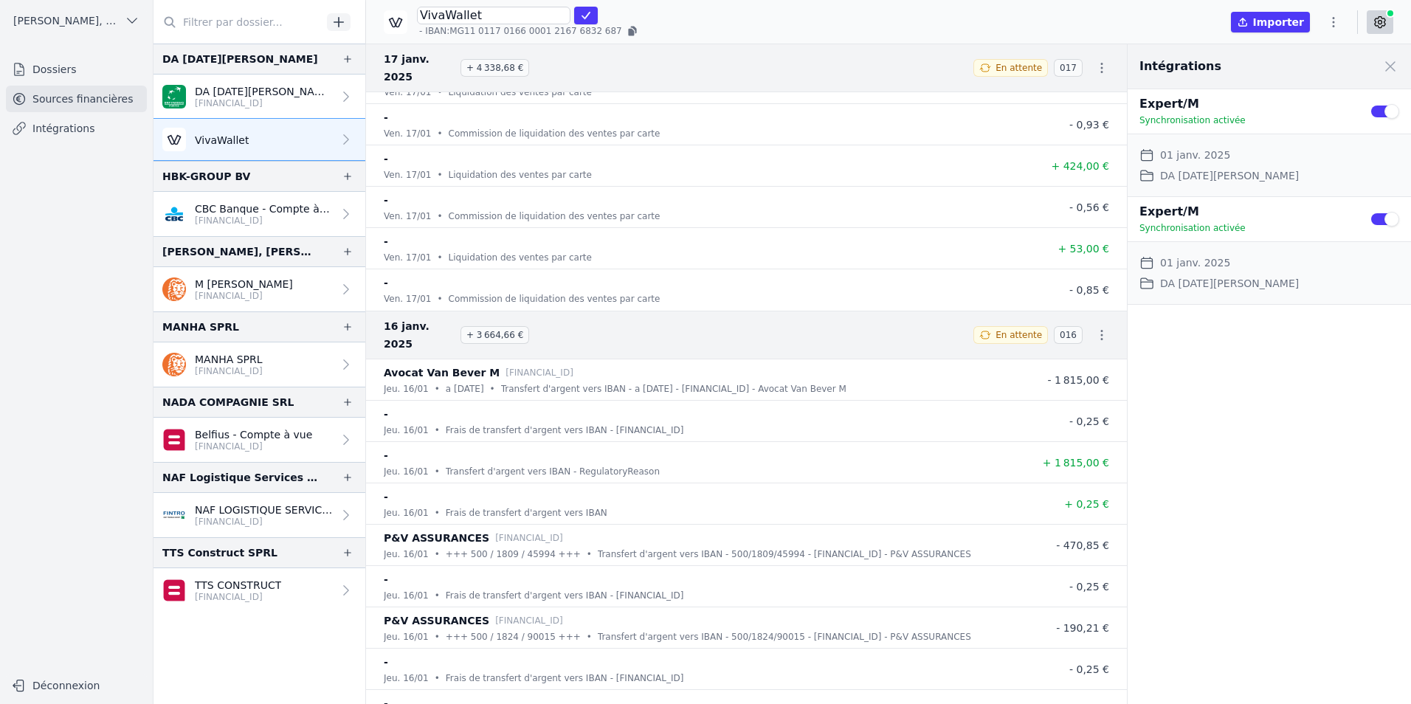
scroll to position [73989, 0]
click at [1094, 328] on icon "button" at bounding box center [1101, 335] width 15 height 15
click at [1084, 317] on link "Télécharger les CODA" at bounding box center [1052, 318] width 135 height 27
drag, startPoint x: 1343, startPoint y: 508, endPoint x: 1308, endPoint y: 509, distance: 34.7
click at [1343, 508] on div "Intégrations Close panel Expert/M Synchronisation activée Use setting Date de d…" at bounding box center [1268, 374] width 283 height 660
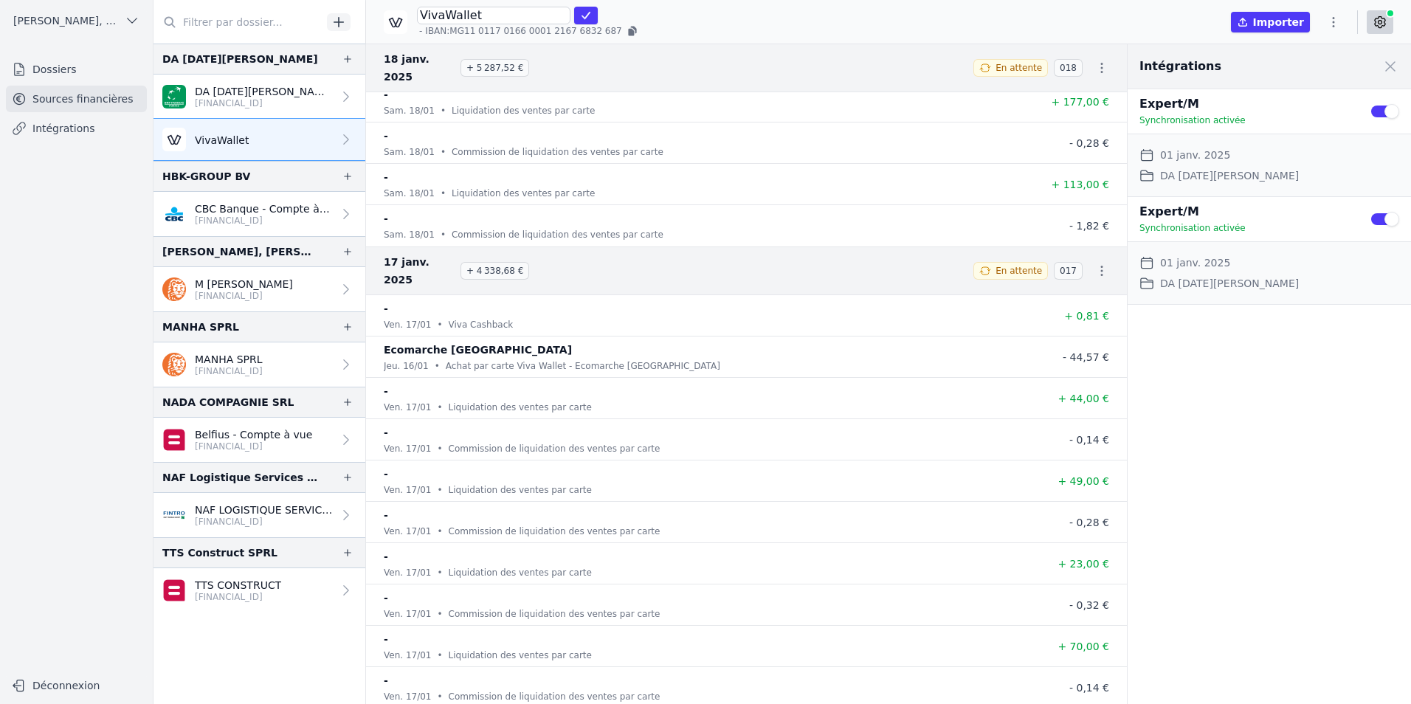
scroll to position [73589, 0]
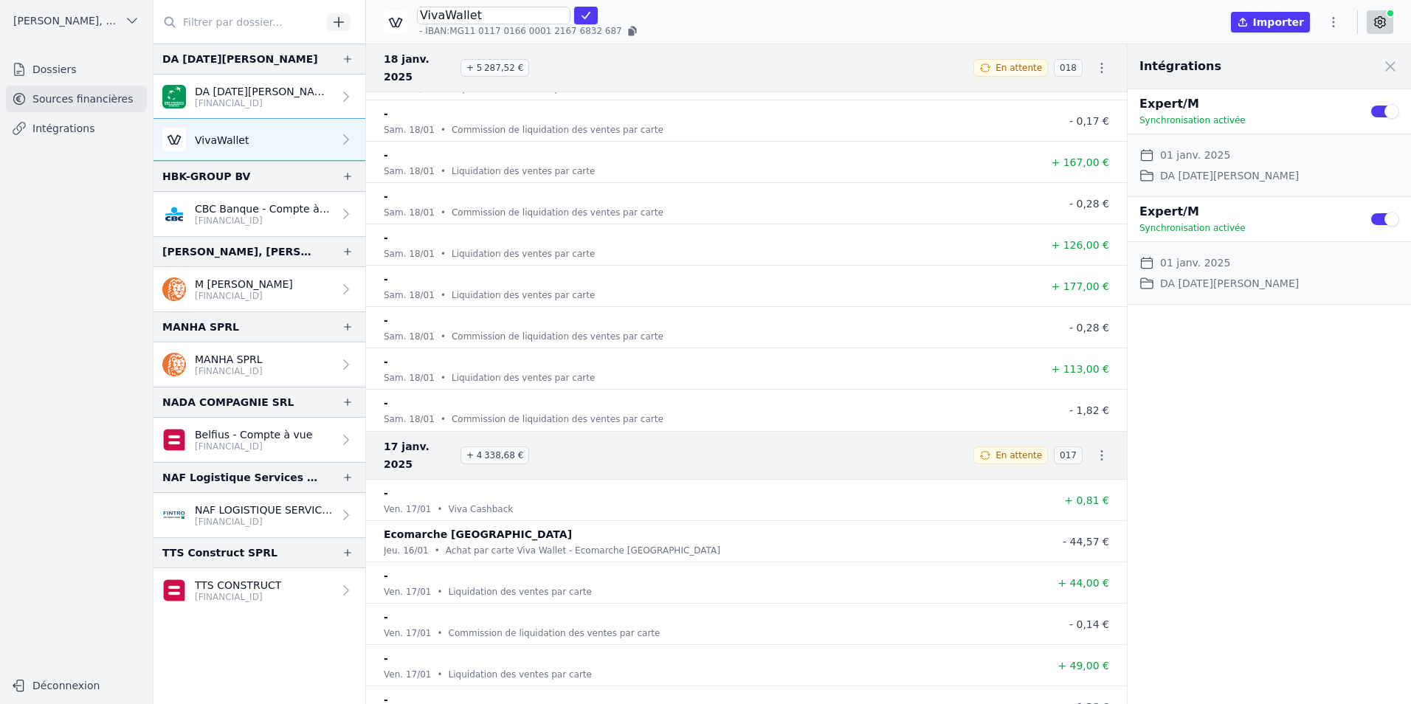
click at [1094, 448] on icon "button" at bounding box center [1101, 455] width 15 height 15
click at [1071, 440] on link "Télécharger les CODA" at bounding box center [1052, 437] width 135 height 27
click at [1252, 561] on div "Intégrations Close panel Expert/M Synchronisation activée Use setting Date de d…" at bounding box center [1268, 374] width 283 height 660
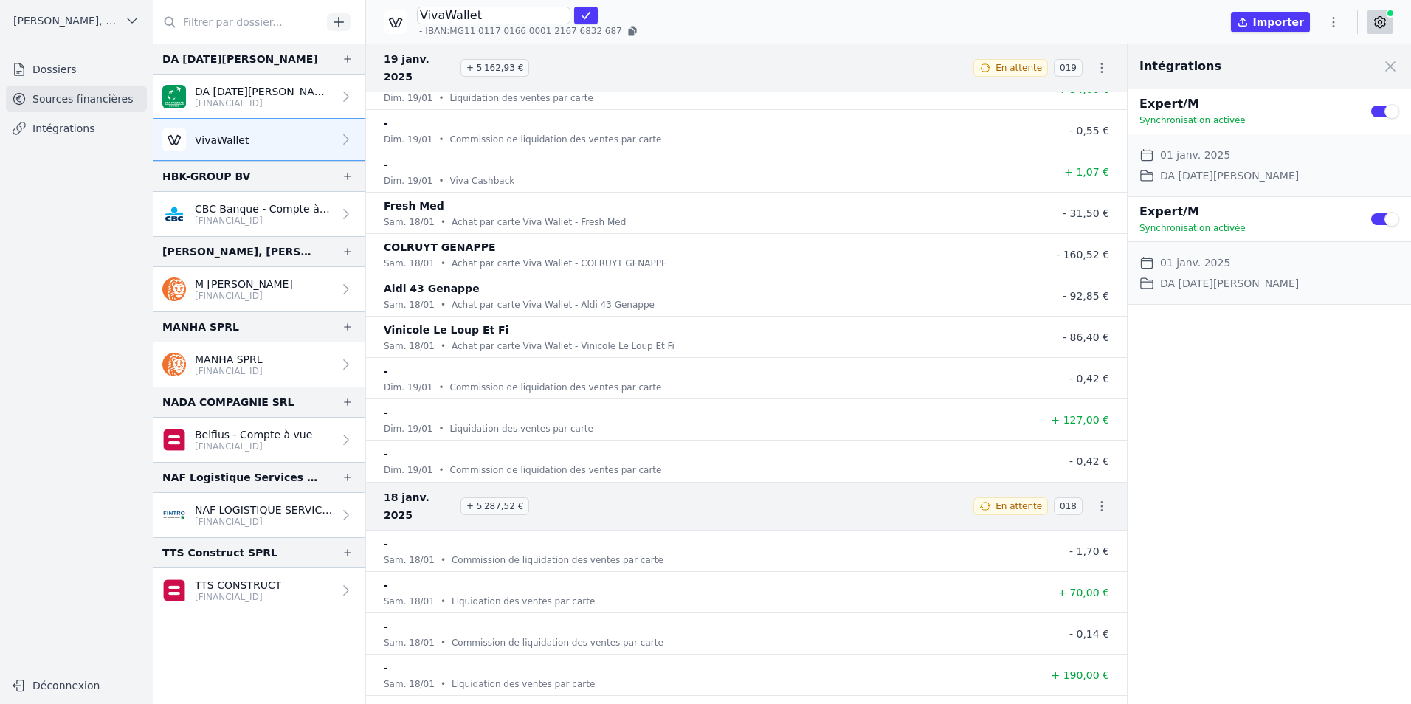
scroll to position [73009, 0]
click at [1094, 499] on icon "button" at bounding box center [1101, 506] width 15 height 15
click at [1085, 482] on link "Télécharger les CODA" at bounding box center [1052, 489] width 135 height 27
click at [1268, 563] on div "Intégrations Close panel Expert/M Synchronisation activée Use setting Date de d…" at bounding box center [1268, 374] width 283 height 660
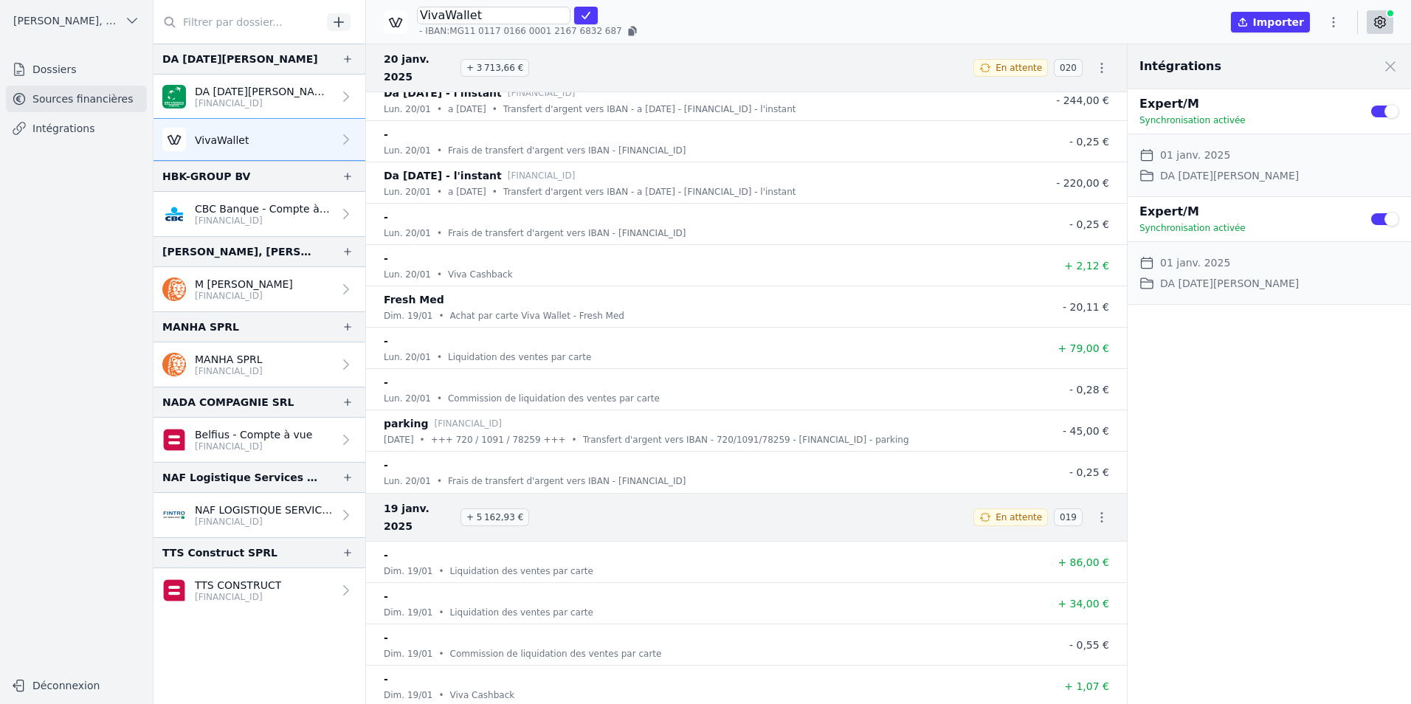
scroll to position [73276, 0]
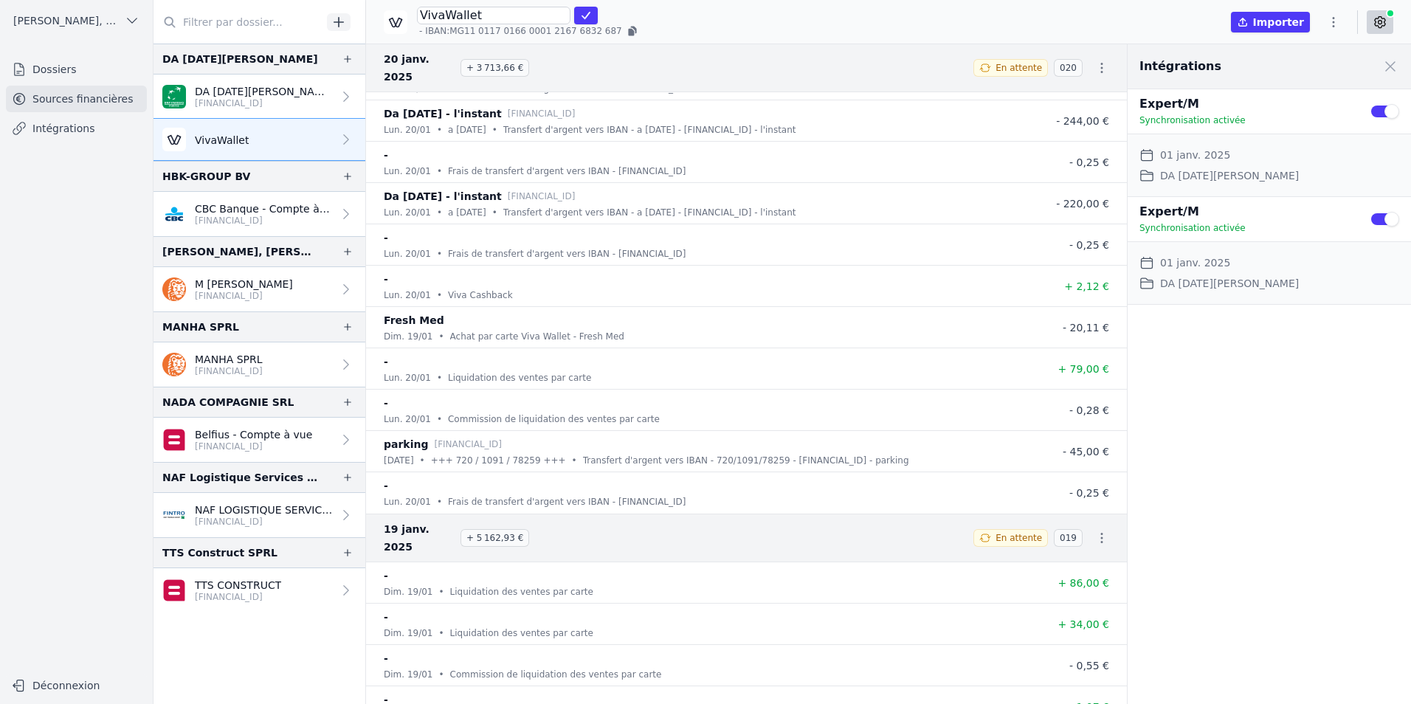
click at [1094, 530] on icon "button" at bounding box center [1101, 537] width 15 height 15
click at [1069, 511] on link "Télécharger les CODA" at bounding box center [1052, 520] width 135 height 27
click at [1256, 540] on div "Intégrations Close panel Expert/M Synchronisation activée Use setting Date de d…" at bounding box center [1268, 374] width 283 height 660
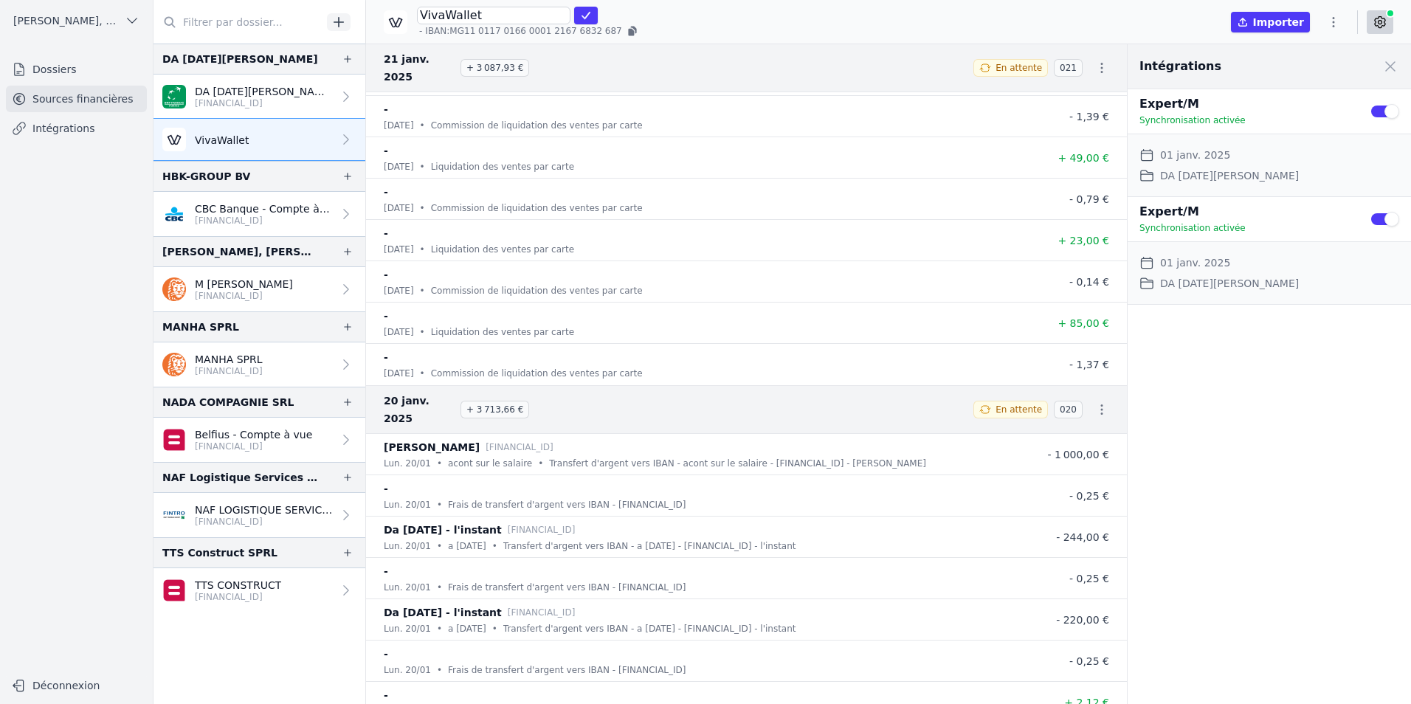
scroll to position [73245, 0]
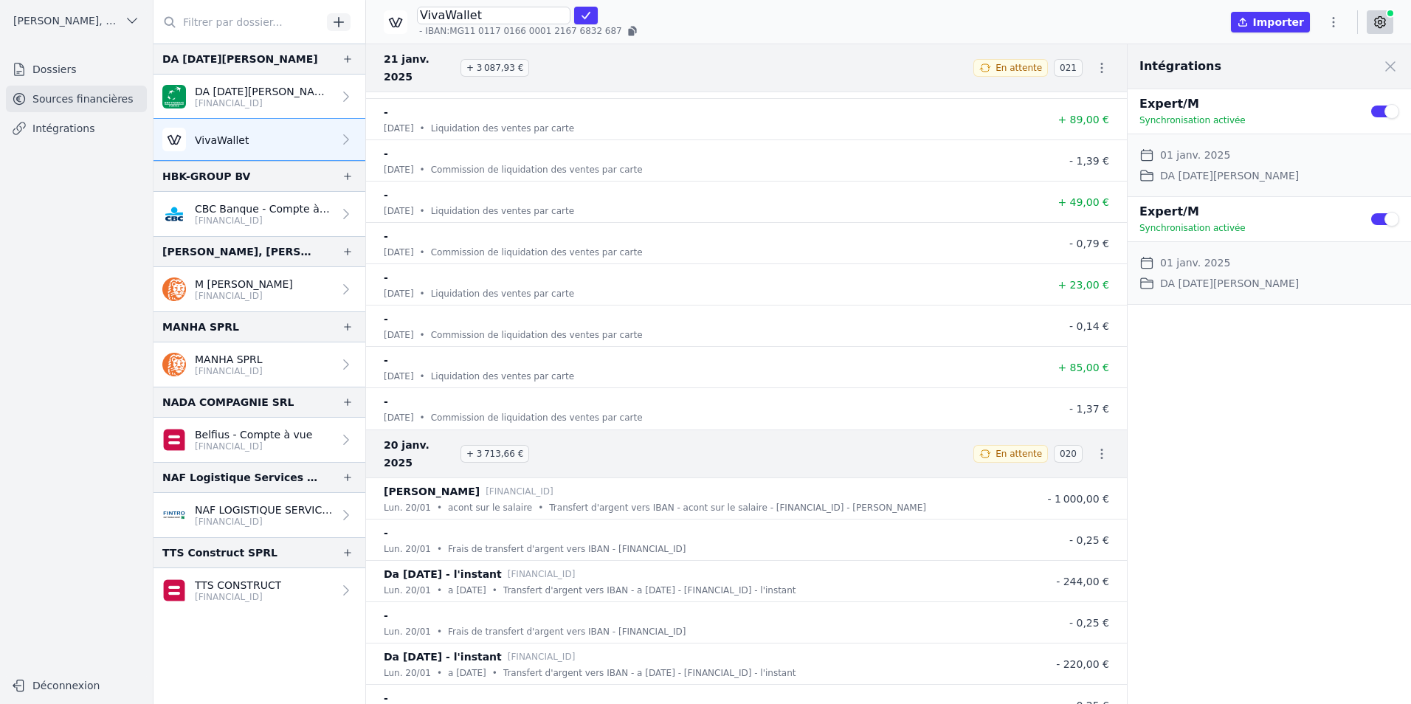
click at [1096, 446] on icon "button" at bounding box center [1101, 453] width 15 height 15
click at [1085, 435] on link "Télécharger les CODA" at bounding box center [1052, 436] width 135 height 27
click at [1273, 531] on div "Intégrations Close panel Expert/M Synchronisation activée Use setting Date de d…" at bounding box center [1268, 374] width 283 height 660
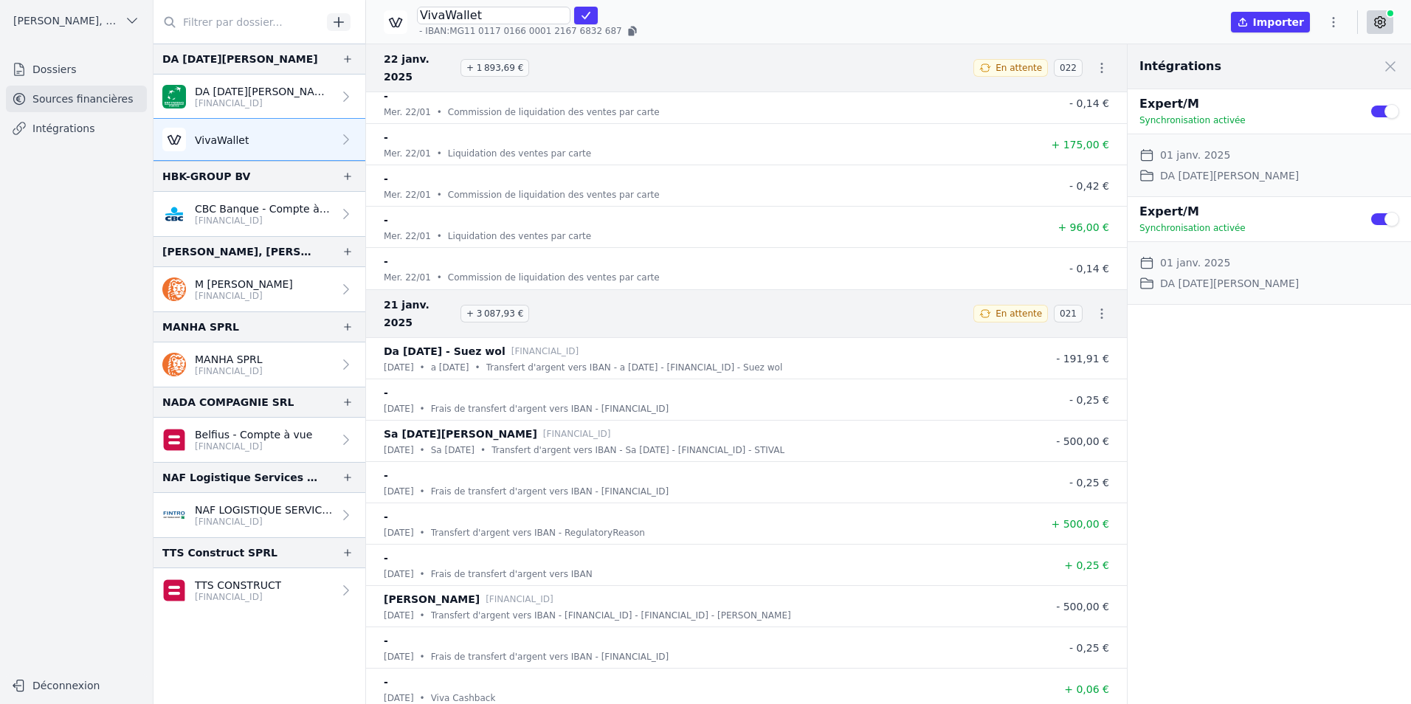
scroll to position [72836, 0]
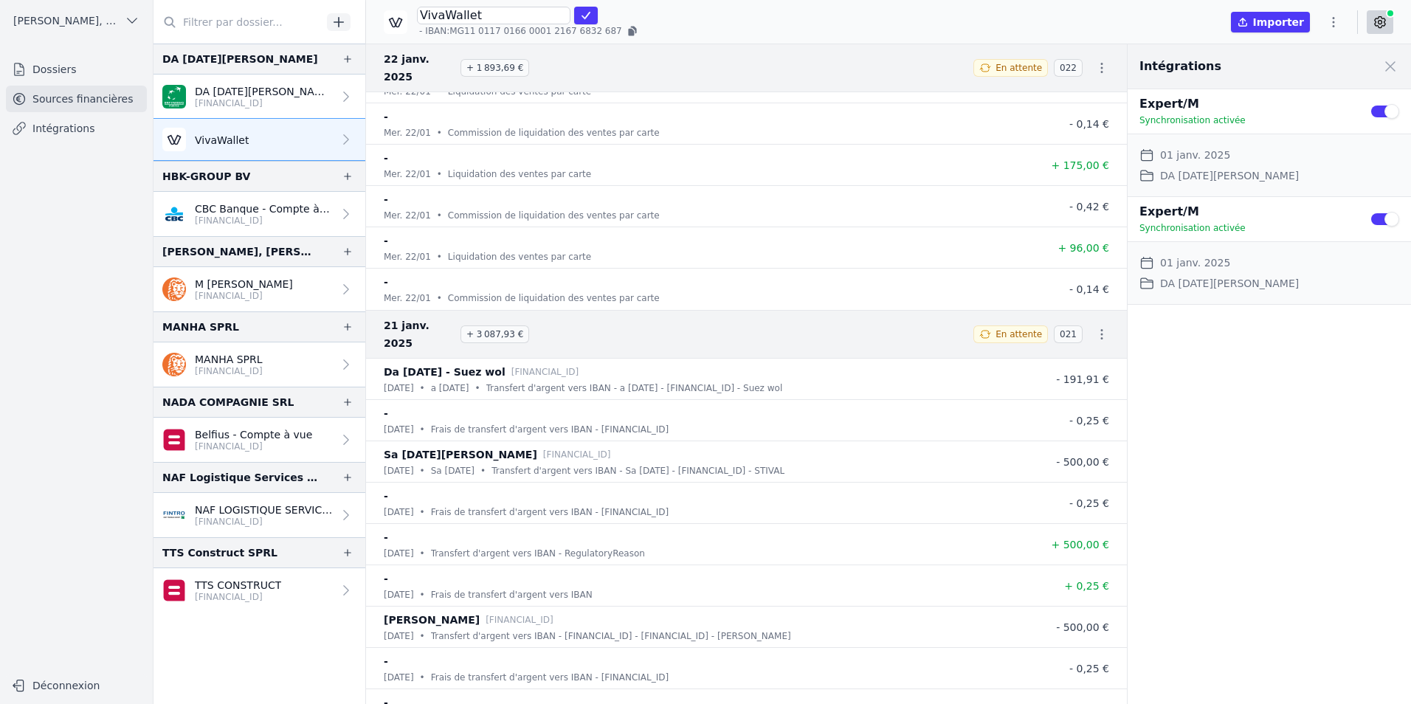
click at [1101, 329] on icon "button" at bounding box center [1102, 334] width 2 height 10
click at [1088, 317] on link "Télécharger les CODA" at bounding box center [1052, 316] width 135 height 27
click at [1283, 491] on div "Intégrations Close panel Expert/M Synchronisation activée Use setting Date de d…" at bounding box center [1268, 374] width 283 height 660
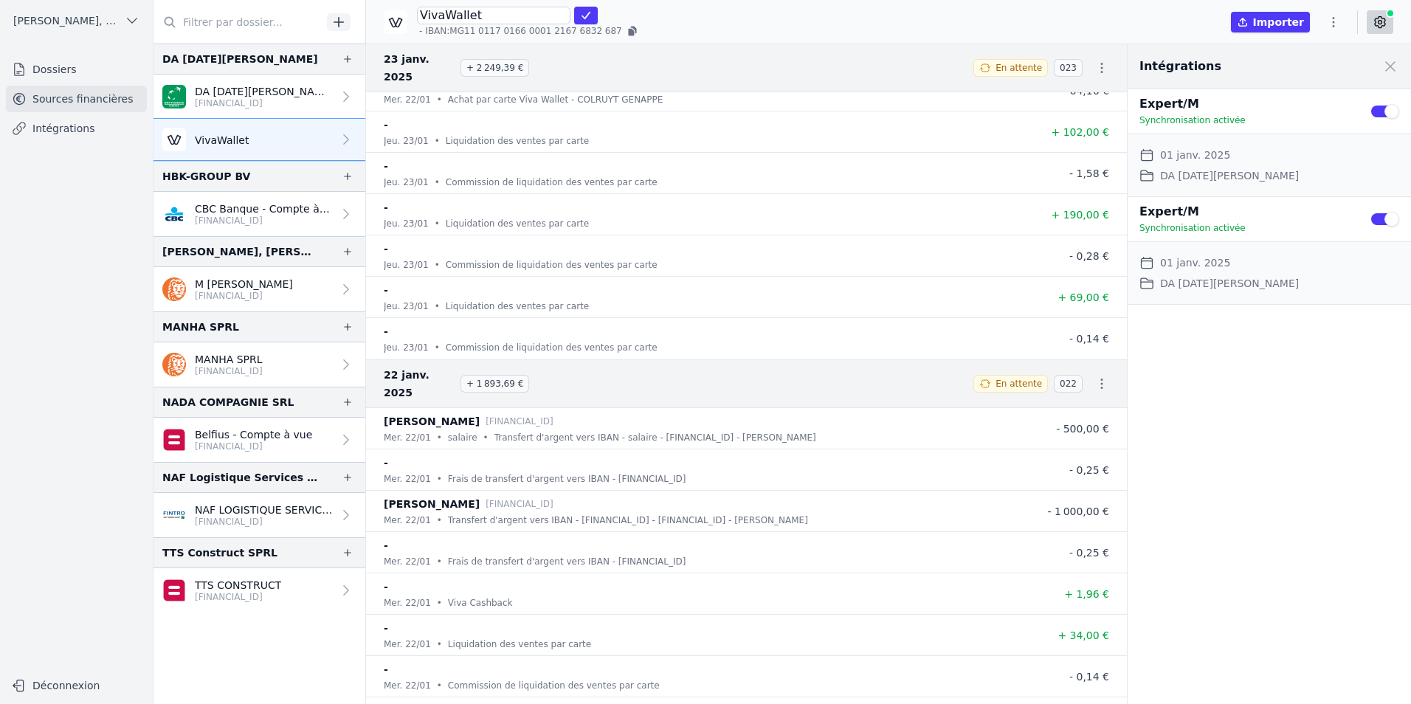
scroll to position [72172, 0]
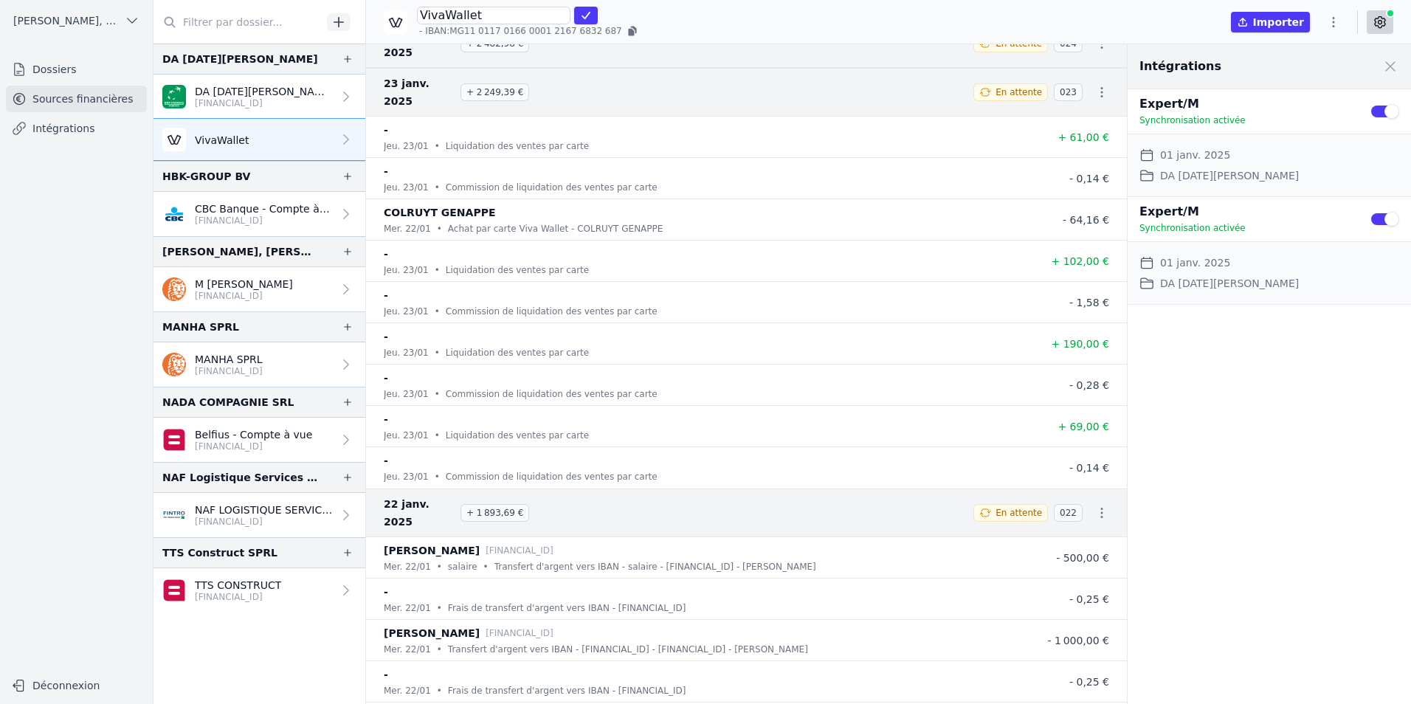
click at [1094, 505] on icon "button" at bounding box center [1101, 512] width 15 height 15
click at [1073, 488] on link "Télécharger les CODA" at bounding box center [1052, 495] width 135 height 27
click at [1218, 654] on div "Intégrations Close panel Expert/M Synchronisation activée Use setting Date de d…" at bounding box center [1268, 374] width 283 height 660
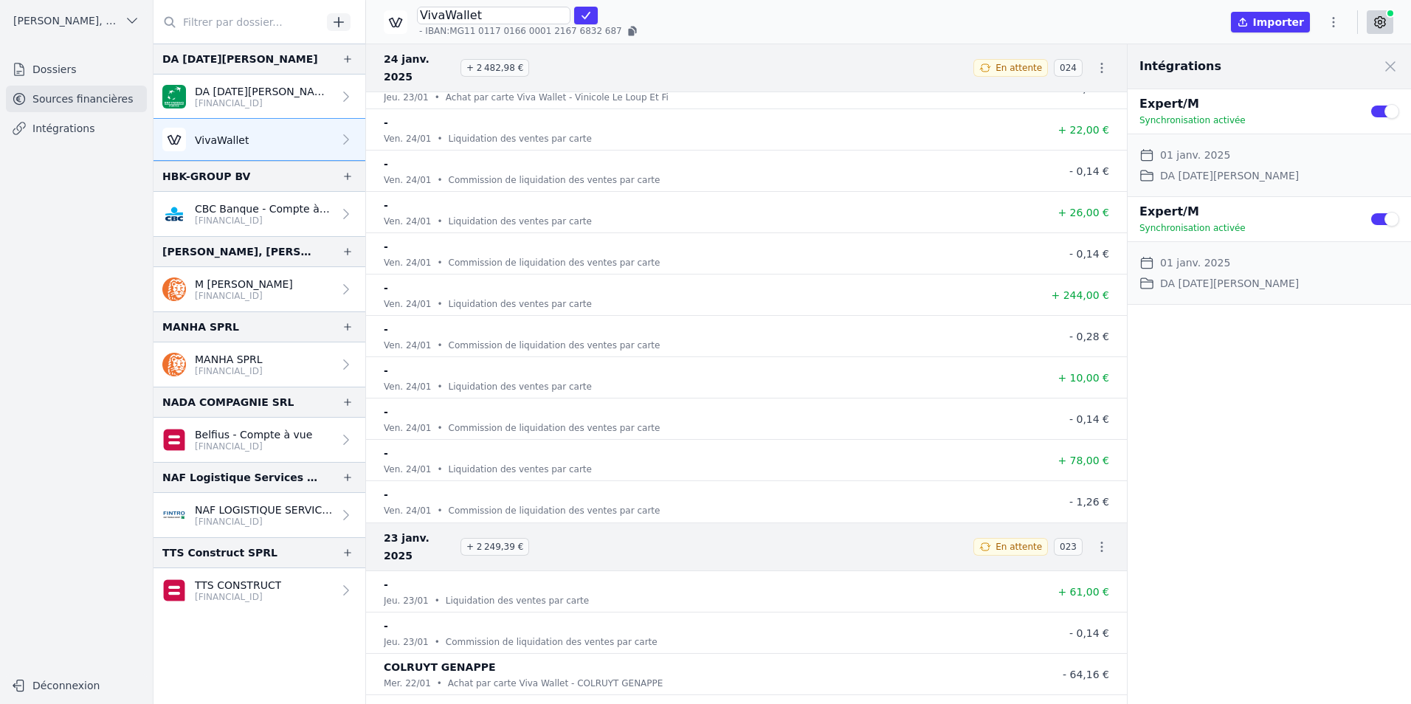
scroll to position [71730, 0]
click at [1096, 545] on icon "button" at bounding box center [1101, 552] width 15 height 15
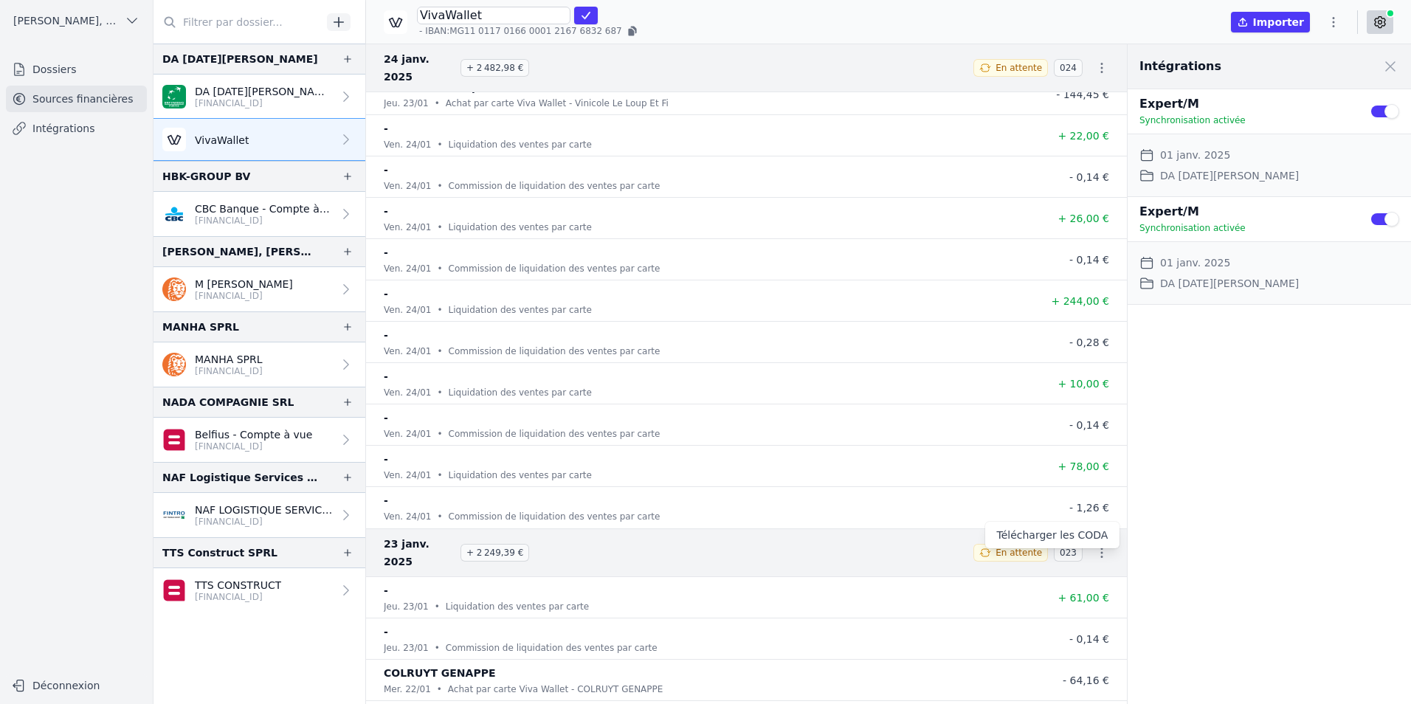
click at [1075, 526] on link "Télécharger les CODA" at bounding box center [1052, 535] width 135 height 27
drag, startPoint x: 1300, startPoint y: 554, endPoint x: 1214, endPoint y: 547, distance: 86.6
click at [1300, 554] on div "Intégrations Close panel Expert/M Synchronisation activée Use setting Date de d…" at bounding box center [1268, 374] width 283 height 660
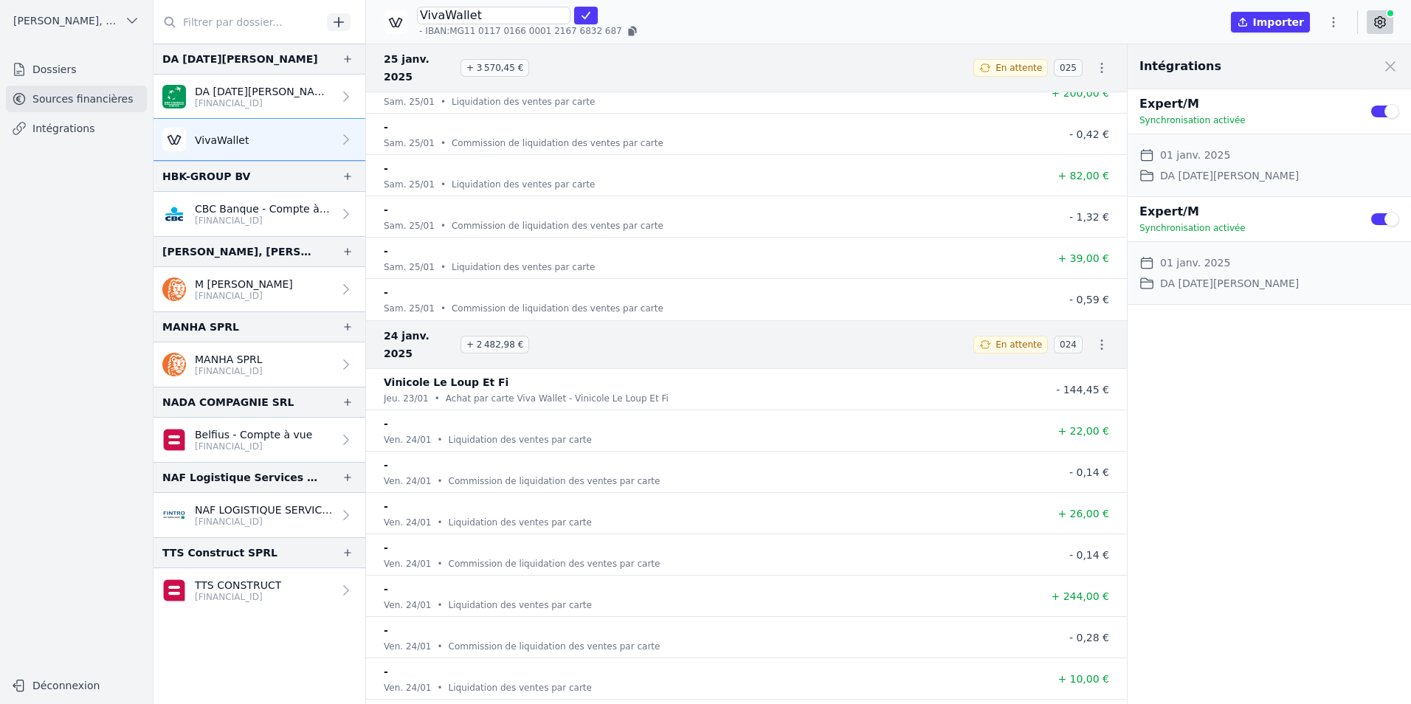
click at [1101, 339] on icon "button" at bounding box center [1102, 344] width 2 height 10
click at [1078, 342] on link "Télécharger les CODA" at bounding box center [1052, 344] width 135 height 27
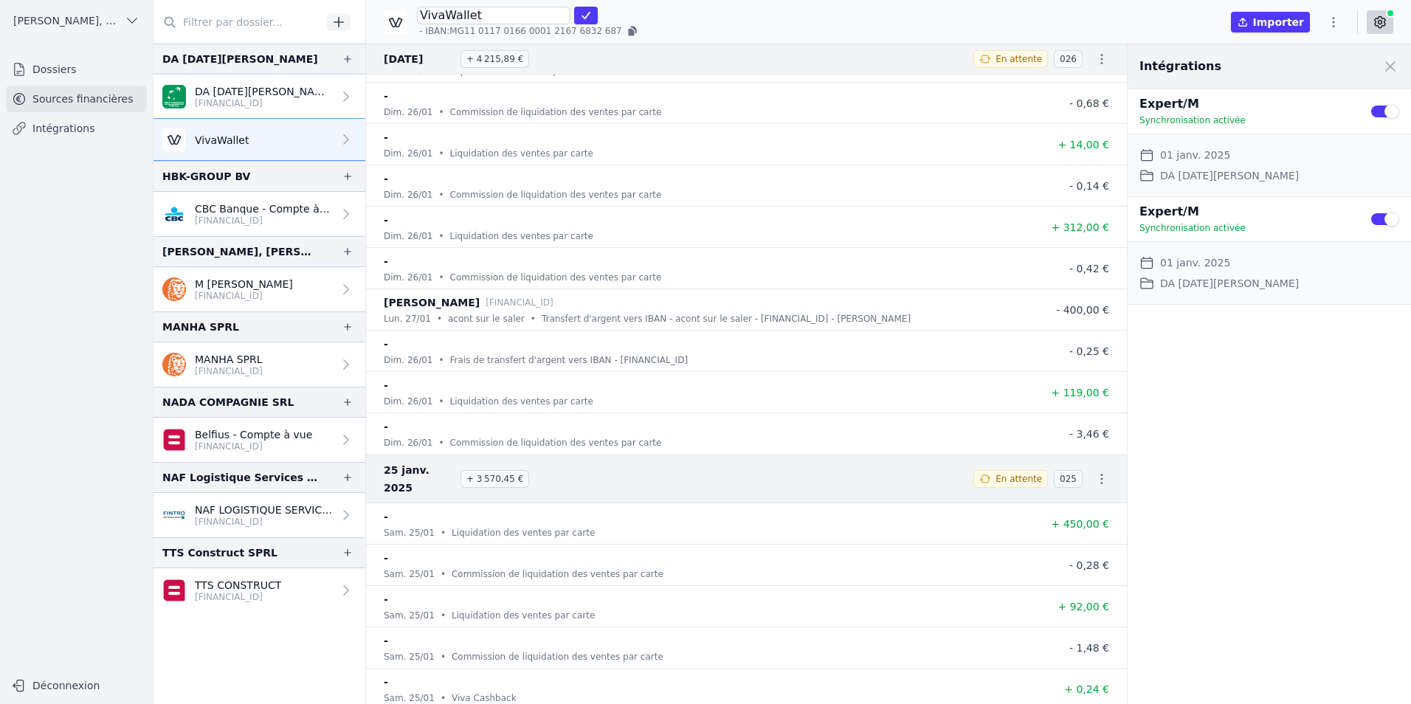
scroll to position [70254, 0]
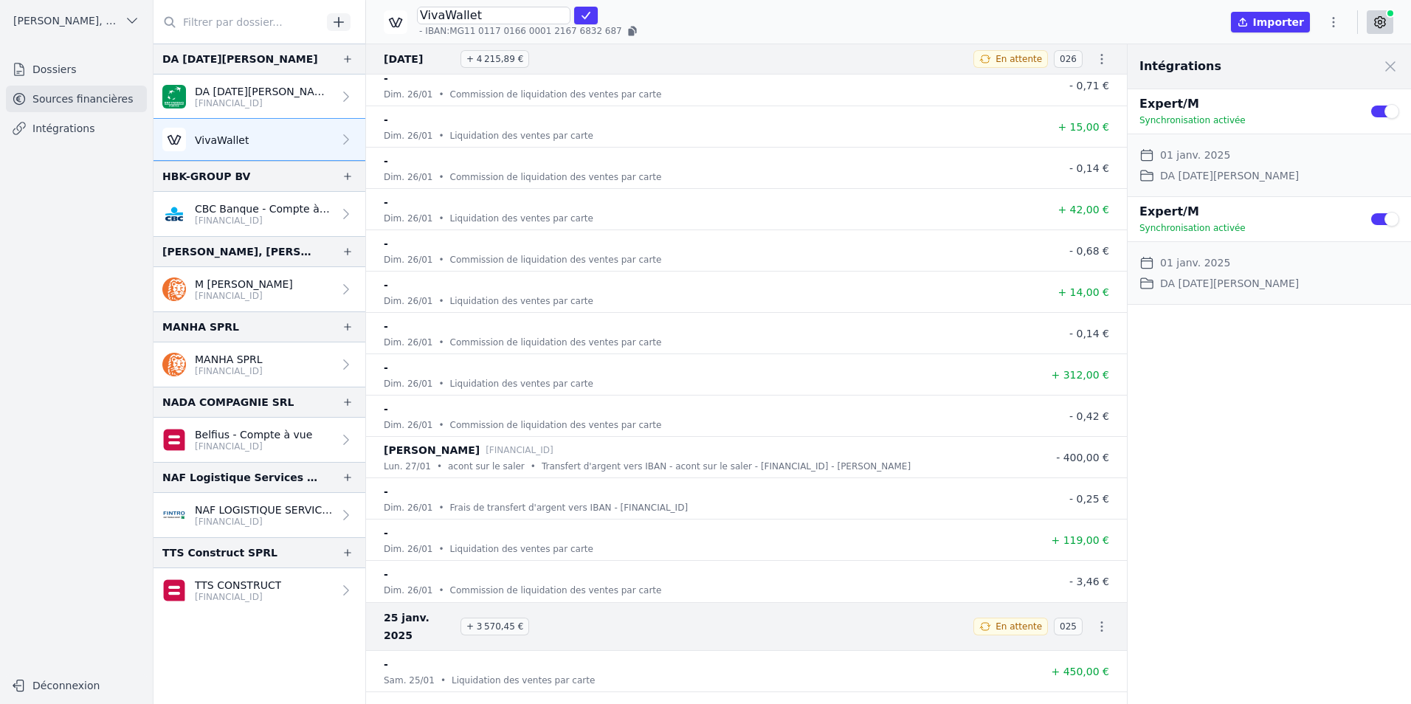
click at [1096, 619] on icon "button" at bounding box center [1101, 626] width 15 height 15
click at [1065, 626] on link "Télécharger les CODA" at bounding box center [1052, 626] width 135 height 27
click at [1288, 595] on div "Intégrations Close panel Expert/M Synchronisation activée Use setting Date de d…" at bounding box center [1268, 374] width 283 height 660
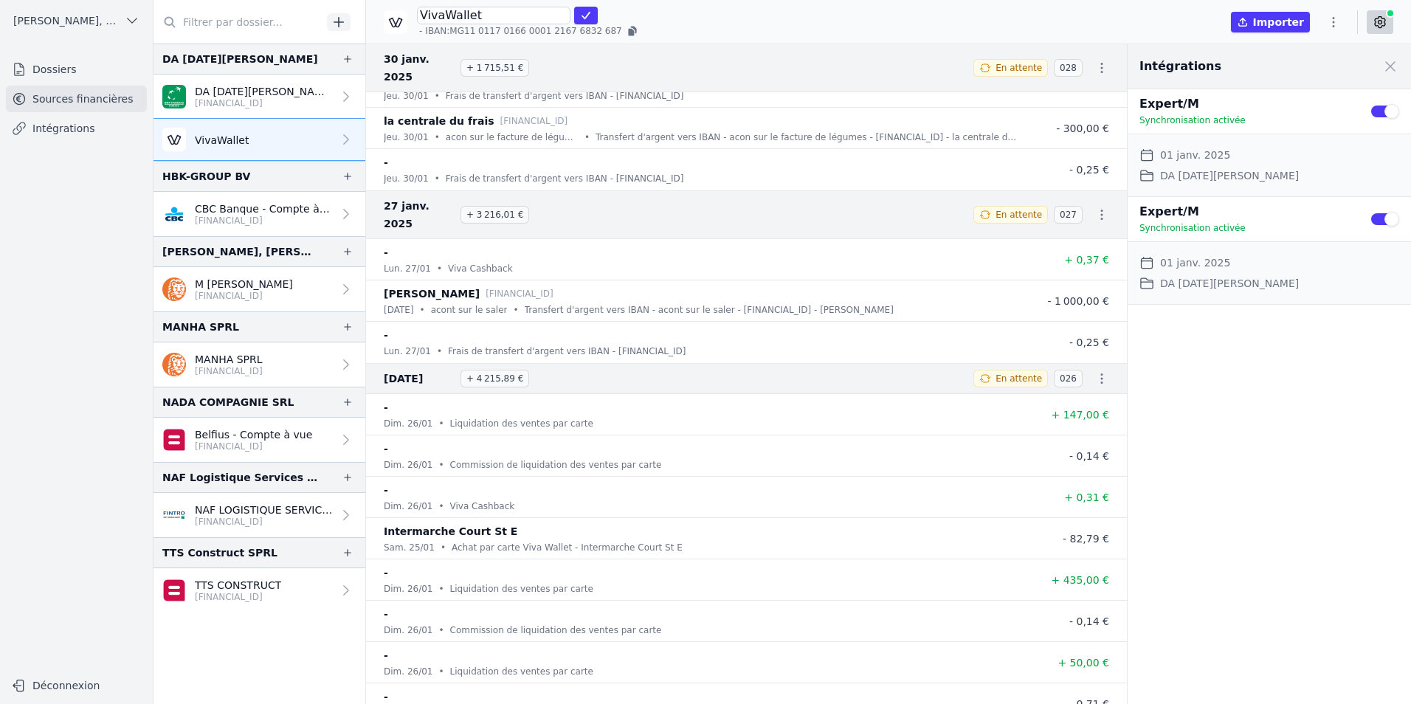
scroll to position [69590, 0]
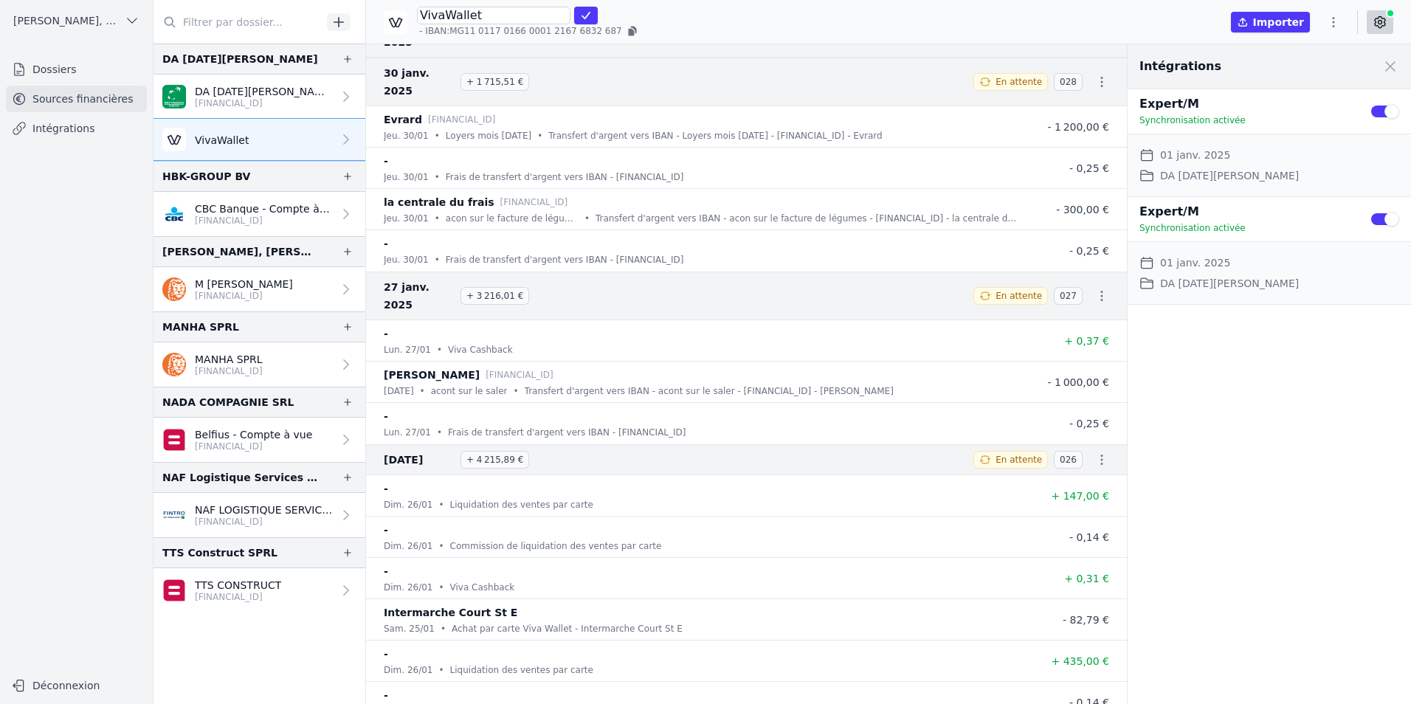
click at [1094, 452] on icon "button" at bounding box center [1101, 459] width 15 height 15
click at [1073, 433] on link "Télécharger les CODA" at bounding box center [1052, 433] width 135 height 27
click at [1256, 533] on div "Intégrations Close panel Expert/M Synchronisation activée Use setting Date de d…" at bounding box center [1268, 374] width 283 height 660
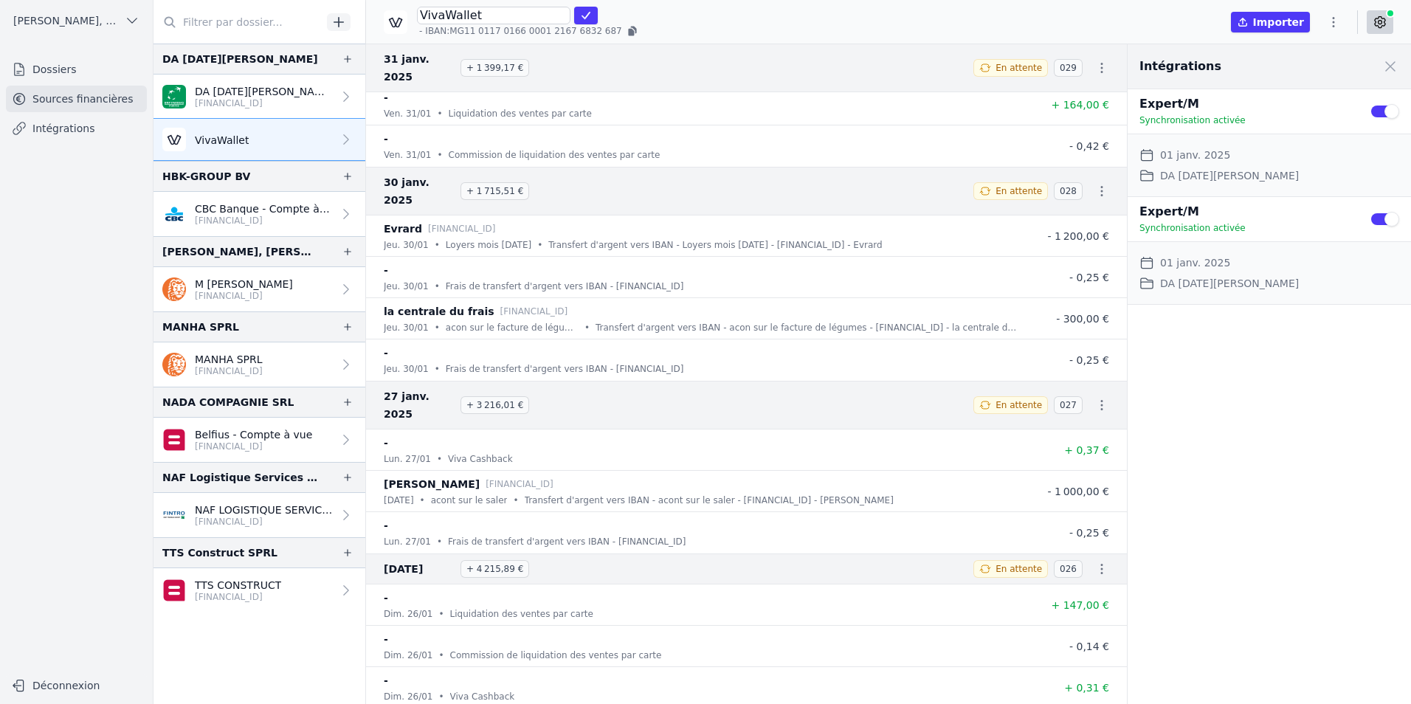
scroll to position [69369, 0]
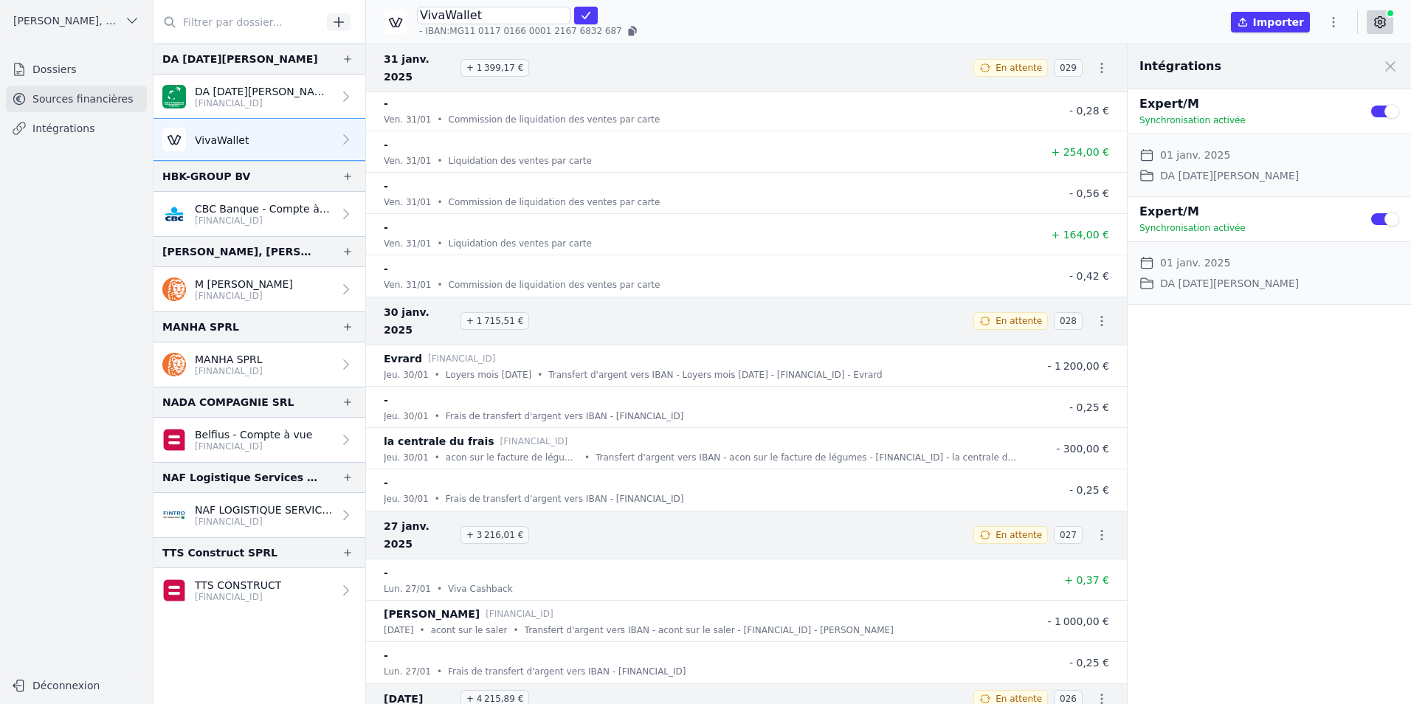
click at [1096, 528] on icon "button" at bounding box center [1101, 535] width 15 height 15
click at [1081, 500] on link "Télécharger les CODA" at bounding box center [1052, 499] width 135 height 27
click at [1237, 552] on div "Intégrations Close panel Expert/M Synchronisation activée Use setting Date de d…" at bounding box center [1268, 374] width 283 height 660
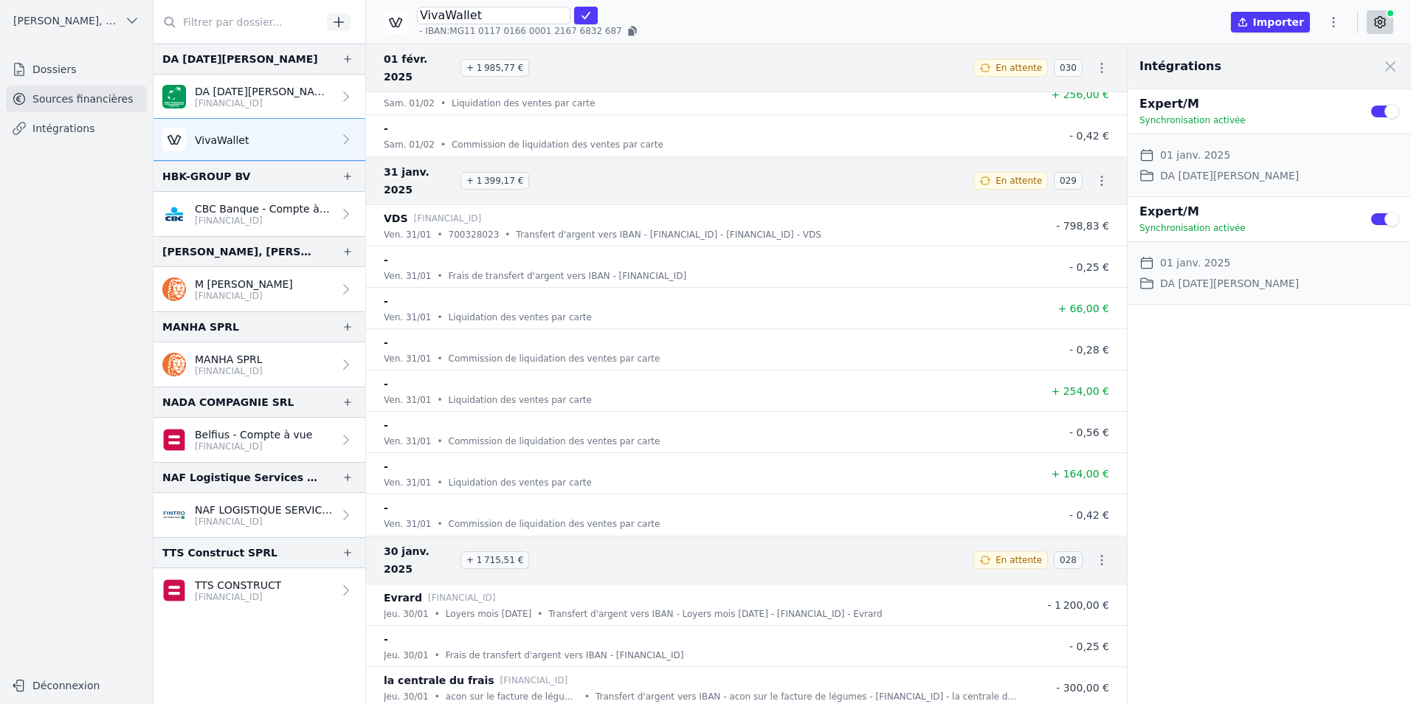
click at [1094, 553] on icon "button" at bounding box center [1101, 560] width 15 height 15
click at [1082, 522] on link "Télécharger les CODA" at bounding box center [1052, 524] width 135 height 27
click at [1256, 550] on div "Intégrations Close panel Expert/M Synchronisation activée Use setting Date de d…" at bounding box center [1268, 374] width 283 height 660
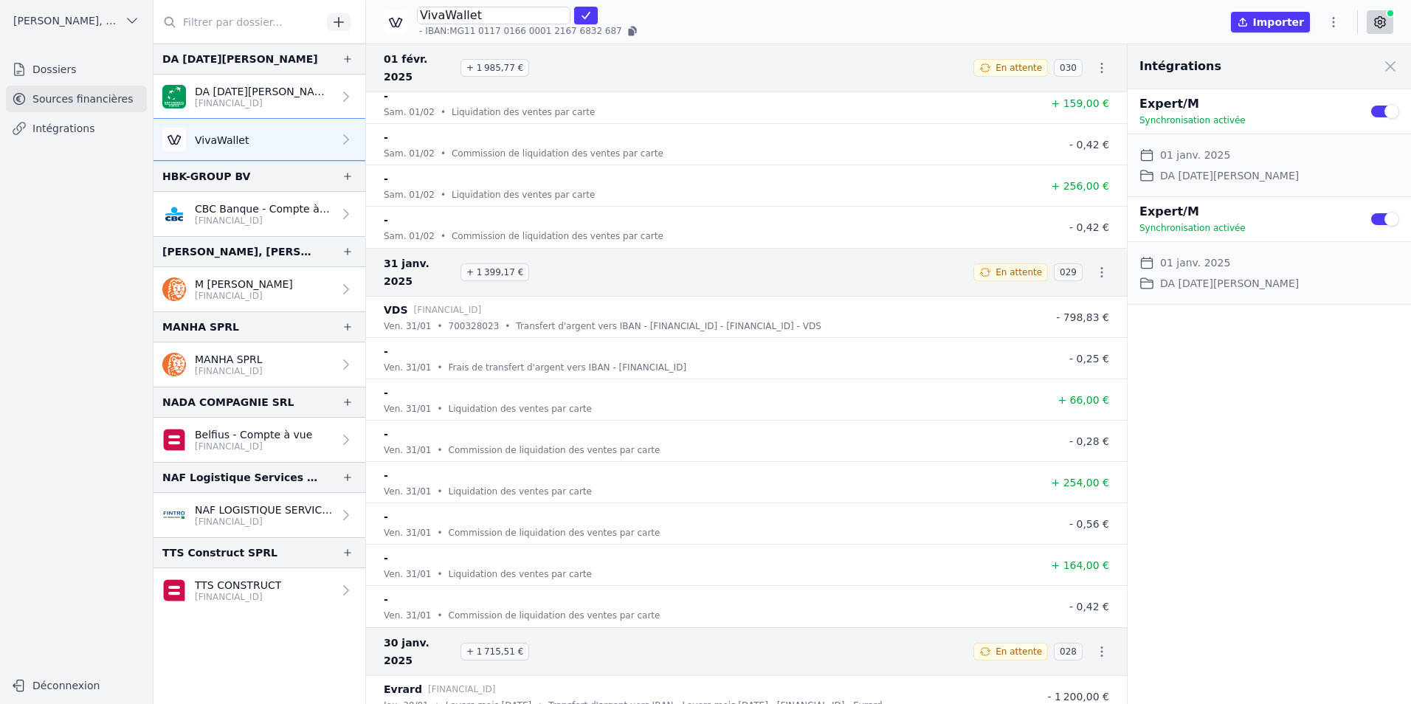
scroll to position [68926, 0]
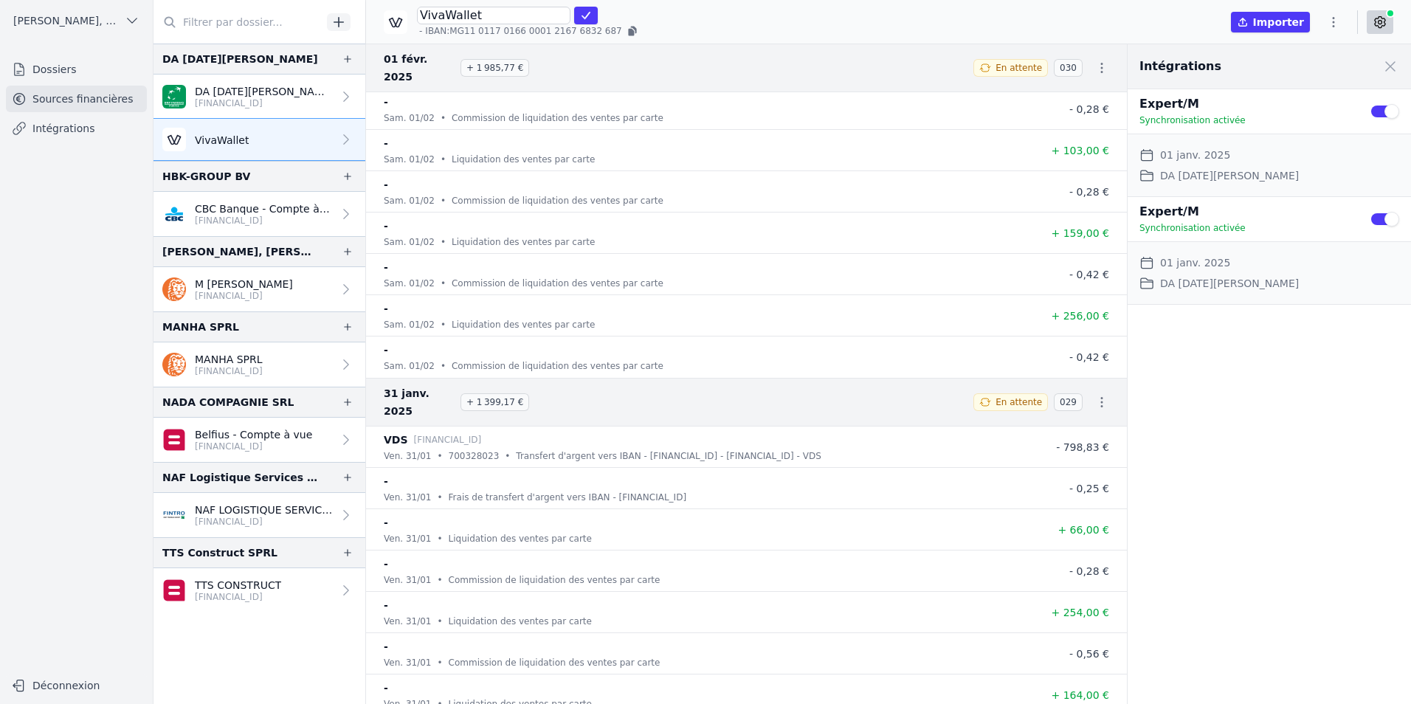
click at [1101, 397] on icon "button" at bounding box center [1102, 402] width 2 height 10
click at [1082, 378] on link "Télécharger les CODA" at bounding box center [1052, 384] width 135 height 27
click at [1260, 487] on div "Intégrations Close panel Expert/M Synchronisation activée Use setting Date de d…" at bounding box center [1268, 374] width 283 height 660
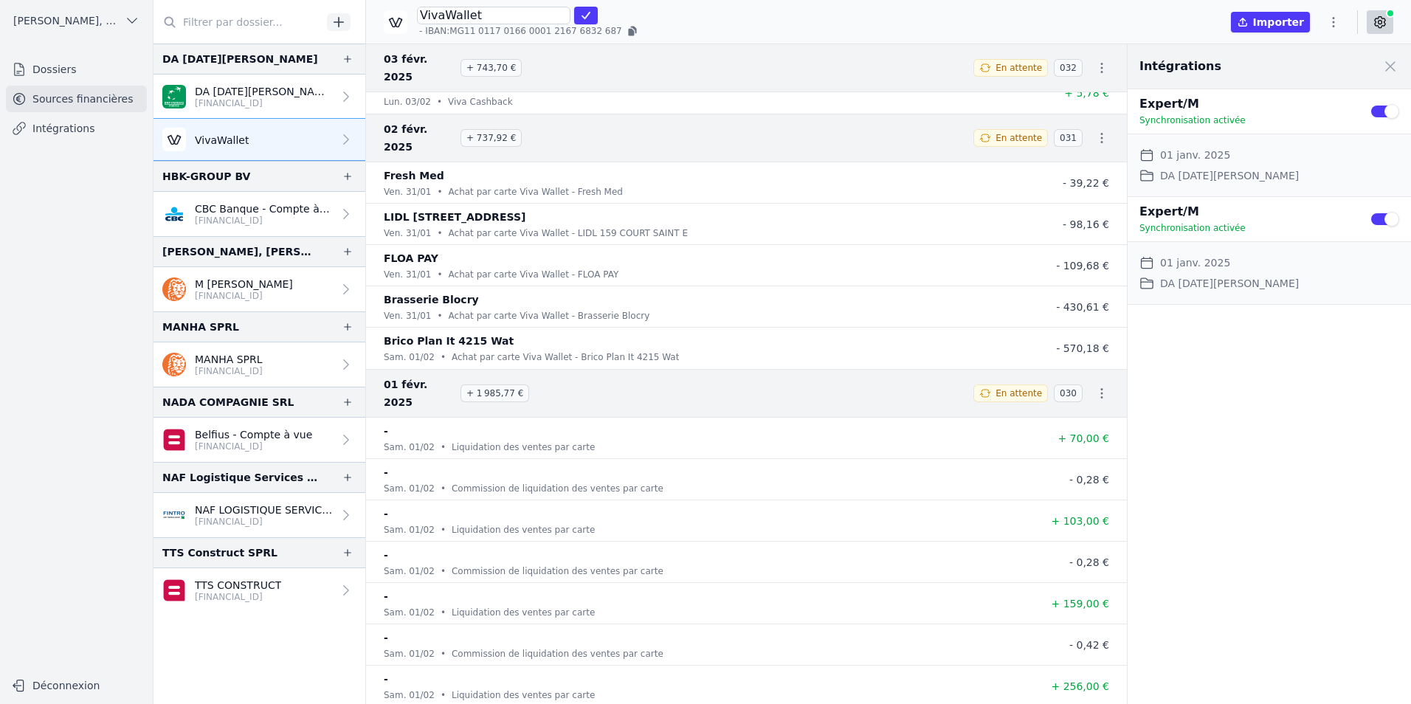
scroll to position [68483, 0]
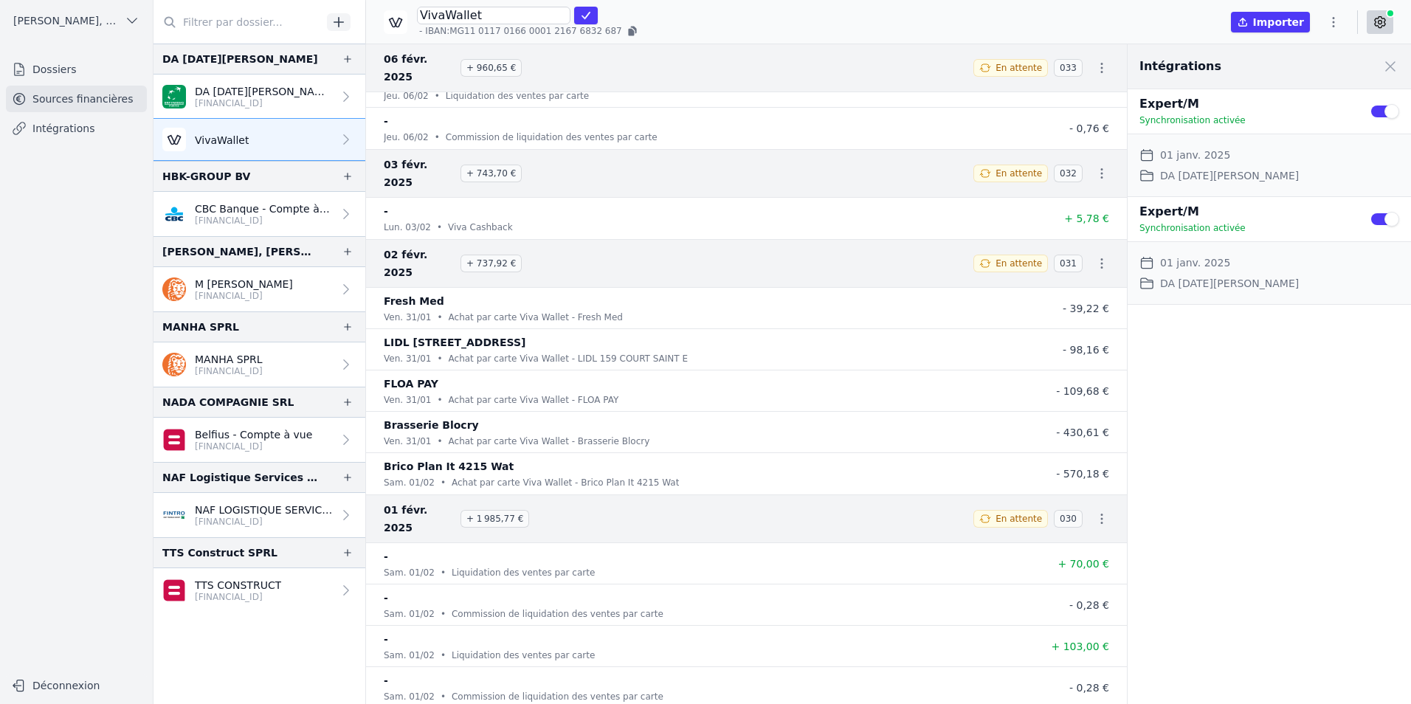
click at [1094, 511] on icon "button" at bounding box center [1101, 518] width 15 height 15
click at [1068, 464] on link "Télécharger les CODA" at bounding box center [1052, 465] width 135 height 27
click at [1260, 529] on div "Intégrations Close panel Expert/M Synchronisation activée Use setting Date de d…" at bounding box center [1268, 374] width 283 height 660
click at [1094, 256] on icon "button" at bounding box center [1101, 263] width 15 height 15
click at [1072, 232] on link "Télécharger les CODA" at bounding box center [1052, 228] width 135 height 27
